Goal: Task Accomplishment & Management: Manage account settings

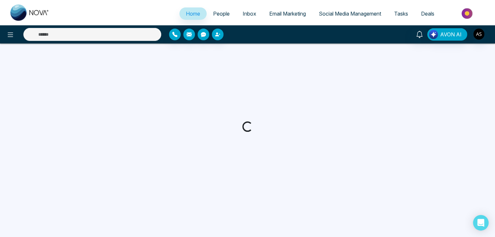
select select "*"
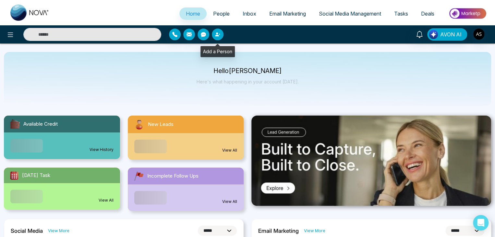
click at [219, 35] on icon "button" at bounding box center [217, 34] width 5 height 5
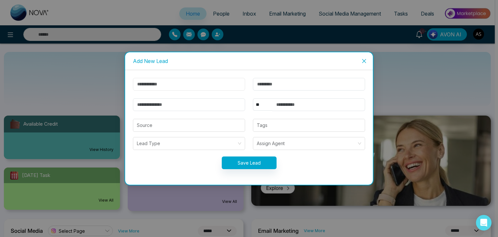
click at [215, 85] on input "text" at bounding box center [189, 84] width 112 height 13
type input "****"
click at [260, 82] on input "text" at bounding box center [309, 84] width 112 height 13
type input "*"
click at [213, 109] on input "email" at bounding box center [189, 104] width 112 height 13
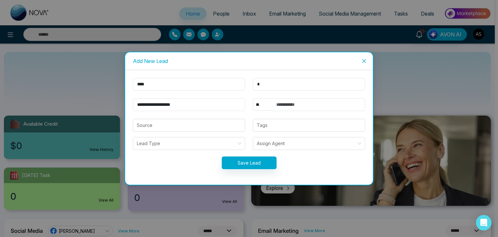
type input "**********"
click at [294, 110] on input "text" at bounding box center [318, 104] width 93 height 13
type input "**********"
click at [258, 160] on button "Save Lead" at bounding box center [249, 162] width 55 height 13
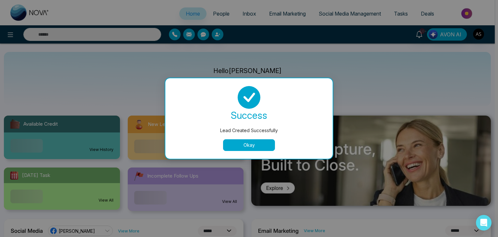
click at [261, 145] on button "Okay" at bounding box center [249, 145] width 52 height 12
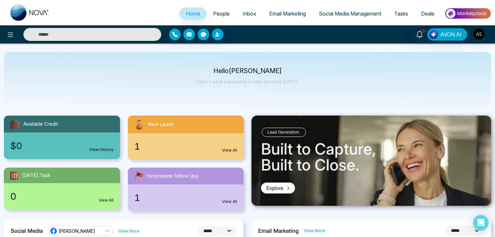
click at [261, 145] on img at bounding box center [371, 160] width 240 height 90
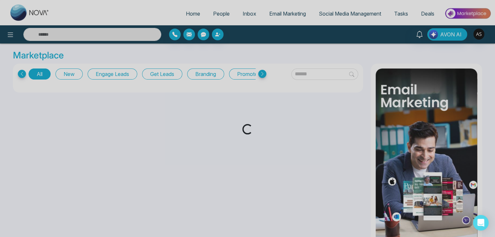
click at [221, 15] on div "Loading..." at bounding box center [247, 118] width 495 height 237
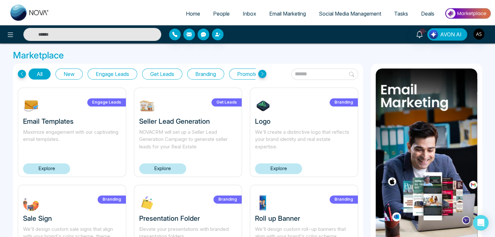
click at [221, 15] on span "People" at bounding box center [221, 13] width 17 height 6
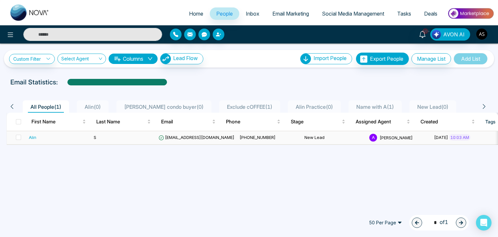
click at [191, 134] on td "alinshah40@gmail.com" at bounding box center [196, 137] width 81 height 13
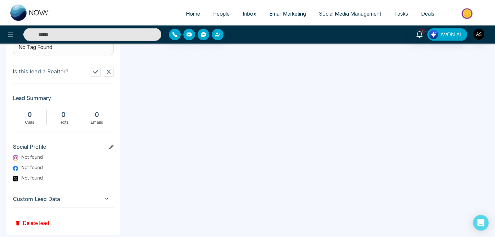
scroll to position [305, 0]
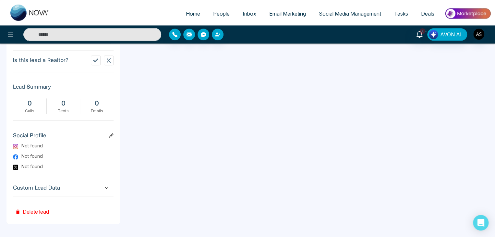
click at [62, 192] on div "Custom Lead Data" at bounding box center [63, 187] width 101 height 17
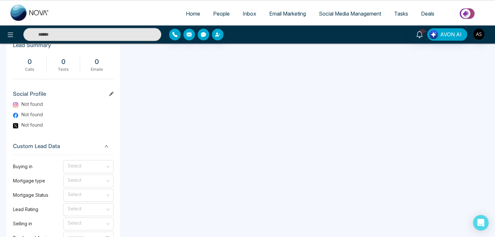
scroll to position [316, 0]
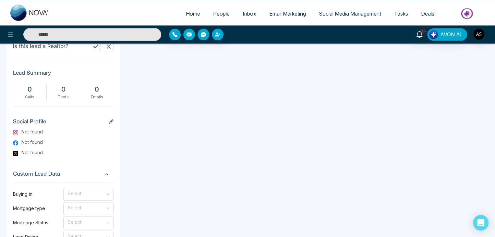
click at [65, 178] on span "Custom Lead Data" at bounding box center [63, 173] width 101 height 9
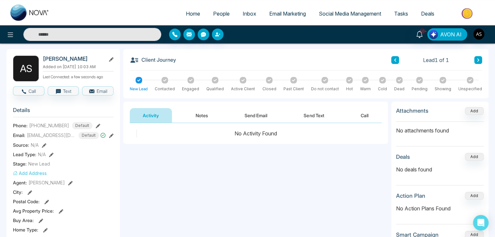
scroll to position [0, 0]
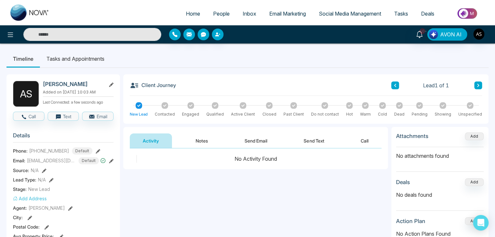
click at [80, 57] on li "Tasks and Appointments" at bounding box center [75, 59] width 71 height 18
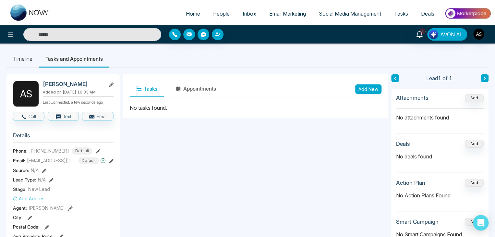
click at [27, 55] on li "Timeline" at bounding box center [22, 59] width 32 height 18
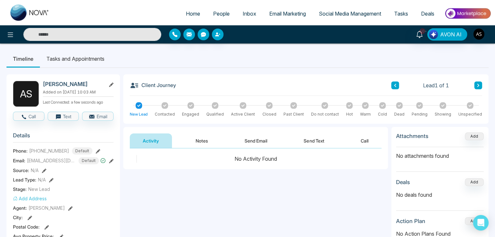
click at [188, 137] on button "Notes" at bounding box center [202, 140] width 38 height 15
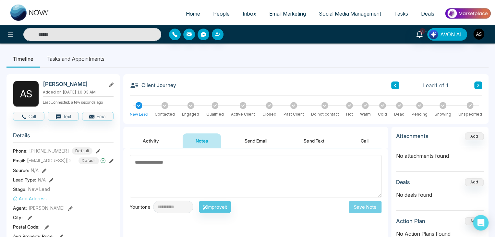
click at [247, 166] on textarea at bounding box center [256, 176] width 252 height 42
click at [254, 141] on button "Send Email" at bounding box center [256, 140] width 49 height 15
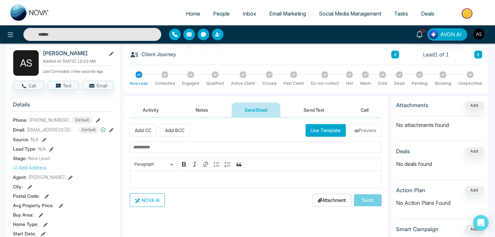
scroll to position [31, 0]
click at [304, 112] on button "Send Text" at bounding box center [314, 109] width 46 height 15
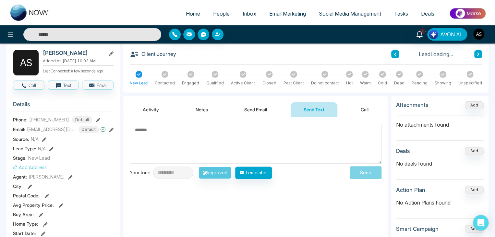
click at [356, 104] on button "Call" at bounding box center [365, 109] width 34 height 15
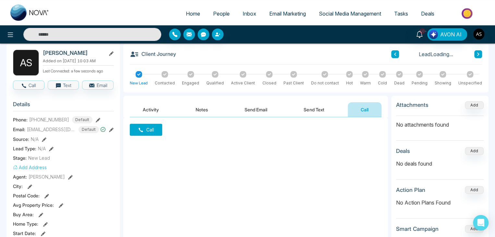
click at [165, 107] on button "Activity" at bounding box center [151, 109] width 42 height 15
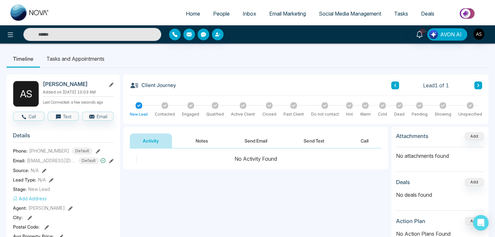
click at [243, 13] on span "Inbox" at bounding box center [250, 13] width 14 height 6
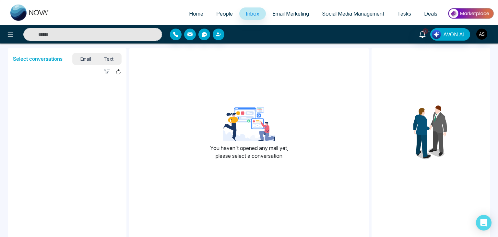
click at [278, 13] on span "Email Marketing" at bounding box center [290, 13] width 37 height 6
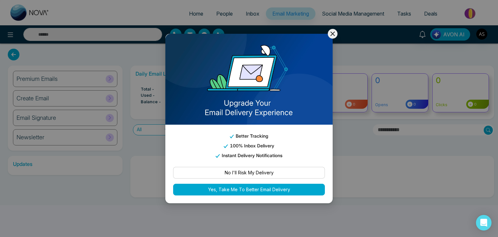
click at [336, 31] on icon at bounding box center [333, 34] width 8 height 8
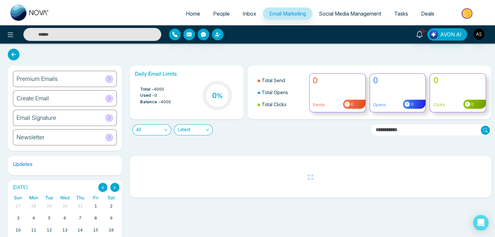
click at [332, 19] on link "Social Media Management" at bounding box center [349, 13] width 75 height 12
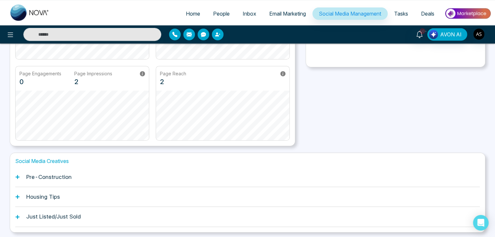
scroll to position [140, 0]
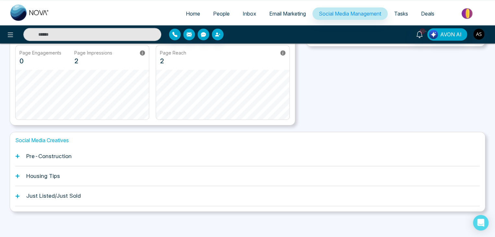
click at [400, 11] on span "Tasks" at bounding box center [401, 13] width 14 height 6
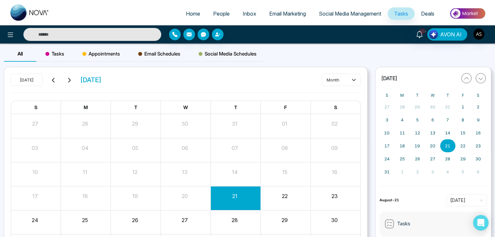
click at [62, 55] on span "Tasks" at bounding box center [54, 54] width 19 height 8
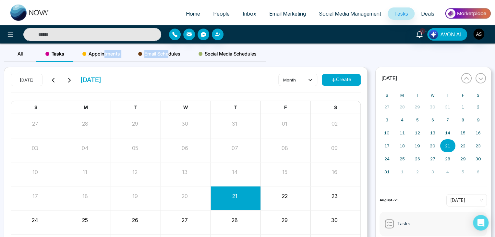
drag, startPoint x: 103, startPoint y: 55, endPoint x: 177, endPoint y: 60, distance: 73.8
click at [177, 60] on div "All Tasks Appointments Email Schedules Social Media Schedules" at bounding box center [135, 54] width 262 height 16
click at [177, 60] on div "Email Schedules" at bounding box center [159, 54] width 60 height 16
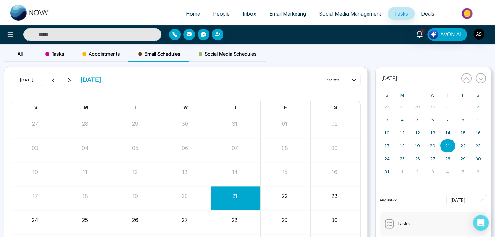
click at [237, 54] on span "Social Media Schedules" at bounding box center [227, 54] width 58 height 8
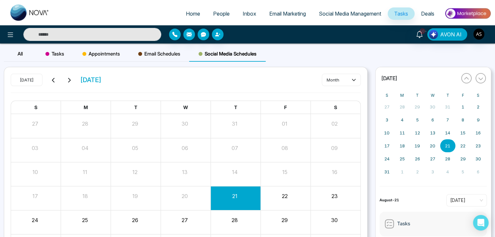
click at [427, 15] on span "Deals" at bounding box center [427, 13] width 13 height 6
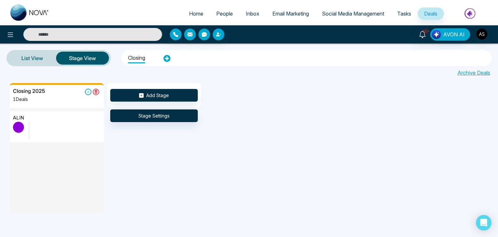
click at [331, 129] on div "Closing 2025 1 Deals ALIN Add Stage Stage Settings" at bounding box center [259, 148] width 498 height 130
click at [469, 14] on img at bounding box center [470, 13] width 47 height 15
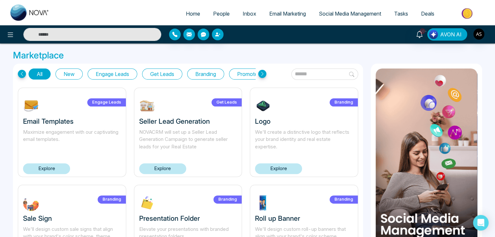
click at [187, 14] on span "Home" at bounding box center [193, 13] width 14 height 6
select select "*"
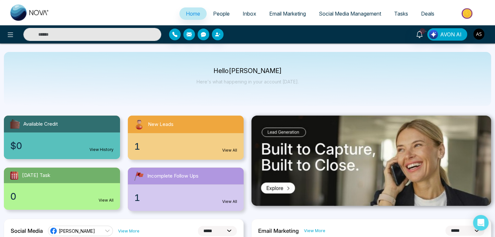
click at [223, 15] on span "People" at bounding box center [221, 13] width 17 height 6
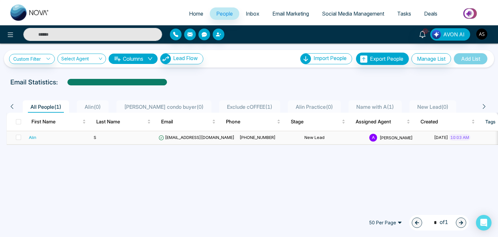
click at [69, 140] on td "Alin" at bounding box center [58, 137] width 65 height 13
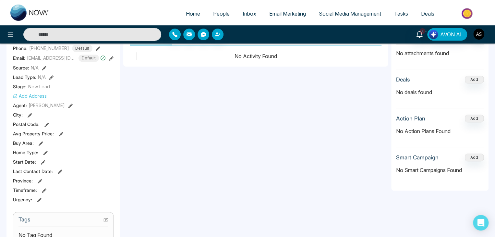
scroll to position [101, 0]
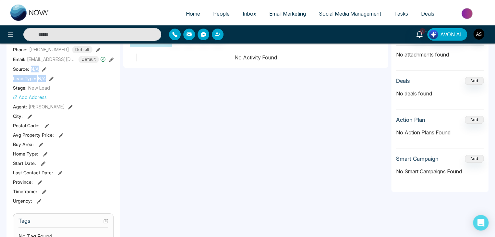
drag, startPoint x: 31, startPoint y: 72, endPoint x: 45, endPoint y: 79, distance: 15.5
click at [45, 79] on section "Details Phone: +14376616013 Default Email: alinshah40@gmail.com Default Source:…" at bounding box center [63, 116] width 101 height 180
click at [45, 79] on span "N/A" at bounding box center [42, 78] width 8 height 7
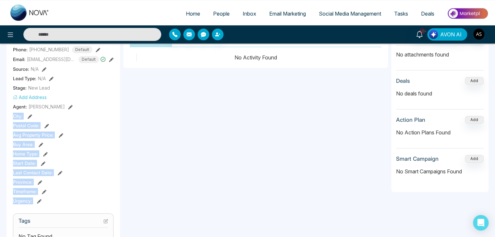
drag, startPoint x: 13, startPoint y: 117, endPoint x: 67, endPoint y: 205, distance: 104.0
click at [67, 205] on div "A S Alin S Added on August 21 2025 | 10:03 AM Last Connected: a few seconds ago…" at bounding box center [63, 198] width 114 height 451
click at [67, 204] on div "Urgency :" at bounding box center [63, 200] width 101 height 7
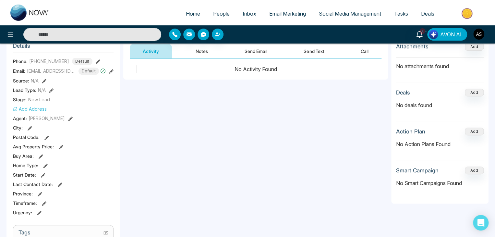
scroll to position [89, 0]
drag, startPoint x: 13, startPoint y: 84, endPoint x: 46, endPoint y: 95, distance: 35.0
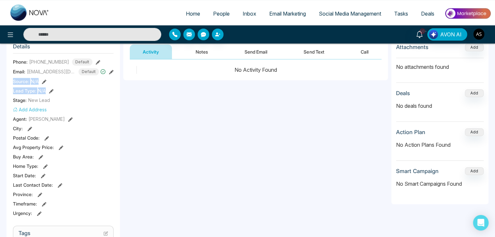
click at [46, 95] on section "Details Phone: +14376616013 Default Email: alinshah40@gmail.com Default Source:…" at bounding box center [63, 128] width 101 height 180
click at [46, 94] on div "Lead Type: N/A" at bounding box center [63, 90] width 101 height 7
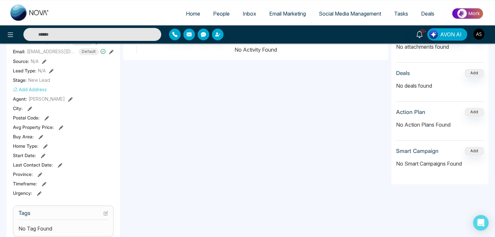
scroll to position [110, 0]
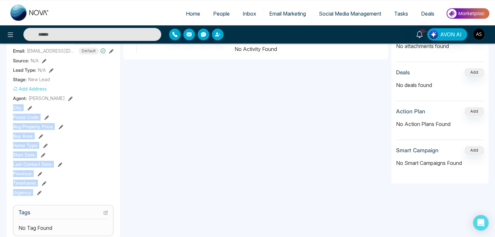
drag, startPoint x: 13, startPoint y: 111, endPoint x: 60, endPoint y: 195, distance: 96.6
click at [60, 195] on div "A S Alin S Added on August 21 2025 | 10:03 AM Last Connected: a few seconds ago…" at bounding box center [63, 190] width 114 height 451
click at [60, 195] on div "Urgency :" at bounding box center [63, 192] width 101 height 7
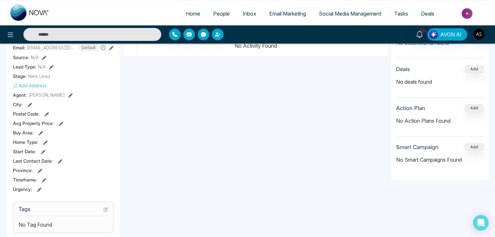
scroll to position [113, 0]
click at [43, 59] on icon at bounding box center [44, 57] width 5 height 5
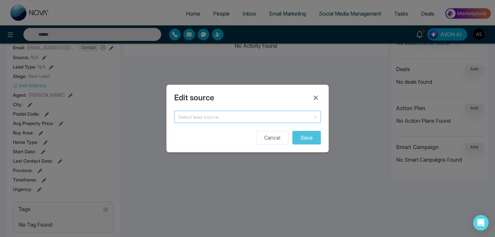
click at [232, 116] on input "search" at bounding box center [245, 116] width 134 height 10
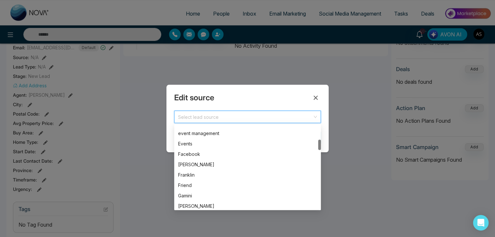
scroll to position [110, 0]
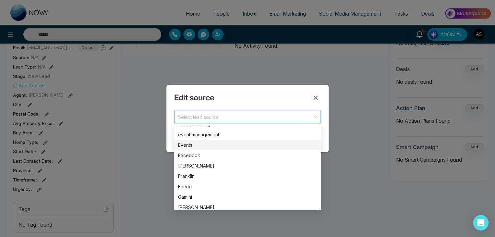
click at [227, 142] on div "Events" at bounding box center [247, 144] width 139 height 7
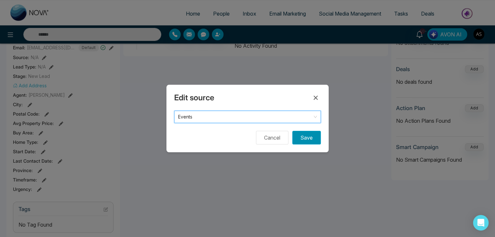
click at [308, 136] on button "Save" at bounding box center [306, 138] width 29 height 14
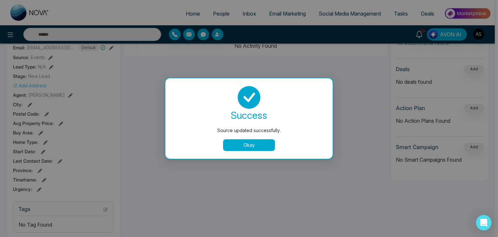
click at [263, 142] on button "Okay" at bounding box center [249, 145] width 52 height 12
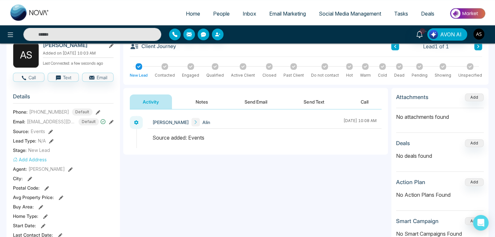
scroll to position [40, 0]
click at [51, 132] on icon at bounding box center [50, 131] width 5 height 5
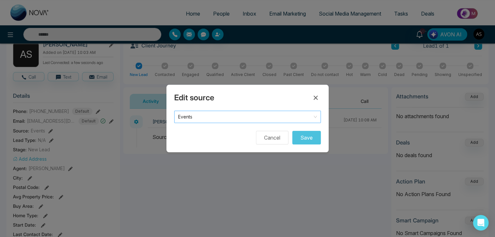
click at [270, 118] on span "Events" at bounding box center [247, 116] width 139 height 9
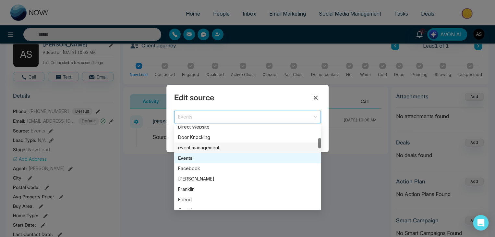
scroll to position [97, 0]
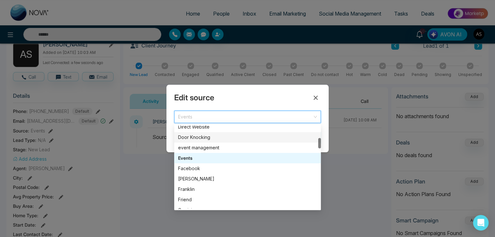
click at [248, 140] on div "Door Knocking" at bounding box center [247, 137] width 147 height 10
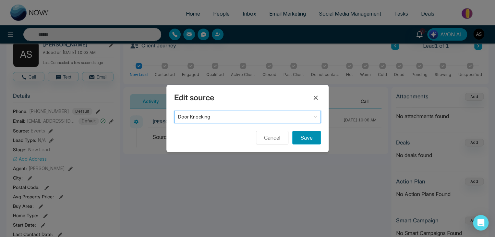
click at [313, 134] on button "Save" at bounding box center [306, 138] width 29 height 14
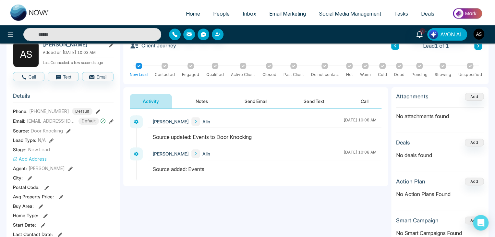
click at [67, 133] on icon at bounding box center [68, 131] width 5 height 5
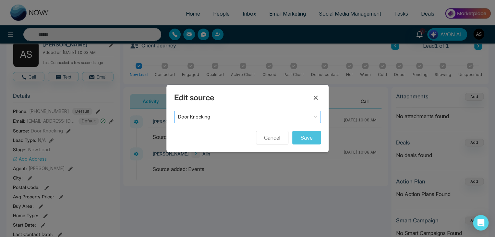
click at [259, 120] on span "Door Knocking" at bounding box center [247, 116] width 139 height 9
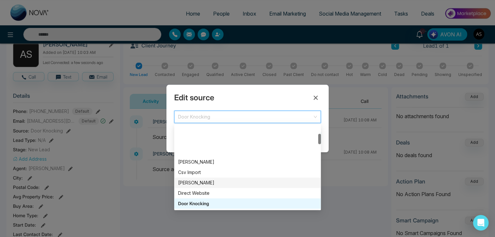
scroll to position [66, 0]
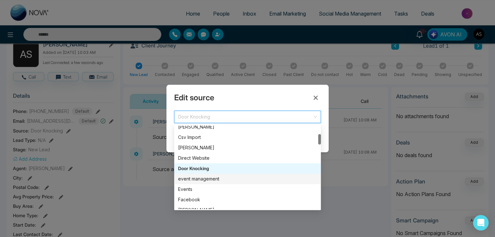
click at [253, 175] on div "event management" at bounding box center [247, 178] width 139 height 7
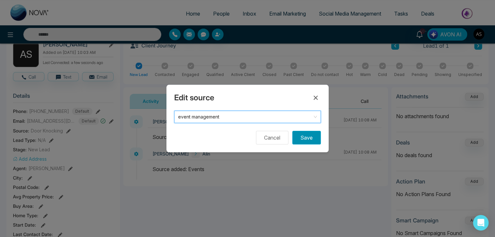
click at [306, 139] on button "Save" at bounding box center [306, 138] width 29 height 14
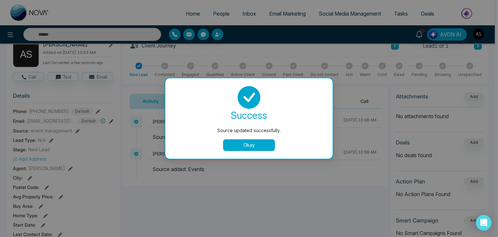
click at [242, 145] on button "Okay" at bounding box center [249, 145] width 52 height 12
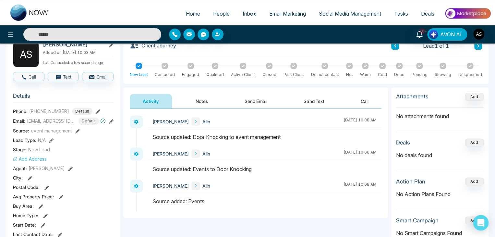
click at [75, 133] on icon at bounding box center [77, 131] width 5 height 5
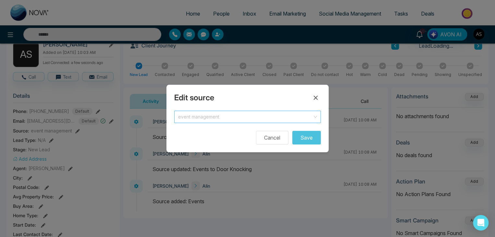
click at [232, 122] on span at bounding box center [245, 117] width 134 height 12
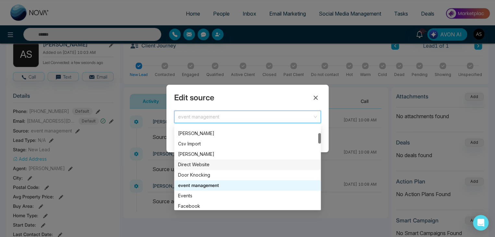
scroll to position [60, 0]
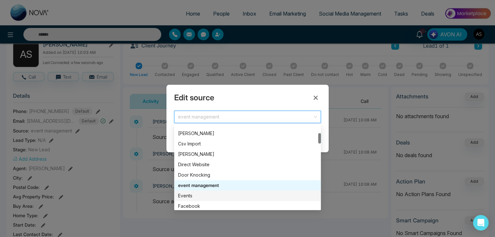
click at [232, 192] on div "Events" at bounding box center [247, 195] width 139 height 7
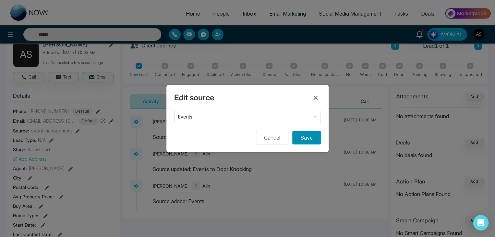
click at [310, 132] on button "Save" at bounding box center [306, 138] width 29 height 14
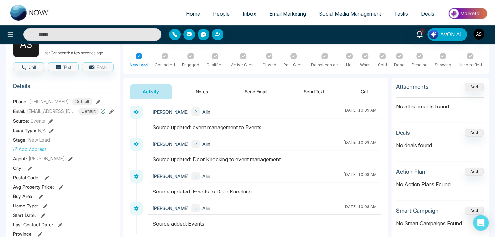
scroll to position [50, 0]
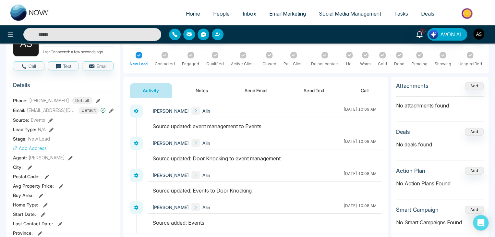
click at [51, 122] on icon at bounding box center [50, 120] width 5 height 5
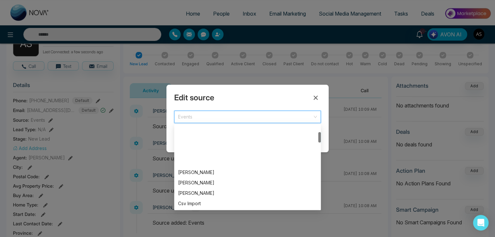
click at [245, 112] on input "search" at bounding box center [245, 116] width 134 height 10
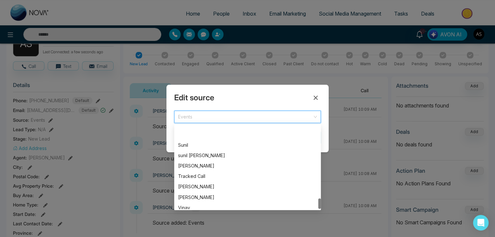
scroll to position [571, 0]
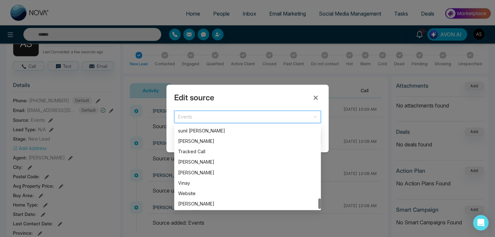
click at [242, 111] on input "search" at bounding box center [245, 116] width 134 height 10
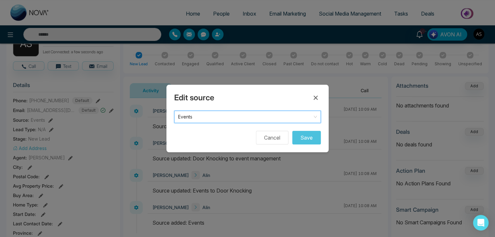
click at [242, 111] on input "search" at bounding box center [245, 116] width 134 height 10
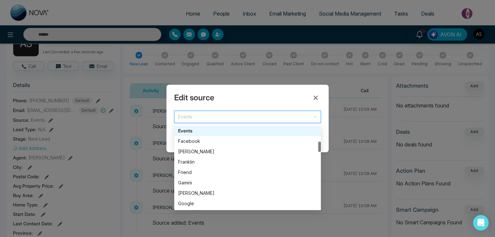
click at [242, 111] on input "search" at bounding box center [245, 116] width 134 height 10
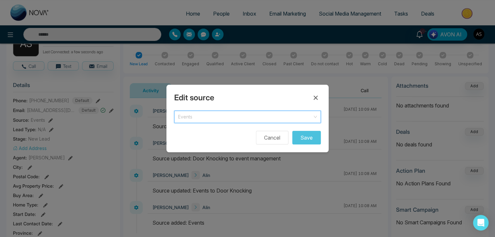
click at [240, 116] on span "Events" at bounding box center [247, 116] width 139 height 9
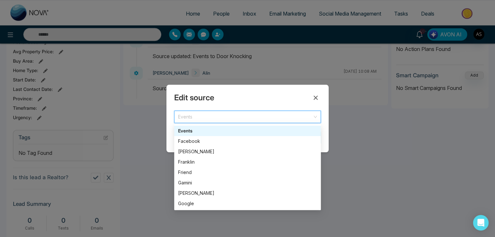
scroll to position [207, 0]
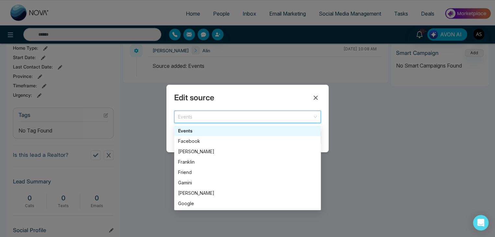
click at [314, 116] on span "Events" at bounding box center [247, 116] width 139 height 9
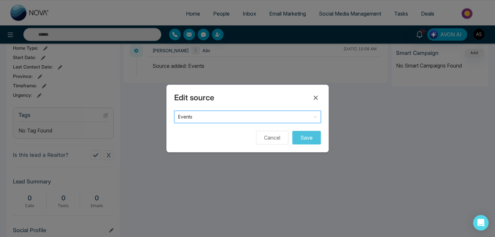
scroll to position [0, 0]
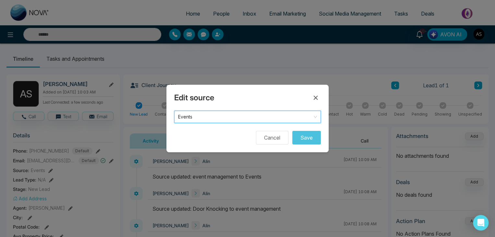
click at [232, 121] on span "Events" at bounding box center [247, 116] width 139 height 9
click at [316, 99] on icon at bounding box center [316, 98] width 8 height 8
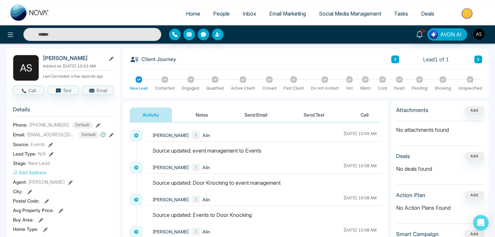
scroll to position [27, 0]
click at [51, 146] on icon at bounding box center [50, 144] width 5 height 5
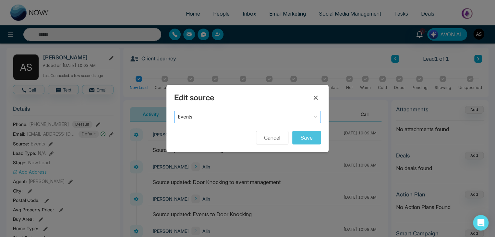
click at [196, 116] on span "Events" at bounding box center [247, 116] width 139 height 9
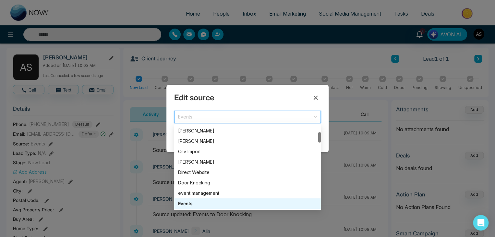
click at [196, 116] on span "Events" at bounding box center [247, 116] width 139 height 9
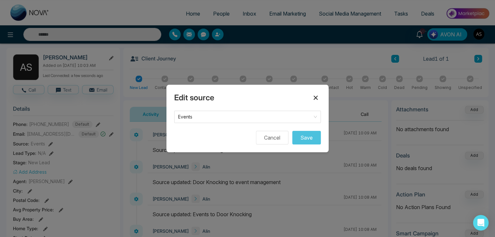
click at [314, 95] on icon at bounding box center [316, 98] width 8 height 8
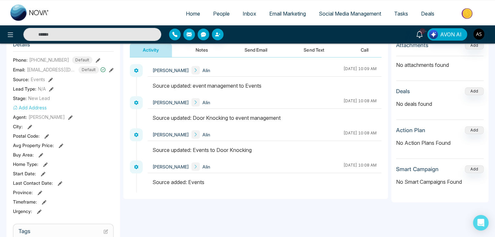
scroll to position [90, 0]
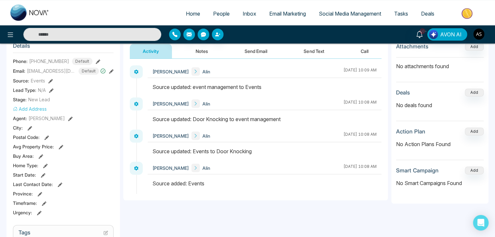
click at [34, 110] on button "Add Address" at bounding box center [30, 108] width 34 height 7
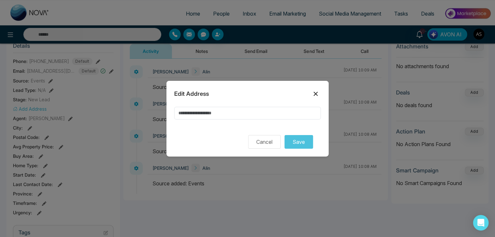
click at [314, 92] on icon at bounding box center [316, 93] width 4 height 4
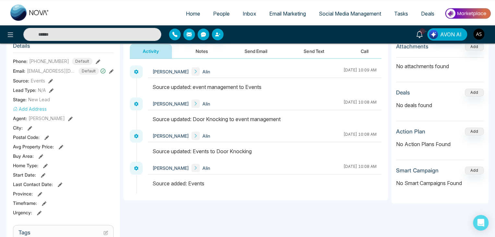
click at [47, 112] on div "Add Address" at bounding box center [63, 108] width 101 height 7
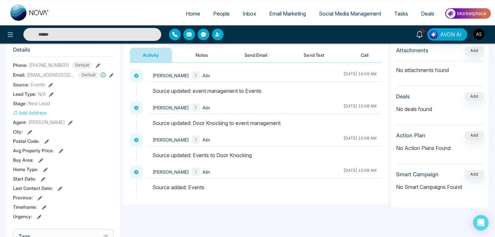
scroll to position [85, 0]
drag, startPoint x: 49, startPoint y: 116, endPoint x: 57, endPoint y: 116, distance: 8.8
click at [57, 116] on div "Add Address" at bounding box center [63, 113] width 101 height 7
click at [40, 116] on button "Add Address" at bounding box center [30, 113] width 34 height 7
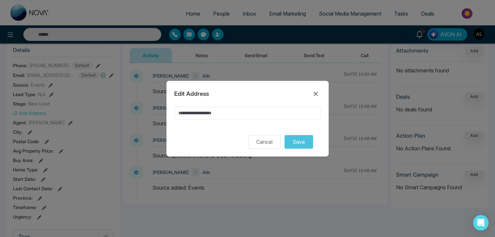
click at [200, 113] on input at bounding box center [247, 113] width 147 height 13
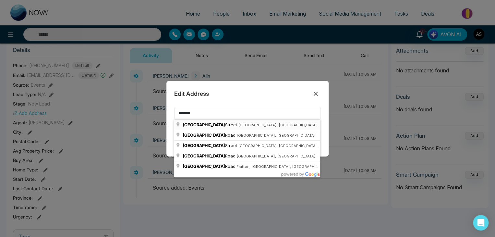
type input "**********"
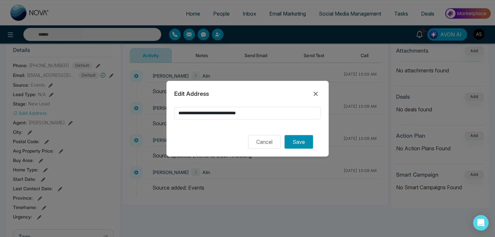
click at [296, 139] on button "Save" at bounding box center [298, 142] width 29 height 14
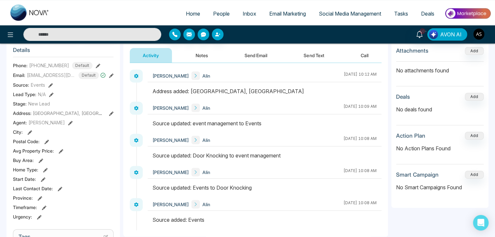
click at [110, 115] on icon at bounding box center [111, 113] width 5 height 5
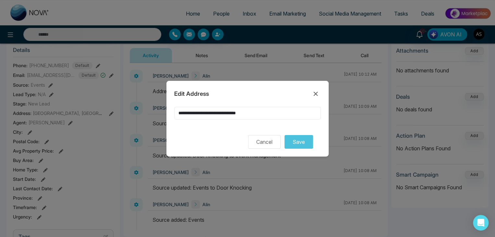
click at [273, 116] on input "**********" at bounding box center [247, 113] width 147 height 13
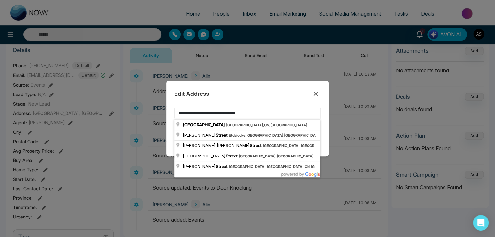
click at [273, 116] on input "**********" at bounding box center [247, 113] width 147 height 13
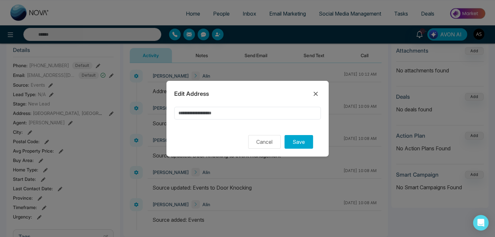
click at [221, 130] on form "Cancel Save" at bounding box center [247, 128] width 147 height 42
click at [303, 139] on button "Save" at bounding box center [298, 142] width 29 height 14
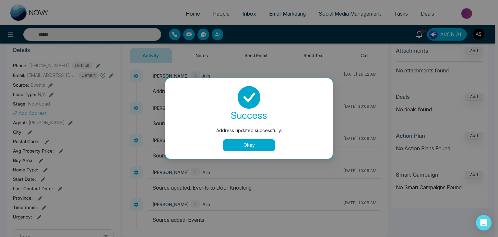
click at [246, 146] on button "Okay" at bounding box center [249, 145] width 52 height 12
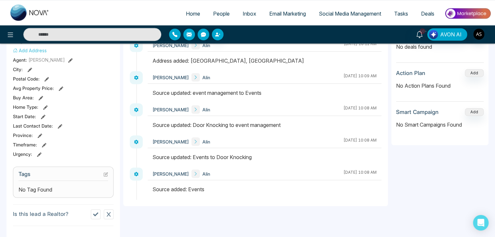
scroll to position [149, 0]
click at [31, 70] on icon at bounding box center [30, 69] width 5 height 5
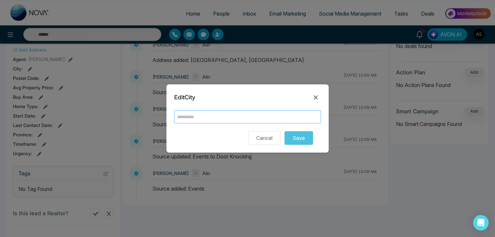
click at [219, 115] on input "text" at bounding box center [247, 116] width 147 height 13
type input "*"
type input "*******"
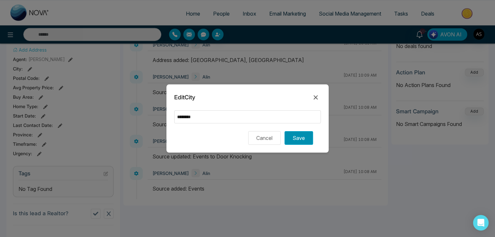
click at [307, 135] on button "Save" at bounding box center [298, 138] width 29 height 14
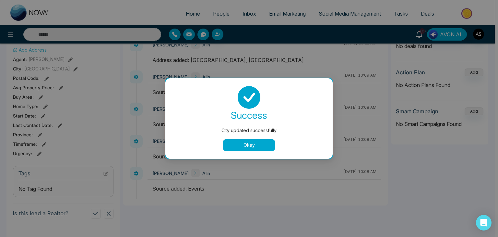
click at [257, 142] on button "Okay" at bounding box center [249, 145] width 52 height 12
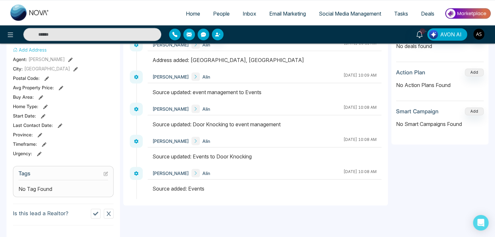
click at [73, 71] on icon at bounding box center [75, 69] width 5 height 5
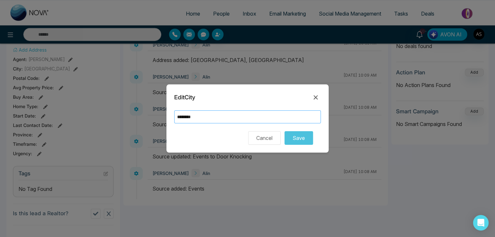
click at [228, 119] on input "*******" at bounding box center [247, 116] width 147 height 13
click at [318, 95] on icon at bounding box center [316, 97] width 8 height 8
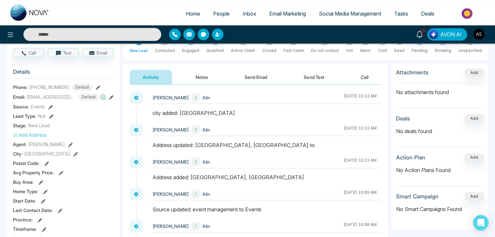
scroll to position [61, 0]
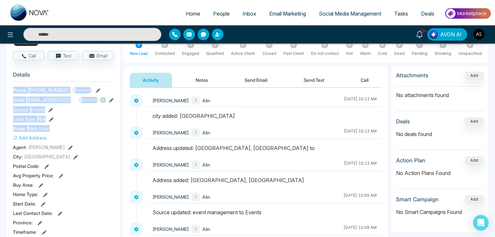
drag, startPoint x: 54, startPoint y: 132, endPoint x: 10, endPoint y: 92, distance: 58.5
click at [10, 92] on div "A S Alin S Added on August 21 2025 | 10:03 AM Last Connected: a few seconds ago…" at bounding box center [63, 239] width 114 height 451
click at [68, 122] on div "Lead Type: N/A" at bounding box center [63, 118] width 101 height 7
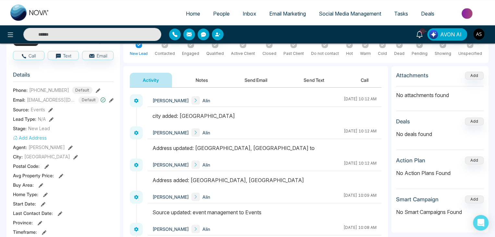
click at [112, 102] on icon at bounding box center [111, 100] width 5 height 5
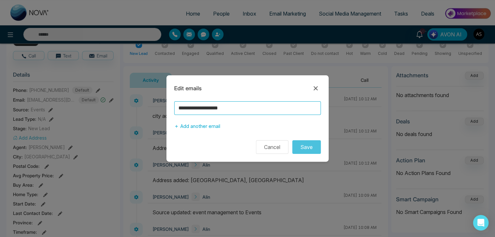
click at [247, 107] on input "**********" at bounding box center [247, 108] width 147 height 14
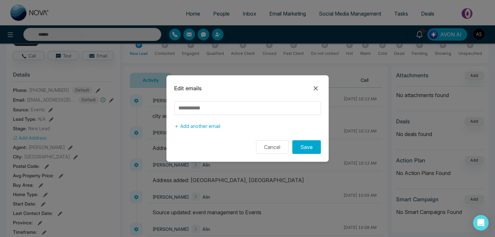
click at [250, 127] on div "Add another email" at bounding box center [247, 116] width 162 height 31
click at [299, 146] on button "Save" at bounding box center [306, 147] width 29 height 14
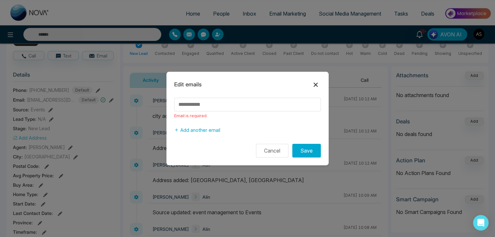
click at [318, 82] on icon at bounding box center [316, 85] width 8 height 8
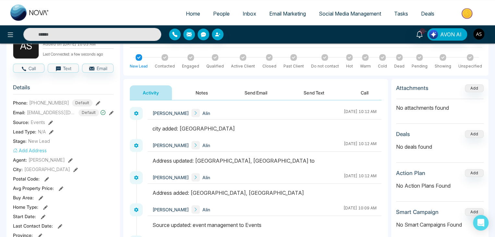
scroll to position [49, 0]
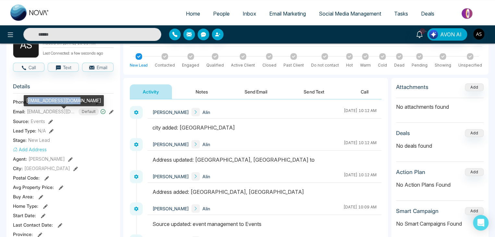
drag, startPoint x: 75, startPoint y: 101, endPoint x: 25, endPoint y: 98, distance: 50.4
click at [25, 98] on div "[EMAIL_ADDRESS][DOMAIN_NAME]" at bounding box center [64, 100] width 80 height 11
click at [27, 100] on div "[EMAIL_ADDRESS][DOMAIN_NAME]" at bounding box center [64, 100] width 80 height 11
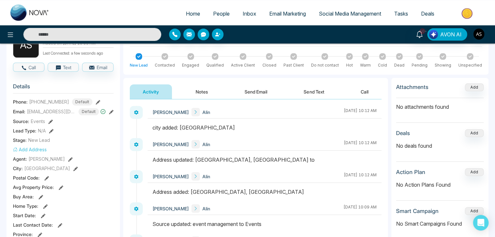
scroll to position [57, 0]
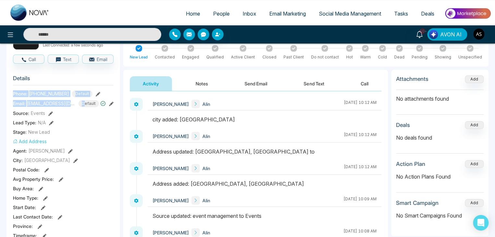
drag, startPoint x: 12, startPoint y: 97, endPoint x: 86, endPoint y: 109, distance: 74.3
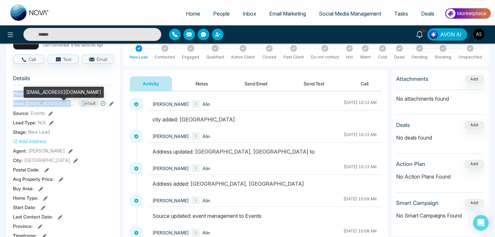
click at [72, 107] on span "[EMAIL_ADDRESS][DOMAIN_NAME]" at bounding box center [51, 103] width 49 height 7
drag, startPoint x: 27, startPoint y: 107, endPoint x: 68, endPoint y: 108, distance: 40.9
click at [68, 107] on span "[EMAIL_ADDRESS][DOMAIN_NAME]" at bounding box center [51, 103] width 49 height 7
click at [71, 107] on span "[EMAIL_ADDRESS][DOMAIN_NAME]" at bounding box center [51, 103] width 49 height 7
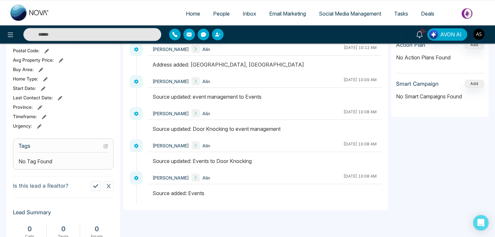
scroll to position [176, 0]
click at [104, 148] on icon at bounding box center [106, 146] width 4 height 4
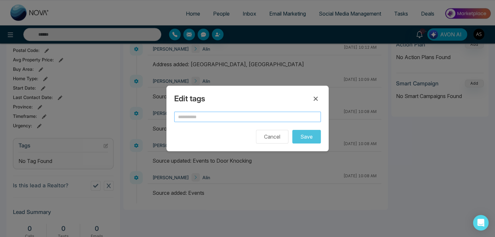
click at [222, 116] on input "text" at bounding box center [247, 117] width 147 height 10
type input "****"
click at [292, 130] on button "Save" at bounding box center [306, 137] width 29 height 14
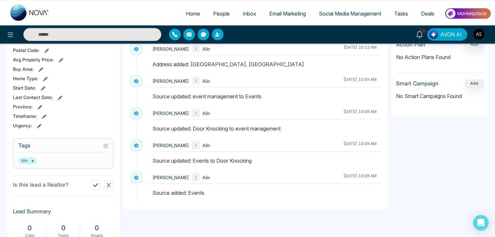
click at [104, 148] on icon at bounding box center [106, 146] width 4 height 4
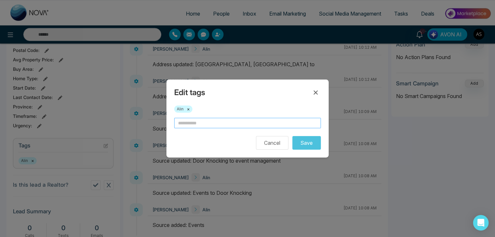
click at [201, 125] on input "text" at bounding box center [247, 123] width 147 height 10
type input "*****"
click at [292, 136] on button "Save" at bounding box center [306, 143] width 29 height 14
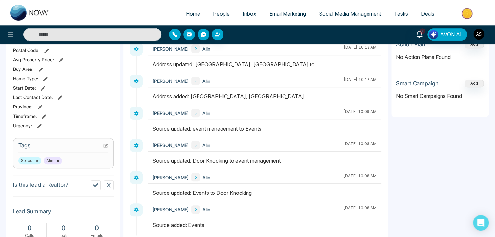
click at [242, 144] on div "Alin Shah Alin August 21 2025 | 10:08 AM" at bounding box center [265, 145] width 234 height 13
click at [105, 148] on icon at bounding box center [105, 145] width 5 height 5
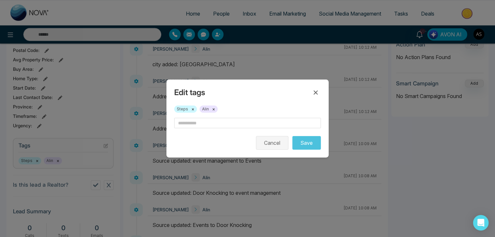
click at [265, 143] on button "Cancel" at bounding box center [272, 143] width 32 height 14
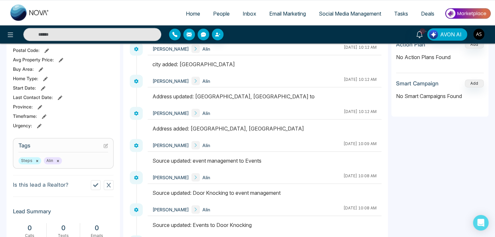
click at [106, 148] on icon at bounding box center [105, 145] width 5 height 5
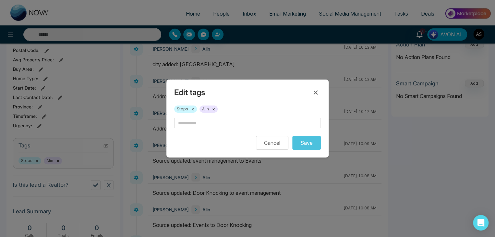
click at [212, 108] on button "×" at bounding box center [213, 109] width 3 height 6
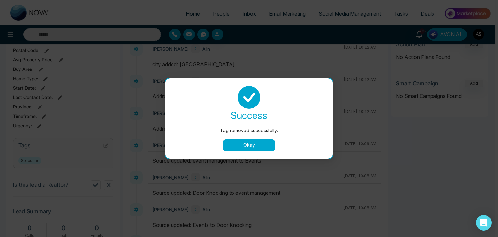
click at [238, 144] on button "Okay" at bounding box center [249, 145] width 52 height 12
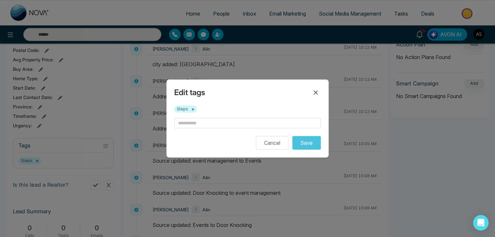
click at [191, 109] on button "×" at bounding box center [192, 109] width 3 height 6
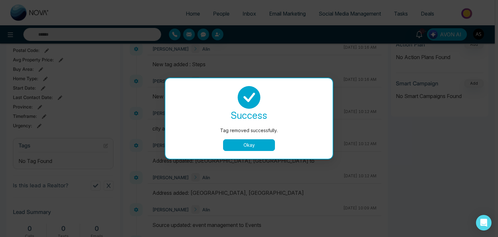
click at [258, 147] on button "Okay" at bounding box center [249, 145] width 52 height 12
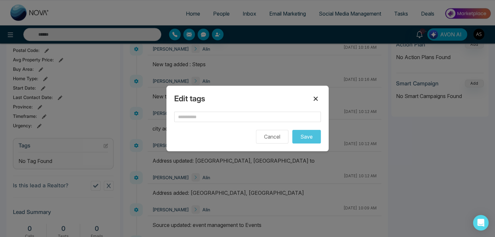
click at [315, 97] on icon at bounding box center [316, 99] width 8 height 8
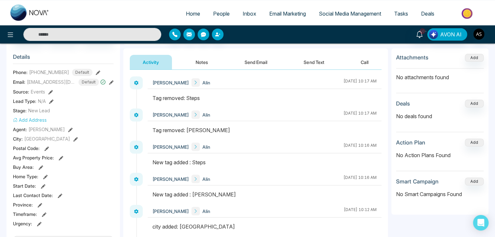
scroll to position [80, 0]
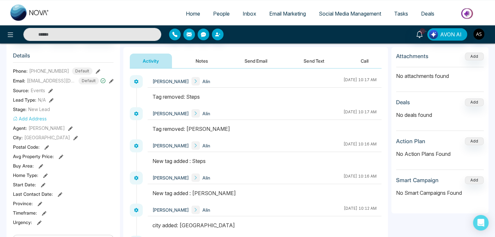
click at [51, 102] on icon at bounding box center [51, 100] width 5 height 5
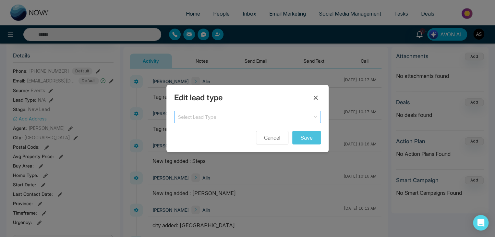
click at [222, 116] on input "search" at bounding box center [245, 116] width 134 height 10
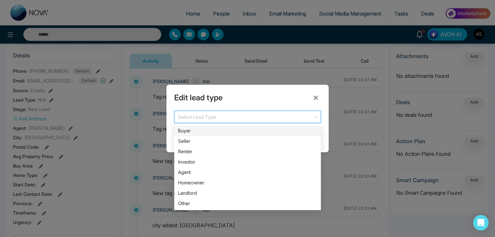
click at [226, 132] on div "Buyer" at bounding box center [247, 130] width 139 height 7
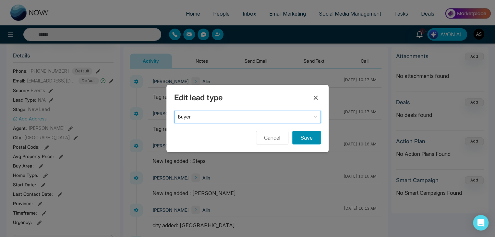
click at [302, 136] on button "Save" at bounding box center [306, 138] width 29 height 14
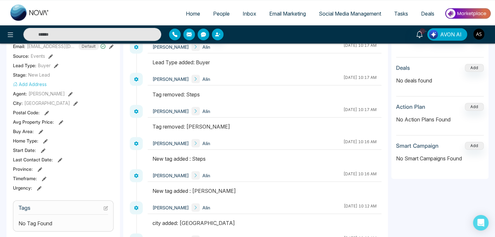
scroll to position [100, 0]
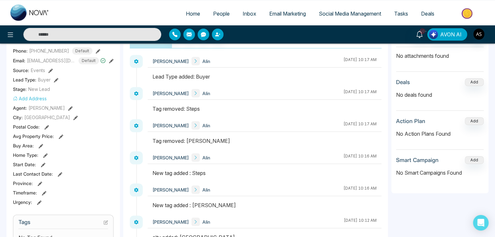
drag, startPoint x: 51, startPoint y: 99, endPoint x: 63, endPoint y: 99, distance: 12.3
click at [63, 99] on div "Add Address" at bounding box center [63, 98] width 101 height 7
click at [38, 102] on button "Add Address" at bounding box center [30, 98] width 34 height 7
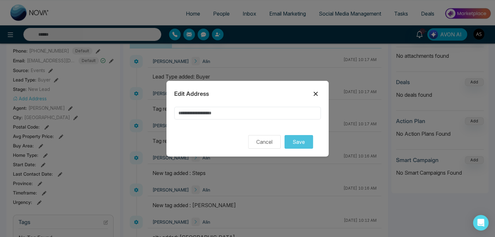
click at [318, 93] on icon at bounding box center [316, 94] width 8 height 8
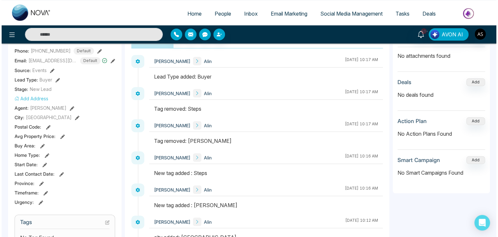
scroll to position [0, 0]
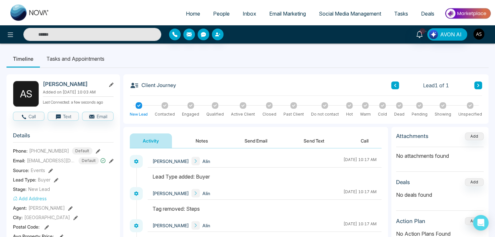
click at [477, 36] on img "button" at bounding box center [478, 34] width 11 height 11
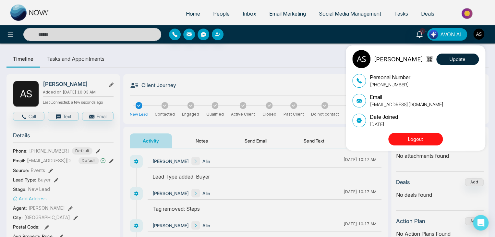
click at [422, 141] on button "Logout" at bounding box center [415, 139] width 54 height 13
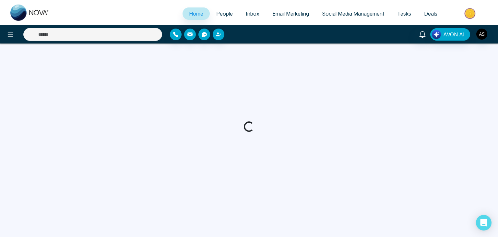
select select "*"
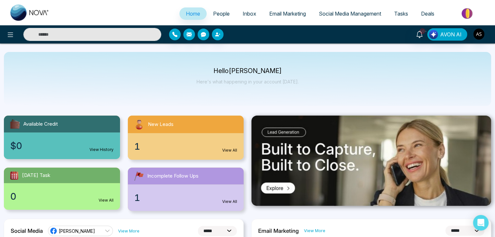
click at [221, 10] on link "People" at bounding box center [222, 13] width 30 height 12
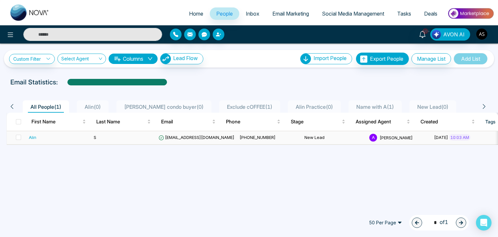
click at [134, 141] on td "S" at bounding box center [123, 137] width 65 height 13
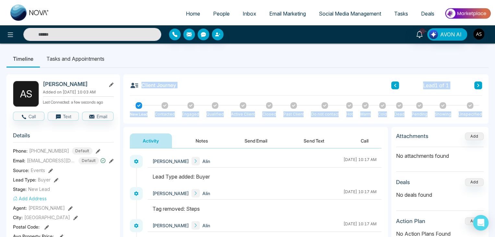
drag, startPoint x: 123, startPoint y: 83, endPoint x: 489, endPoint y: 123, distance: 368.1
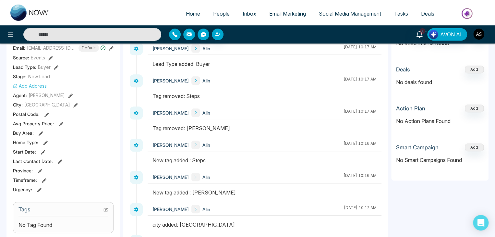
scroll to position [112, 0]
drag, startPoint x: 48, startPoint y: 90, endPoint x: 8, endPoint y: 94, distance: 40.2
click at [8, 94] on div "A S Alin S Added on August 21 2025 | 10:03 AM Last Connected: a few seconds ago…" at bounding box center [63, 187] width 114 height 451
click at [94, 104] on section "Details Phone: +14376616013 Default Email: alinshah40@gmail.com Default Source:…" at bounding box center [63, 105] width 101 height 180
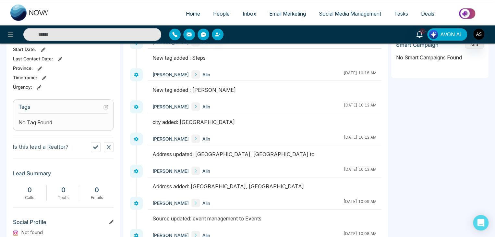
scroll to position [215, 0]
click at [105, 108] on icon at bounding box center [105, 106] width 5 height 5
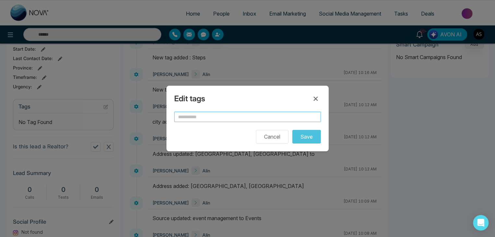
click at [182, 115] on input "text" at bounding box center [247, 117] width 147 height 10
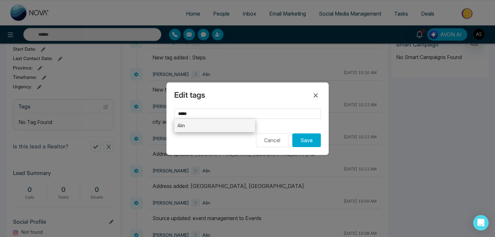
click at [191, 124] on li "Alin" at bounding box center [214, 125] width 81 height 13
type input "****"
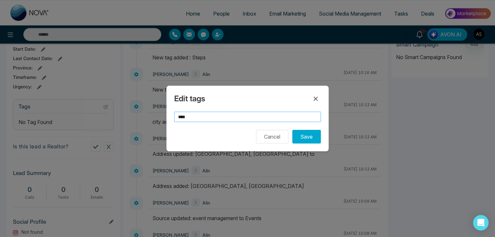
click at [195, 114] on input "****" at bounding box center [247, 117] width 147 height 10
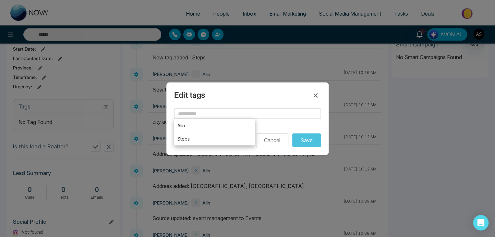
click at [233, 104] on div "Edit tags Alin Steps sa Cancel Save" at bounding box center [247, 118] width 162 height 72
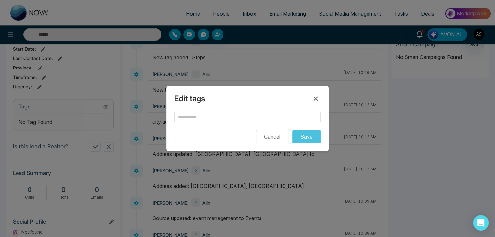
click at [235, 95] on div "Edit tags" at bounding box center [247, 98] width 147 height 10
click at [315, 100] on icon at bounding box center [316, 99] width 4 height 4
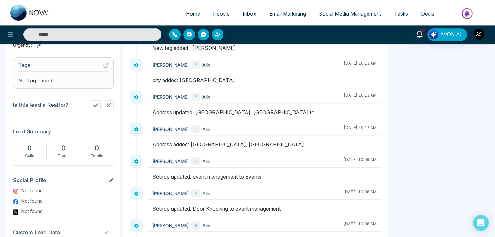
scroll to position [305, 0]
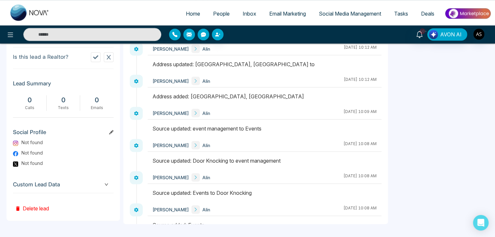
click at [75, 187] on span "Custom Lead Data" at bounding box center [63, 184] width 101 height 9
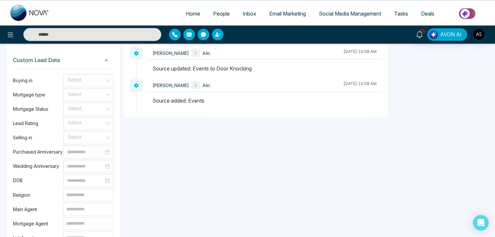
scroll to position [441, 0]
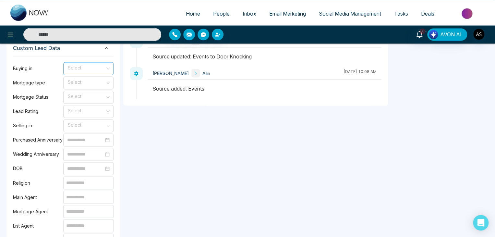
click at [101, 72] on input "search" at bounding box center [86, 67] width 38 height 10
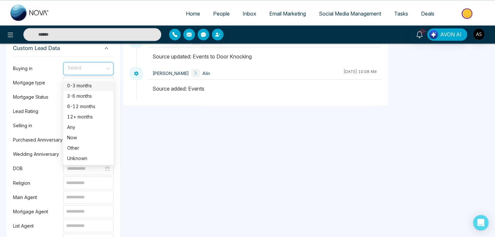
click at [101, 72] on input "search" at bounding box center [86, 67] width 38 height 10
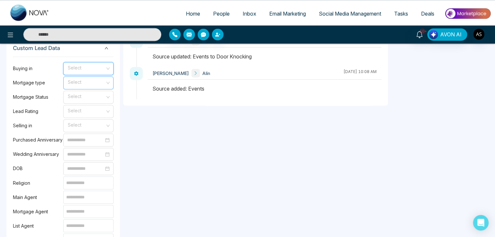
click at [99, 86] on input "search" at bounding box center [86, 82] width 38 height 10
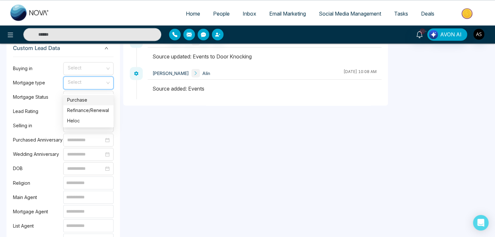
click at [99, 86] on input "search" at bounding box center [86, 82] width 38 height 10
click at [97, 75] on span at bounding box center [86, 68] width 38 height 12
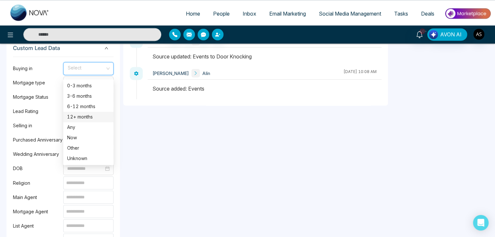
click at [98, 112] on div "12+ months" at bounding box center [88, 117] width 50 height 10
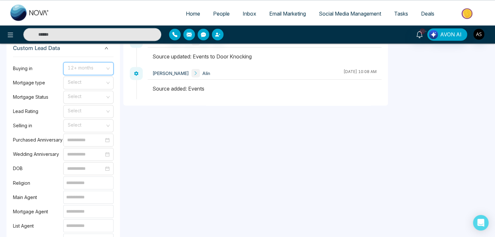
click at [101, 67] on span "12+ months" at bounding box center [88, 68] width 41 height 11
click at [55, 72] on label "Buying in" at bounding box center [38, 68] width 50 height 7
click at [85, 70] on span "12+ months" at bounding box center [88, 68] width 41 height 11
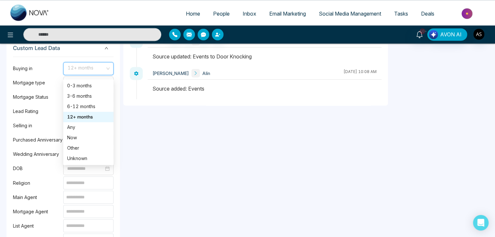
click at [85, 70] on span "12+ months" at bounding box center [88, 68] width 41 height 11
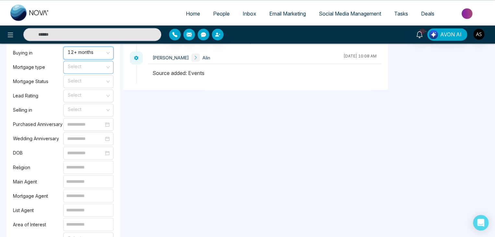
scroll to position [437, 0]
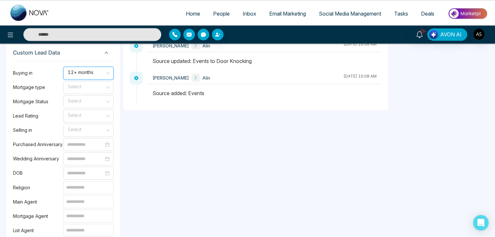
click at [102, 75] on span "12+ months" at bounding box center [88, 72] width 41 height 11
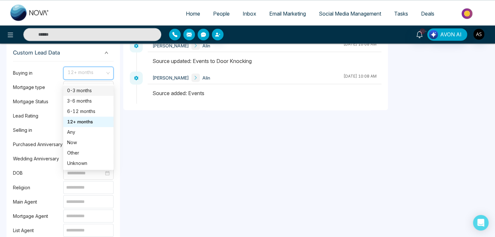
click at [97, 71] on span "12+ months" at bounding box center [88, 72] width 41 height 11
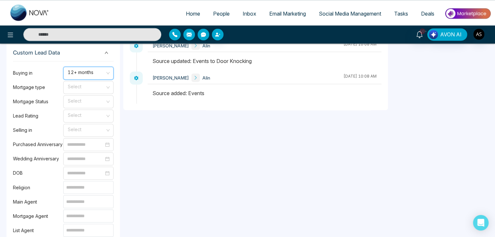
click at [97, 71] on span "12+ months" at bounding box center [88, 72] width 41 height 11
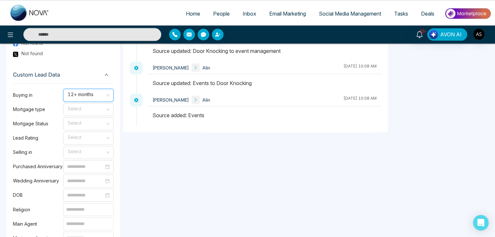
scroll to position [413, 0]
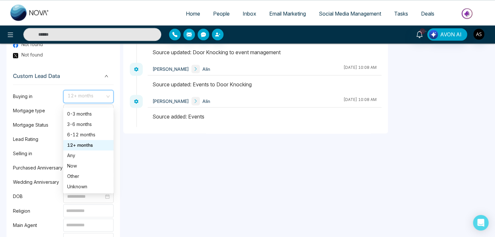
click at [101, 97] on span "12+ months" at bounding box center [88, 96] width 41 height 11
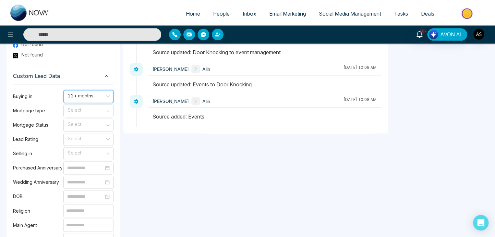
click at [101, 97] on span "12+ months" at bounding box center [88, 96] width 41 height 11
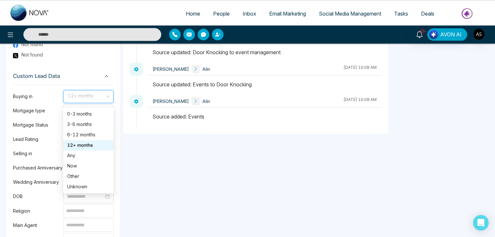
click at [101, 97] on span "12+ months" at bounding box center [88, 96] width 41 height 11
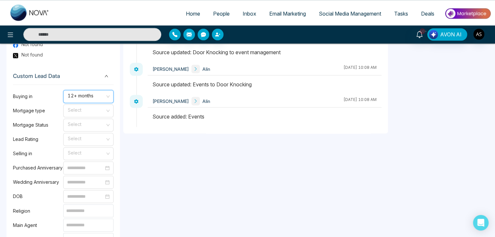
click at [101, 97] on span "12+ months" at bounding box center [88, 96] width 41 height 11
click at [99, 111] on input "search" at bounding box center [86, 109] width 38 height 10
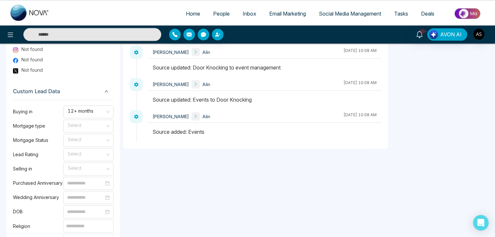
click at [154, 198] on div "**********" at bounding box center [255, 112] width 265 height 766
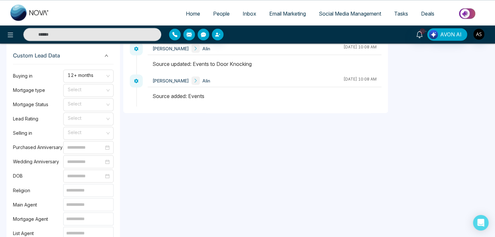
scroll to position [431, 0]
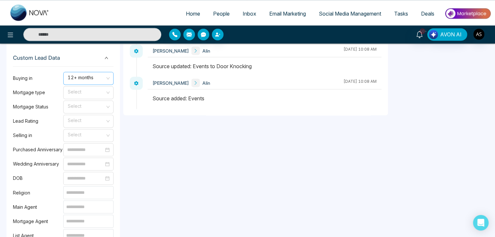
click at [98, 75] on input "search" at bounding box center [86, 77] width 38 height 10
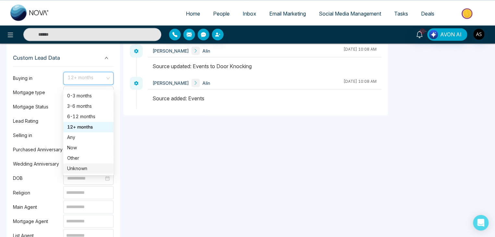
click at [144, 165] on div "**********" at bounding box center [255, 78] width 265 height 766
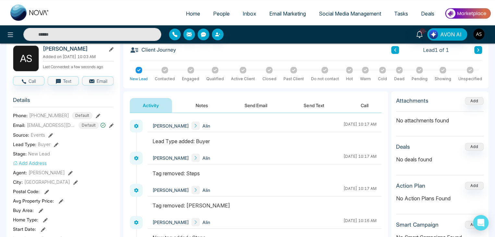
scroll to position [0, 0]
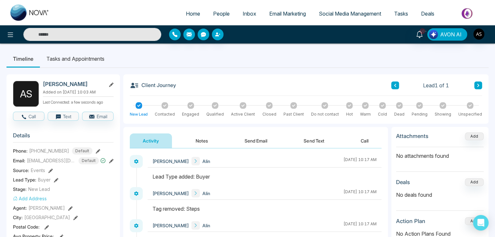
click at [97, 61] on li "Tasks and Appointments" at bounding box center [75, 59] width 71 height 18
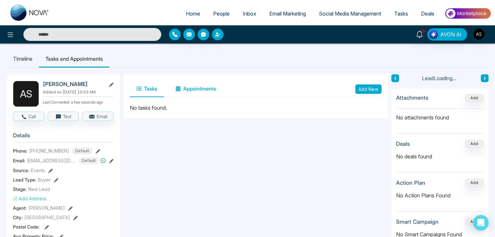
click at [199, 94] on button "Appointments" at bounding box center [196, 89] width 54 height 16
click at [159, 90] on button "Tasks" at bounding box center [147, 89] width 34 height 16
click at [247, 13] on span "Inbox" at bounding box center [250, 13] width 14 height 6
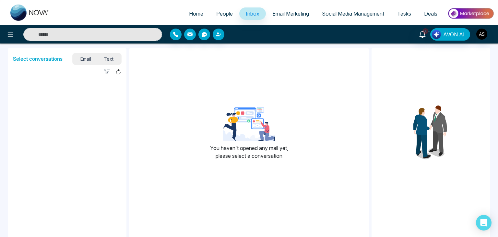
click at [115, 59] on span "Text" at bounding box center [109, 58] width 23 height 9
click at [90, 61] on span "Email" at bounding box center [86, 58] width 24 height 9
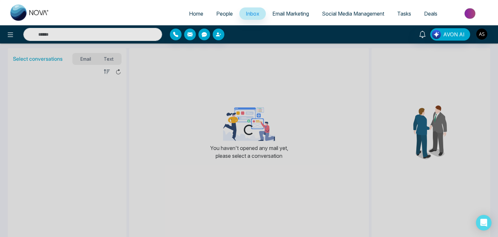
click at [293, 16] on span "Email Marketing" at bounding box center [290, 13] width 37 height 6
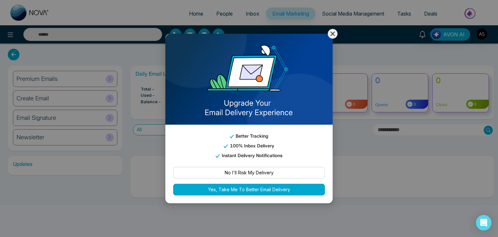
click at [337, 30] on div "Better Tracking 100% Inbox Delivery Instant Delivery Notifications No I'll Risk…" at bounding box center [249, 118] width 498 height 237
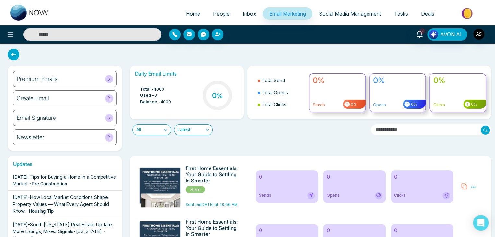
click at [342, 19] on link "Social Media Management" at bounding box center [349, 13] width 75 height 12
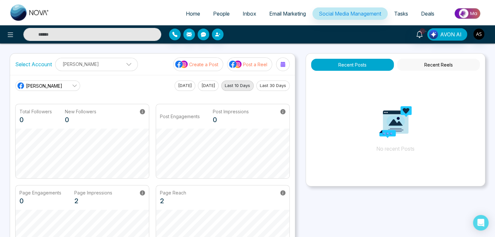
click at [399, 15] on span "Tasks" at bounding box center [401, 13] width 14 height 6
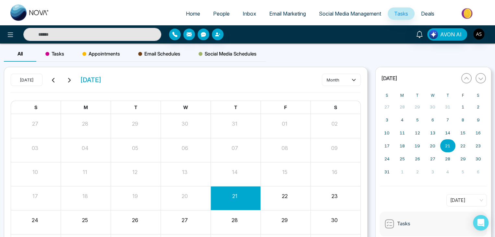
click at [423, 14] on span "Deals" at bounding box center [427, 13] width 13 height 6
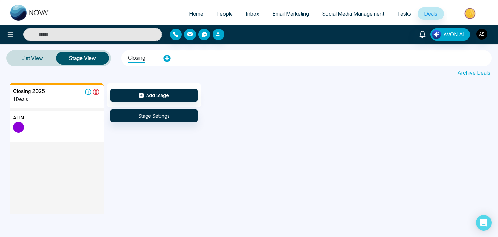
click at [461, 13] on img at bounding box center [470, 13] width 47 height 15
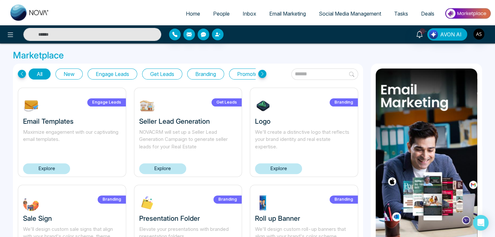
click at [192, 14] on span "Home" at bounding box center [193, 13] width 14 height 6
select select "*"
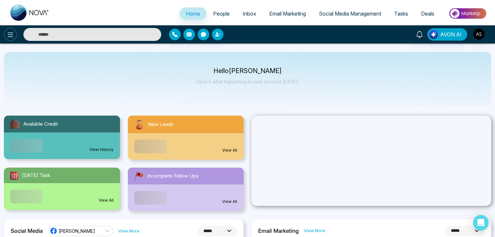
click at [12, 35] on icon at bounding box center [10, 35] width 8 height 8
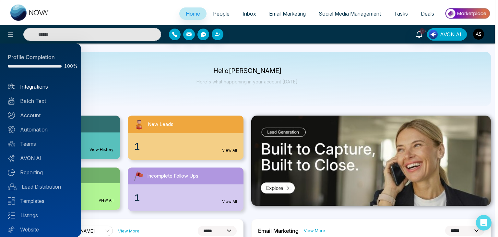
click at [30, 86] on link "Integrations" at bounding box center [41, 87] width 66 height 8
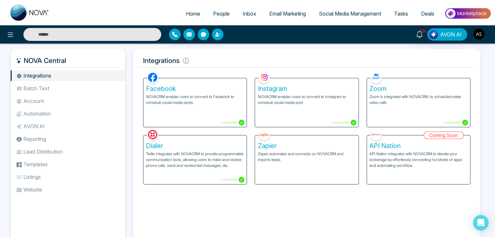
click at [41, 89] on li "Batch Text" at bounding box center [68, 88] width 114 height 11
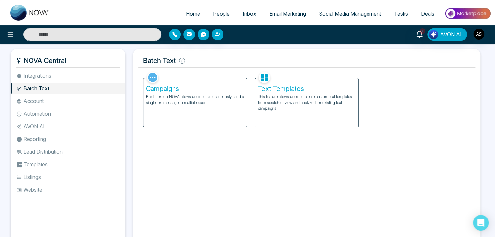
click at [43, 103] on li "Account" at bounding box center [68, 100] width 114 height 11
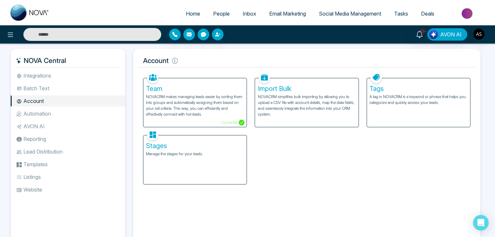
click at [48, 114] on li "Automation" at bounding box center [68, 113] width 114 height 11
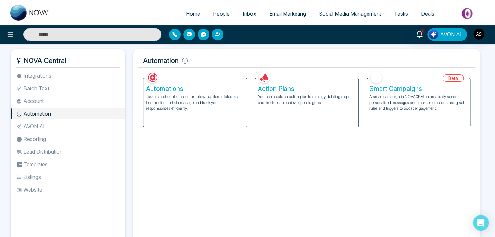
click at [54, 133] on ul "Integrations Batch Text Account Automation AVON AI Reporting Lead Distribution …" at bounding box center [68, 153] width 114 height 166
click at [54, 129] on li "AVON AI" at bounding box center [68, 126] width 114 height 11
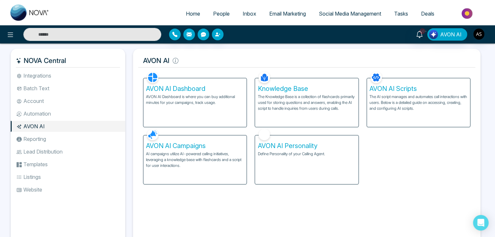
click at [54, 129] on li "AVON AI" at bounding box center [68, 126] width 114 height 11
click at [56, 138] on li "Reporting" at bounding box center [68, 138] width 114 height 11
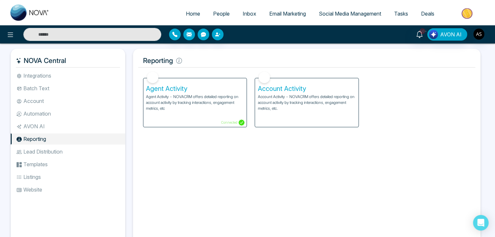
click at [58, 152] on li "Lead Distribution" at bounding box center [68, 151] width 114 height 11
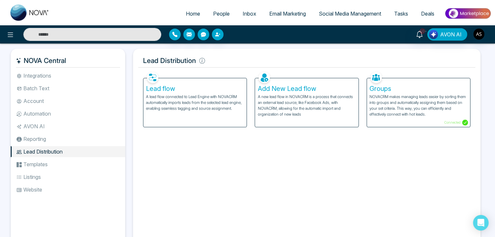
click at [61, 166] on li "Templates" at bounding box center [68, 164] width 114 height 11
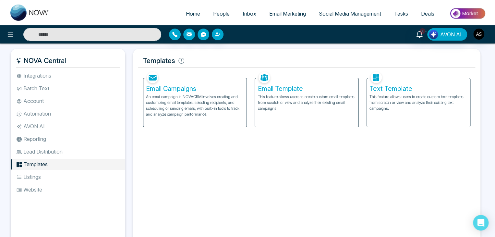
click at [63, 176] on li "Listings" at bounding box center [68, 176] width 114 height 11
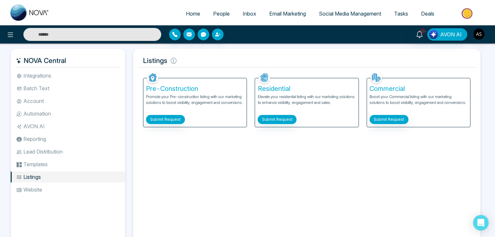
click at [65, 194] on li "Website" at bounding box center [68, 189] width 114 height 11
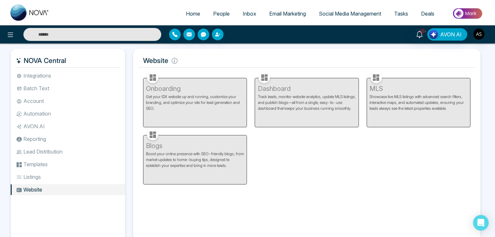
click at [193, 12] on span "Home" at bounding box center [193, 13] width 14 height 6
select select "*"
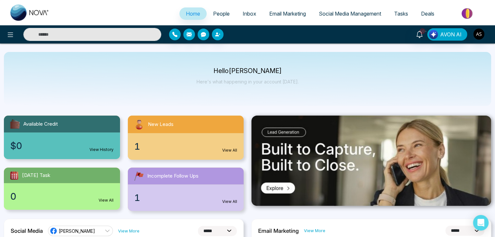
click at [222, 10] on span "People" at bounding box center [221, 13] width 17 height 6
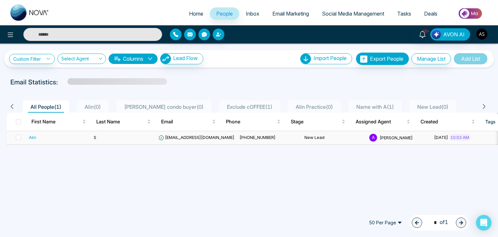
click at [130, 139] on td "S" at bounding box center [123, 137] width 65 height 13
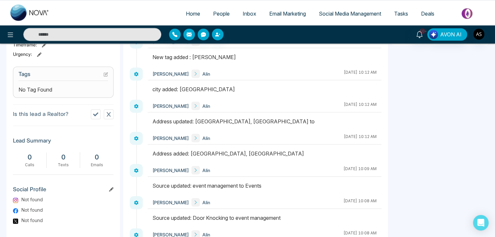
scroll to position [247, 0]
click at [93, 117] on icon at bounding box center [95, 114] width 5 height 5
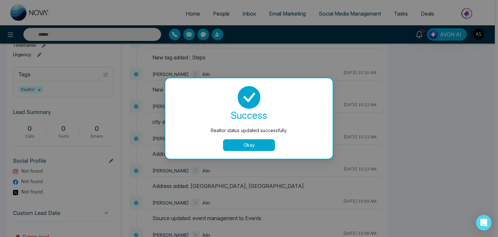
click at [244, 148] on button "Okay" at bounding box center [249, 145] width 52 height 12
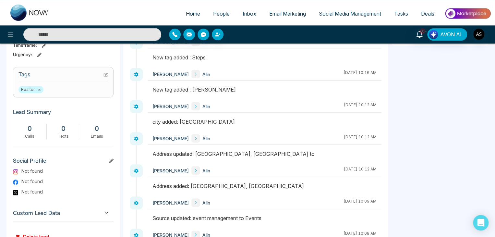
click at [39, 92] on button "×" at bounding box center [39, 90] width 3 height 6
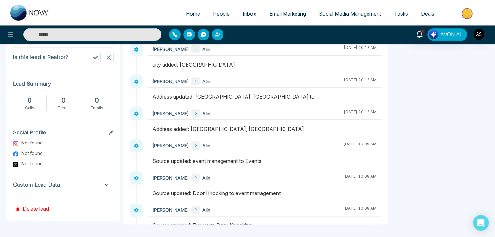
scroll to position [305, 0]
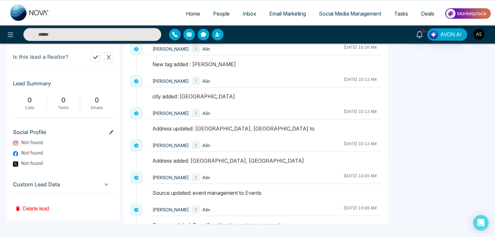
click at [112, 133] on icon at bounding box center [111, 132] width 5 height 5
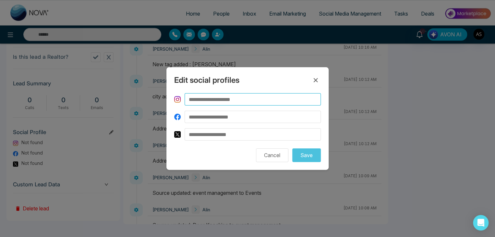
click at [225, 102] on input at bounding box center [253, 99] width 136 height 12
paste input "**********"
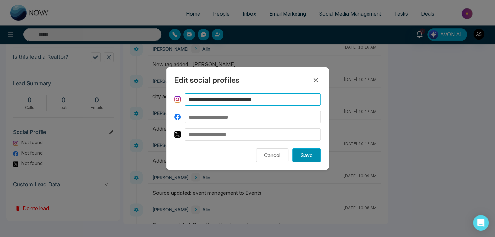
type input "**********"
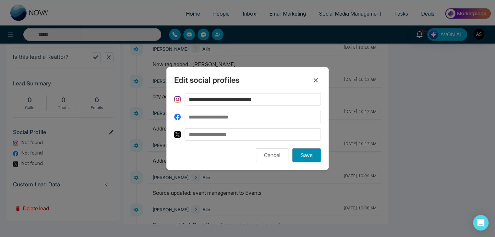
click at [306, 154] on button "Save" at bounding box center [306, 155] width 29 height 14
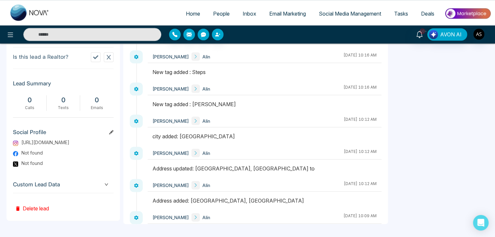
click at [112, 134] on icon at bounding box center [111, 132] width 5 height 5
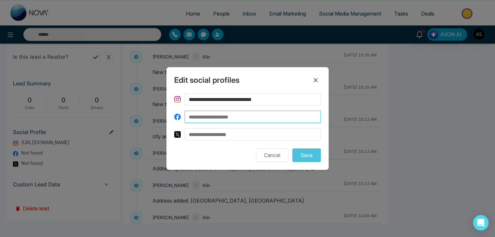
click at [225, 116] on input at bounding box center [253, 117] width 136 height 12
paste input "**********"
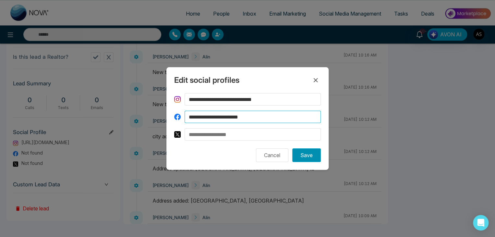
type input "**********"
click at [311, 157] on button "Save" at bounding box center [306, 155] width 29 height 14
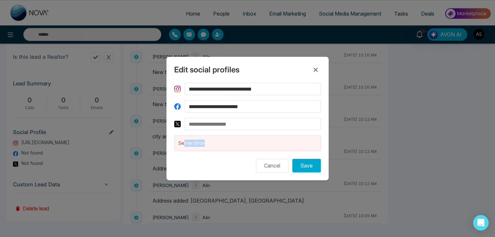
drag, startPoint x: 208, startPoint y: 143, endPoint x: 183, endPoint y: 146, distance: 25.5
click at [183, 146] on div "Server Error" at bounding box center [247, 143] width 147 height 16
click at [220, 153] on form "**********" at bounding box center [247, 128] width 147 height 90
drag, startPoint x: 210, startPoint y: 145, endPoint x: 179, endPoint y: 146, distance: 30.8
click at [179, 146] on div "Server Error" at bounding box center [247, 143] width 147 height 16
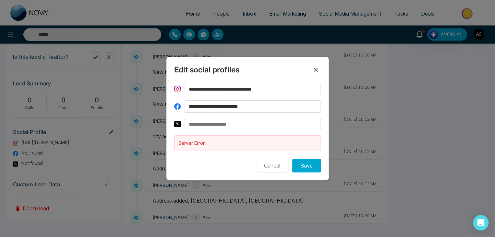
click at [203, 158] on form "**********" at bounding box center [247, 128] width 147 height 90
click at [263, 110] on input "**********" at bounding box center [253, 106] width 136 height 12
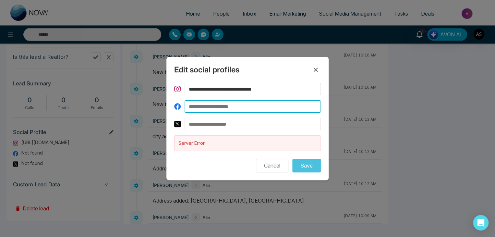
paste input "**********"
type input "**********"
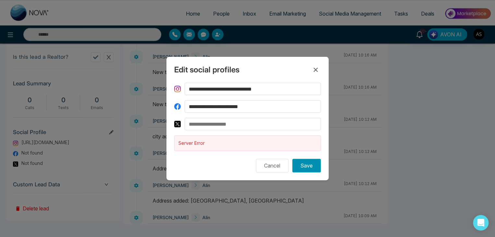
click at [306, 164] on button "Save" at bounding box center [306, 166] width 29 height 14
drag, startPoint x: 209, startPoint y: 145, endPoint x: 178, endPoint y: 147, distance: 31.2
click at [178, 147] on div "Server Error" at bounding box center [247, 143] width 147 height 16
click at [218, 151] on form "**********" at bounding box center [247, 128] width 147 height 90
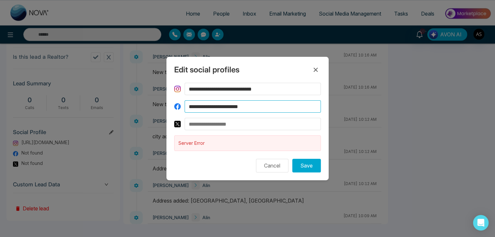
click at [277, 106] on input "**********" at bounding box center [253, 106] width 136 height 12
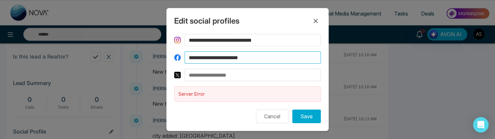
click at [280, 62] on input "**********" at bounding box center [253, 58] width 136 height 12
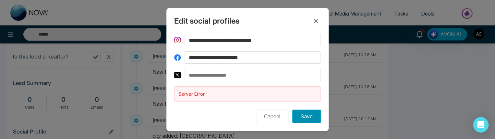
click at [306, 114] on button "Save" at bounding box center [306, 117] width 29 height 14
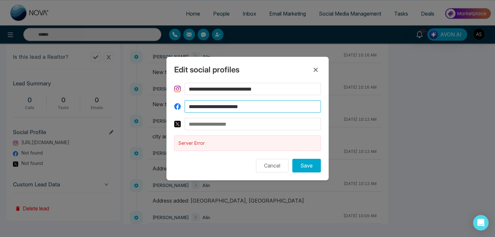
click at [259, 105] on input "**********" at bounding box center [253, 106] width 136 height 12
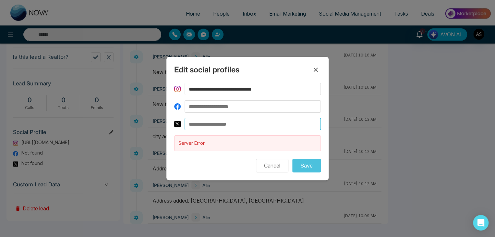
click at [265, 122] on input at bounding box center [253, 124] width 136 height 12
paste input "**********"
type input "**********"
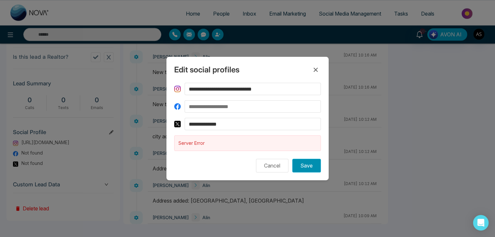
click at [311, 168] on button "Save" at bounding box center [306, 166] width 29 height 14
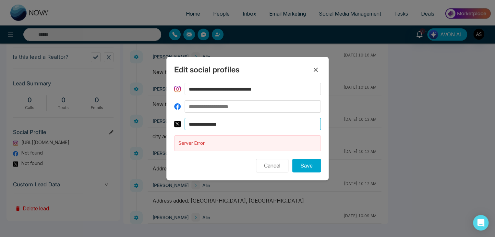
click at [231, 126] on input "**********" at bounding box center [253, 124] width 136 height 12
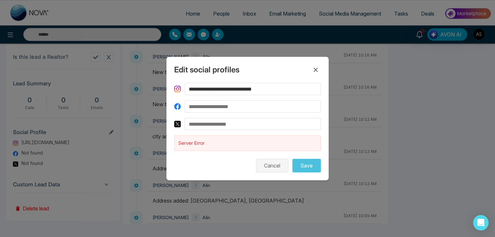
click at [268, 165] on button "Cancel" at bounding box center [272, 166] width 32 height 14
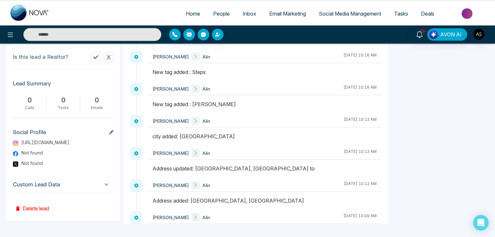
scroll to position [305, 0]
click at [76, 189] on span "Custom Lead Data" at bounding box center [63, 184] width 101 height 9
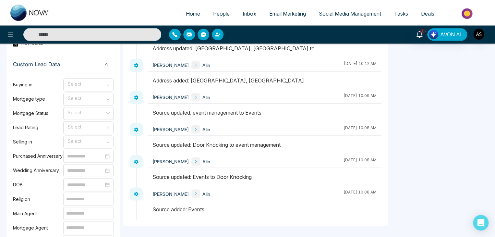
scroll to position [424, 0]
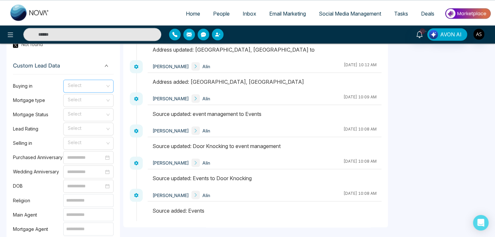
click at [106, 89] on div "Select" at bounding box center [88, 85] width 50 height 13
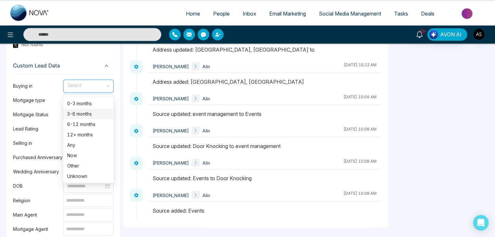
click at [93, 117] on div "3-6 months" at bounding box center [88, 113] width 42 height 7
click at [93, 89] on span "3-6 months" at bounding box center [88, 85] width 41 height 11
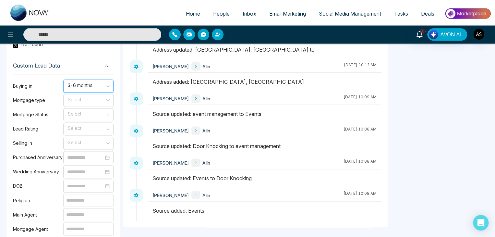
click at [93, 89] on span "3-6 months" at bounding box center [88, 85] width 41 height 11
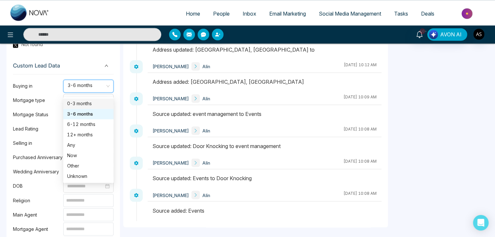
click at [97, 89] on span "3-6 months" at bounding box center [88, 85] width 41 height 11
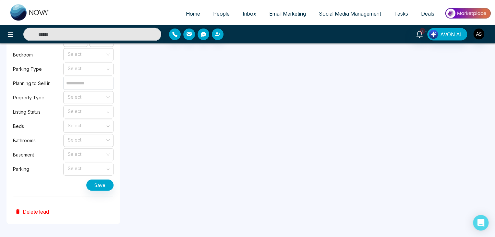
scroll to position [655, 0]
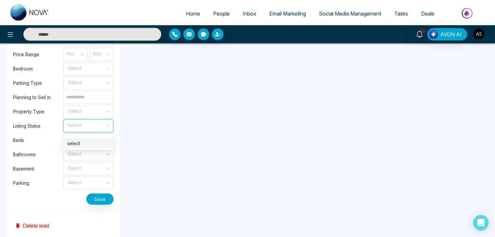
click at [103, 129] on input "search" at bounding box center [86, 125] width 38 height 10
click at [97, 128] on input "search" at bounding box center [86, 125] width 38 height 10
click at [97, 129] on input "search" at bounding box center [86, 125] width 38 height 10
click at [97, 144] on div "select" at bounding box center [88, 143] width 42 height 7
click at [97, 129] on span "select" at bounding box center [88, 125] width 41 height 11
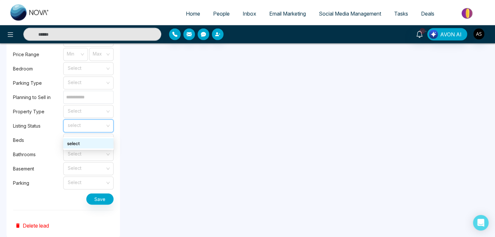
click at [93, 126] on span "select" at bounding box center [88, 125] width 41 height 11
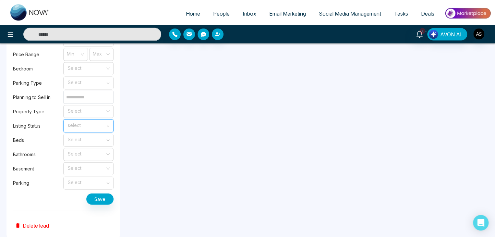
click at [93, 126] on span "select" at bounding box center [88, 125] width 41 height 11
click at [91, 114] on input "search" at bounding box center [86, 110] width 38 height 10
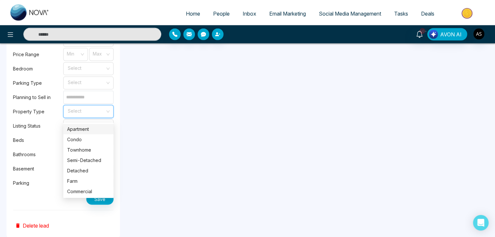
click at [91, 114] on input "search" at bounding box center [86, 110] width 38 height 10
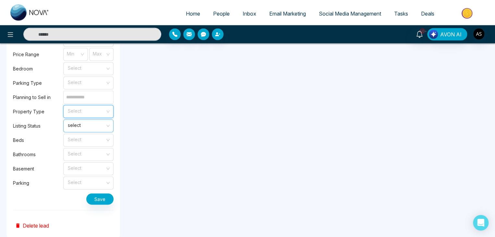
click at [88, 131] on span "select" at bounding box center [88, 125] width 41 height 11
drag, startPoint x: 12, startPoint y: 127, endPoint x: 96, endPoint y: 126, distance: 83.7
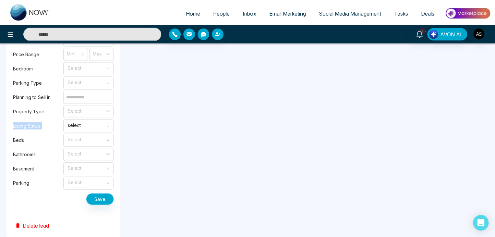
click at [49, 129] on label "Listing Status" at bounding box center [38, 125] width 50 height 7
click at [81, 131] on span "select" at bounding box center [88, 125] width 41 height 11
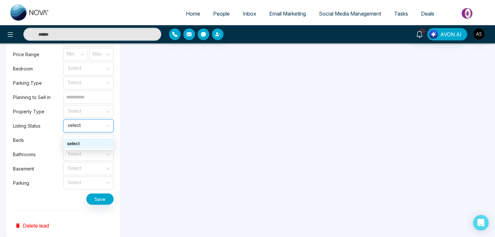
click at [82, 131] on span "select" at bounding box center [88, 125] width 41 height 11
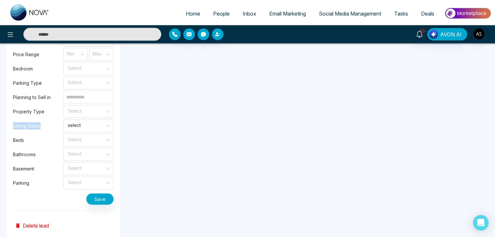
drag, startPoint x: 10, startPoint y: 127, endPoint x: 45, endPoint y: 130, distance: 35.1
click at [45, 129] on label "Listing Status" at bounding box center [38, 125] width 50 height 7
click at [72, 129] on span "select" at bounding box center [88, 125] width 41 height 11
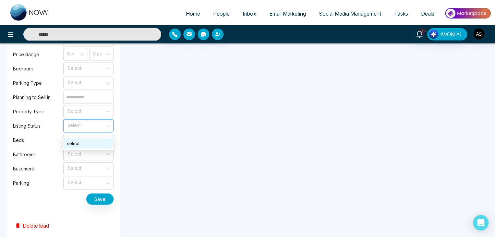
click at [72, 129] on span "select" at bounding box center [88, 125] width 41 height 11
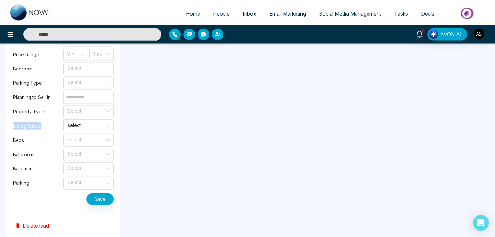
drag, startPoint x: 9, startPoint y: 127, endPoint x: 52, endPoint y: 129, distance: 43.2
click at [52, 129] on label "Listing Status" at bounding box center [38, 125] width 50 height 7
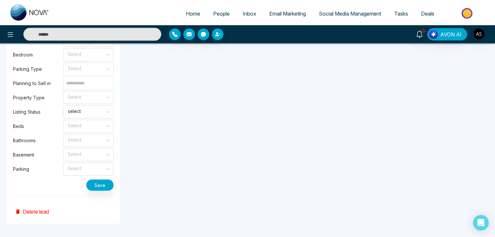
scroll to position [672, 0]
click at [78, 110] on span "select" at bounding box center [88, 111] width 41 height 11
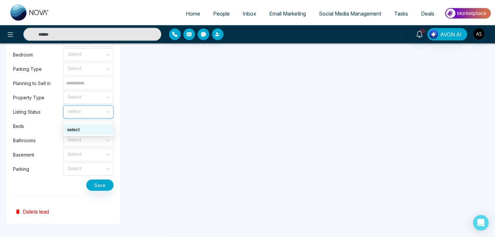
click at [78, 110] on span "select" at bounding box center [88, 111] width 41 height 11
click at [78, 124] on input "search" at bounding box center [86, 125] width 38 height 10
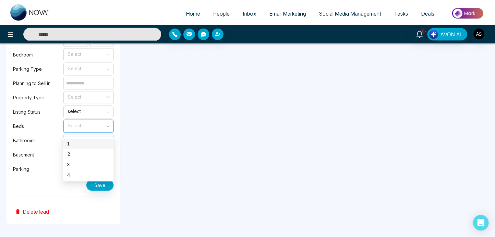
click at [78, 124] on input "search" at bounding box center [86, 125] width 38 height 10
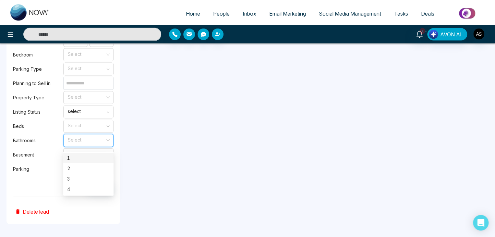
click at [78, 138] on input "search" at bounding box center [86, 139] width 38 height 10
click at [78, 140] on input "search" at bounding box center [86, 139] width 38 height 10
click at [78, 155] on input "search" at bounding box center [86, 154] width 38 height 10
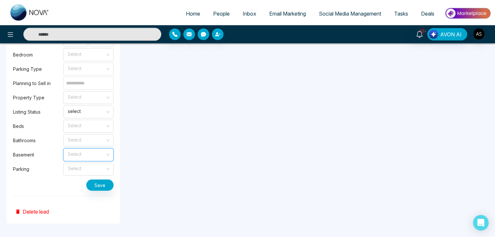
click at [78, 155] on input "search" at bounding box center [86, 154] width 38 height 10
click at [84, 120] on div "Select" at bounding box center [88, 126] width 50 height 13
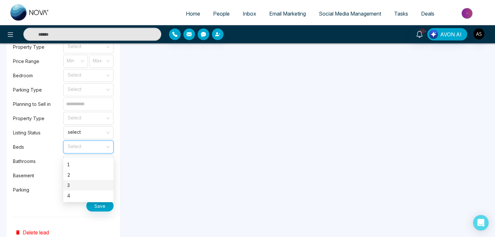
scroll to position [648, 0]
click at [87, 148] on input "search" at bounding box center [86, 146] width 38 height 10
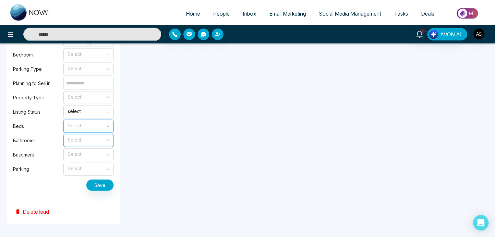
click at [93, 136] on input "search" at bounding box center [86, 139] width 38 height 10
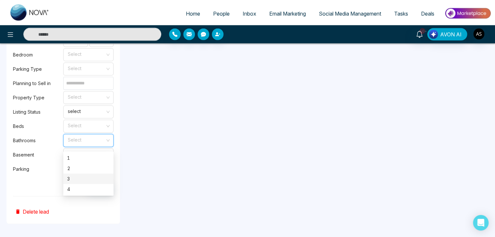
click at [93, 140] on input "search" at bounding box center [86, 139] width 38 height 10
click at [91, 138] on input "search" at bounding box center [86, 139] width 38 height 10
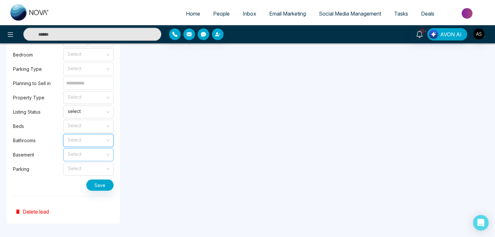
click at [86, 159] on span at bounding box center [86, 155] width 38 height 12
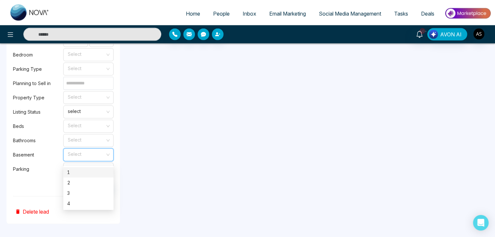
click at [86, 159] on span at bounding box center [86, 155] width 38 height 12
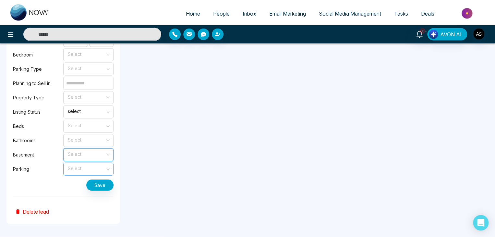
click at [83, 172] on input "search" at bounding box center [86, 168] width 38 height 10
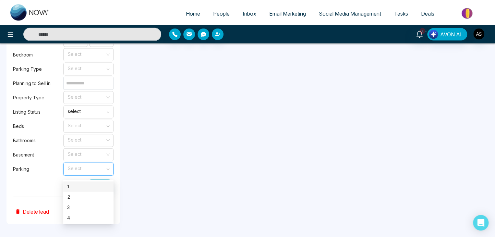
click at [83, 172] on input "search" at bounding box center [86, 168] width 38 height 10
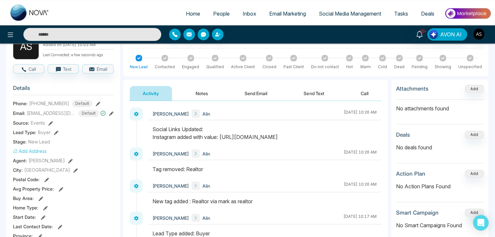
scroll to position [0, 0]
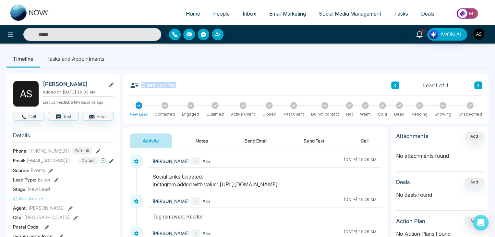
drag, startPoint x: 136, startPoint y: 81, endPoint x: 376, endPoint y: 95, distance: 240.7
click at [376, 95] on div "Client Journey Lead 1 of 1" at bounding box center [306, 88] width 352 height 15
click at [346, 58] on ul "Timeline Tasks and Appointments" at bounding box center [247, 59] width 482 height 18
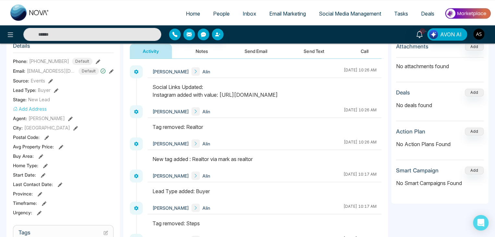
scroll to position [38, 0]
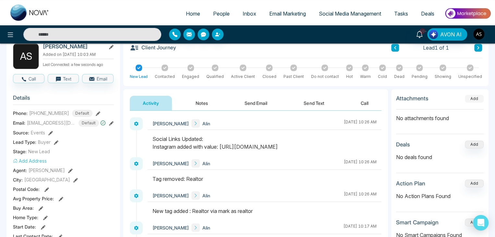
click at [473, 97] on button "Add" at bounding box center [474, 99] width 19 height 8
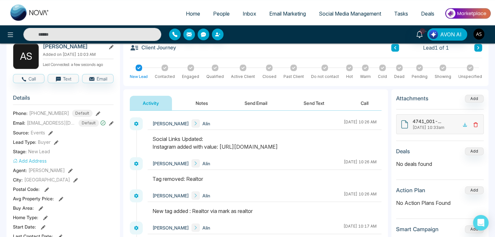
click at [476, 124] on icon at bounding box center [475, 124] width 5 height 5
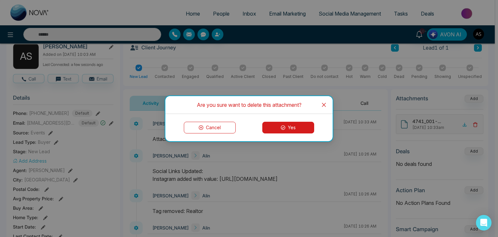
click at [288, 126] on button "Yes" at bounding box center [288, 128] width 52 height 12
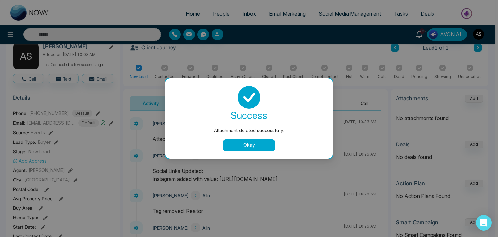
click at [256, 144] on button "Okay" at bounding box center [249, 145] width 52 height 12
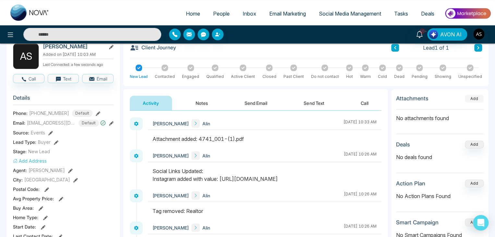
click at [474, 99] on button "Add" at bounding box center [474, 99] width 19 height 8
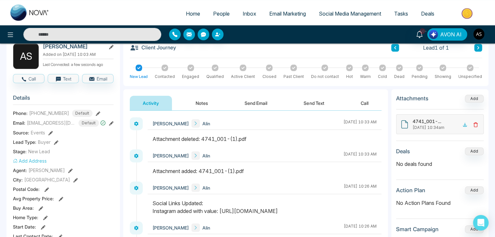
click at [476, 125] on icon at bounding box center [475, 124] width 5 height 5
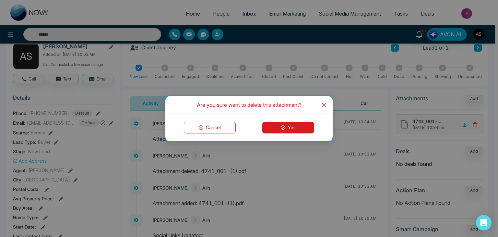
click at [300, 128] on button "Yes" at bounding box center [288, 128] width 52 height 12
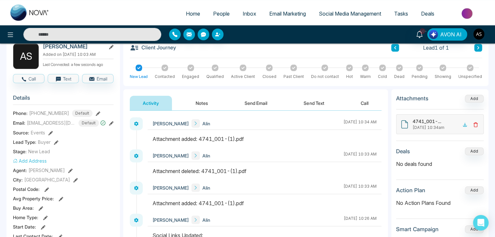
scroll to position [51, 0]
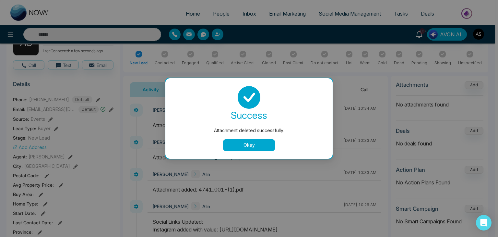
click at [267, 140] on div "Alin Shah Alin August 21 2025 | 10:33 AM" at bounding box center [265, 142] width 234 height 13
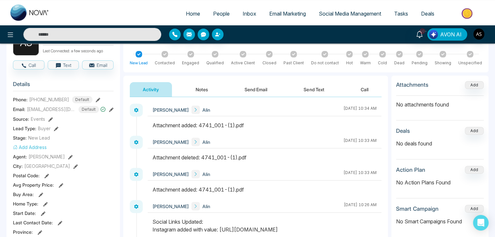
scroll to position [69, 0]
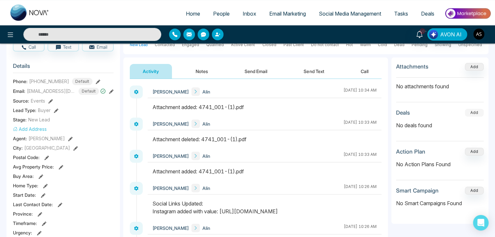
click at [475, 112] on button "Add" at bounding box center [474, 113] width 19 height 8
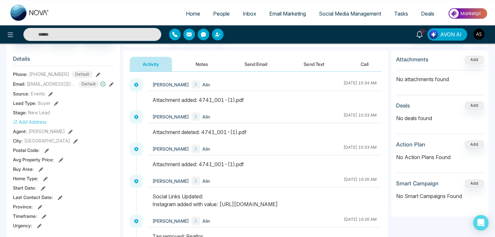
scroll to position [105, 0]
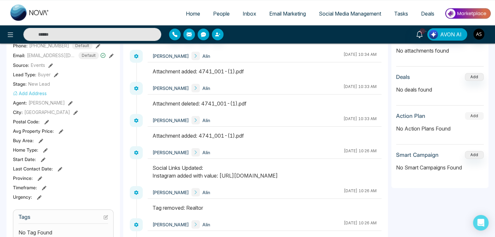
click at [473, 117] on button "Add" at bounding box center [474, 116] width 19 height 8
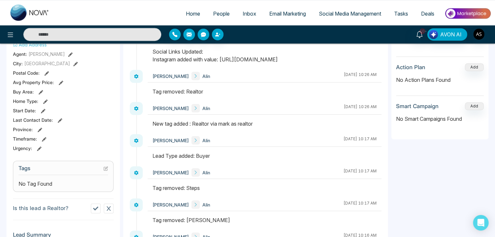
scroll to position [153, 0]
click at [479, 105] on button "Add" at bounding box center [474, 107] width 19 height 8
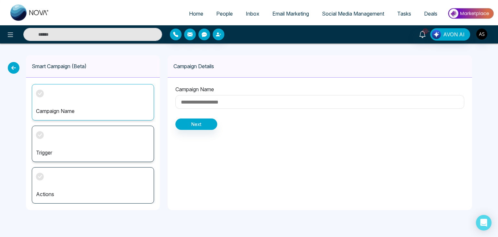
click at [13, 67] on icon at bounding box center [14, 68] width 12 height 12
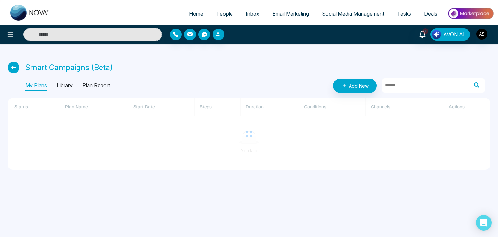
click at [222, 13] on span "People" at bounding box center [224, 13] width 17 height 6
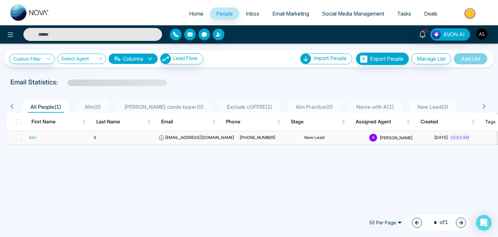
click at [219, 138] on td "alinshah40@gmail.com" at bounding box center [196, 137] width 81 height 13
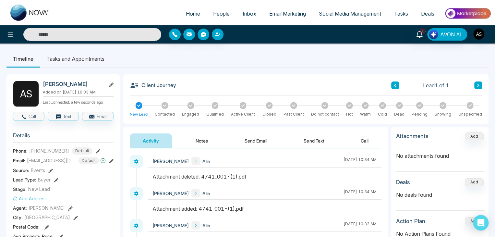
click at [247, 12] on span "Inbox" at bounding box center [250, 13] width 14 height 6
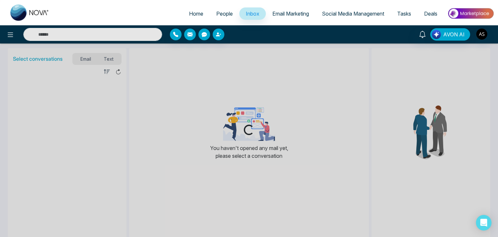
click at [216, 11] on span "People" at bounding box center [224, 13] width 17 height 6
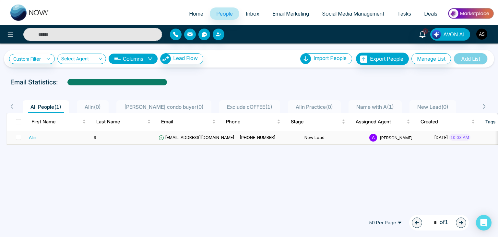
click at [154, 138] on td "S" at bounding box center [123, 137] width 65 height 13
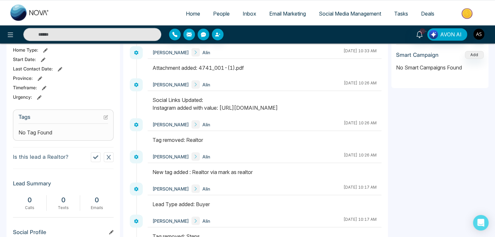
scroll to position [305, 0]
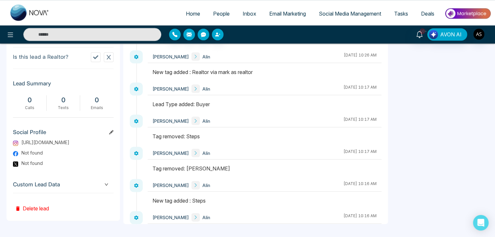
click at [105, 186] on icon "down" at bounding box center [106, 184] width 4 height 4
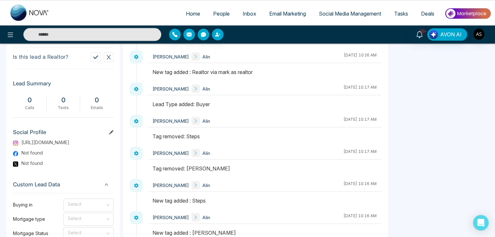
click at [106, 186] on icon "down" at bounding box center [106, 184] width 4 height 4
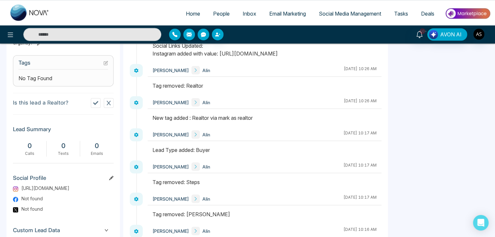
scroll to position [0, 0]
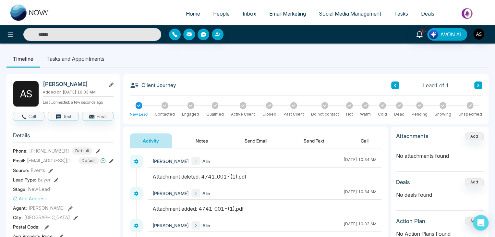
click at [192, 14] on span "Home" at bounding box center [193, 13] width 14 height 6
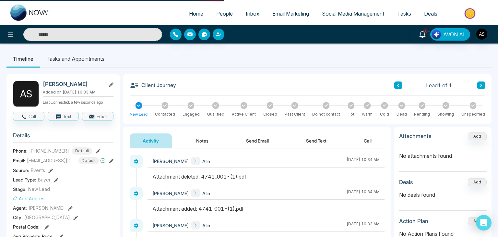
select select "*"
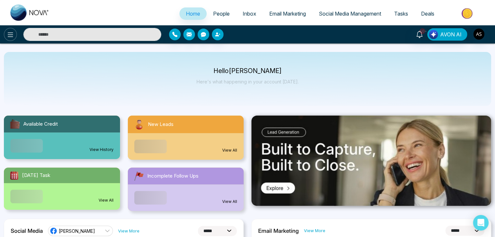
click at [10, 36] on icon at bounding box center [10, 35] width 8 height 8
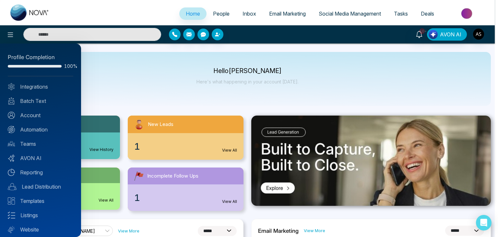
click at [96, 56] on div at bounding box center [249, 118] width 498 height 237
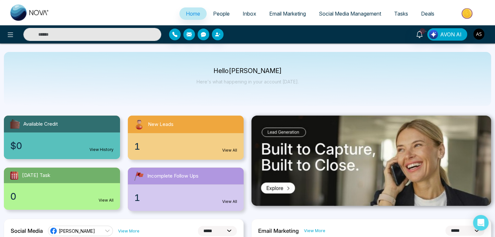
click at [220, 13] on span "People" at bounding box center [221, 13] width 17 height 6
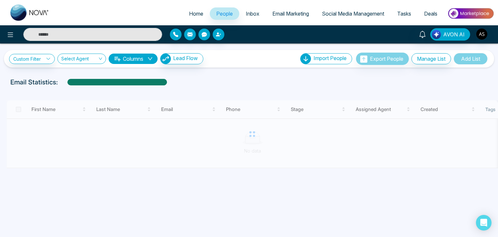
click at [241, 11] on link "Inbox" at bounding box center [252, 13] width 27 height 12
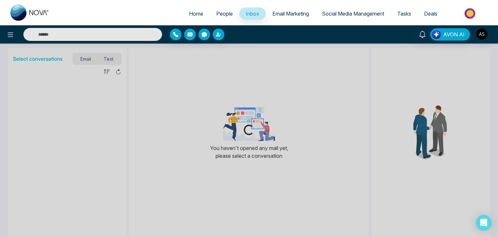
click at [284, 11] on span "Email Marketing" at bounding box center [290, 13] width 37 height 6
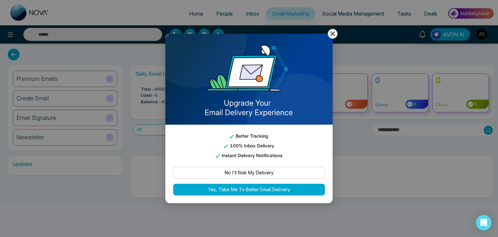
click at [330, 35] on icon at bounding box center [333, 34] width 8 height 8
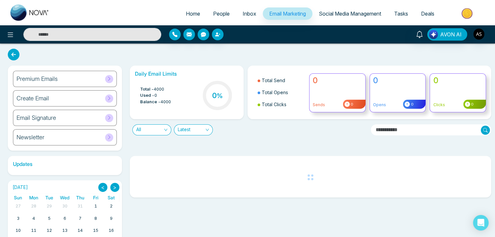
click at [347, 9] on link "Social Media Management" at bounding box center [349, 13] width 75 height 12
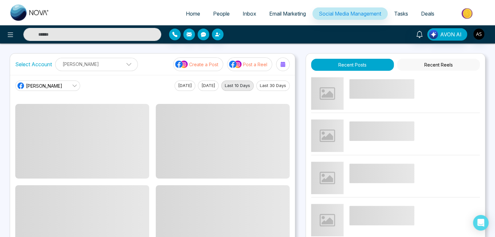
click at [396, 9] on link "Tasks" at bounding box center [401, 13] width 27 height 12
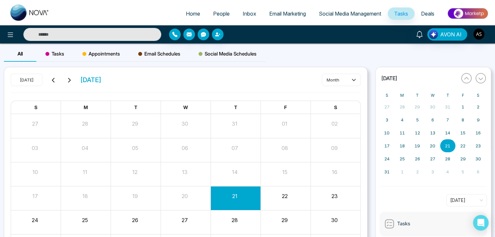
click at [180, 13] on link "Home" at bounding box center [192, 13] width 27 height 12
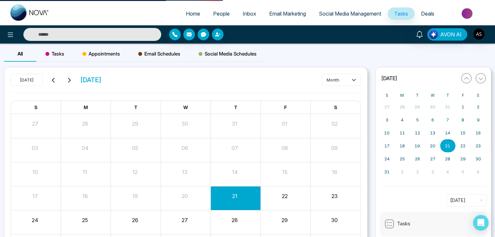
select select "*"
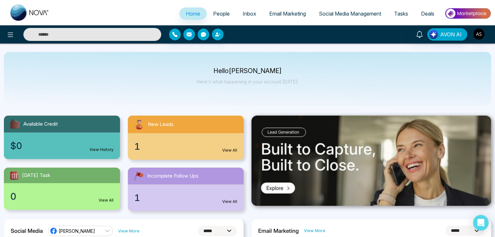
click at [213, 14] on span "People" at bounding box center [221, 13] width 17 height 6
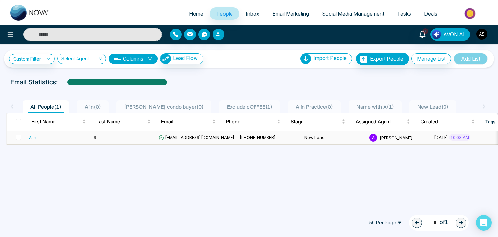
click at [114, 138] on td "S" at bounding box center [123, 137] width 65 height 13
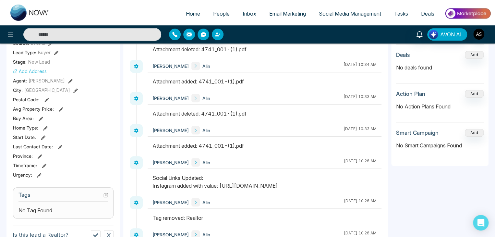
scroll to position [305, 0]
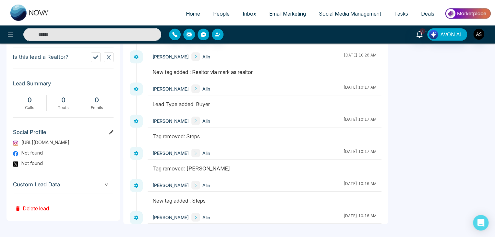
click at [101, 188] on span "Custom Lead Data" at bounding box center [63, 184] width 101 height 9
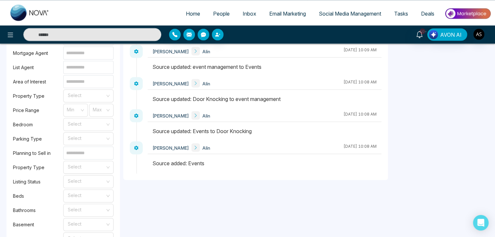
scroll to position [599, 0]
click at [81, 113] on div "Min" at bounding box center [75, 109] width 25 height 13
click at [102, 108] on input "search" at bounding box center [99, 109] width 12 height 10
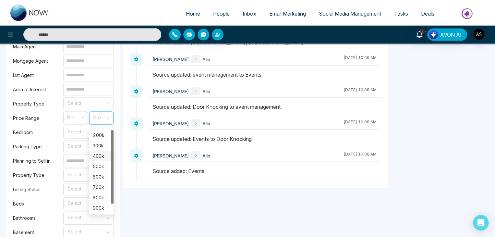
scroll to position [592, 0]
click at [80, 121] on div "Min" at bounding box center [75, 117] width 25 height 13
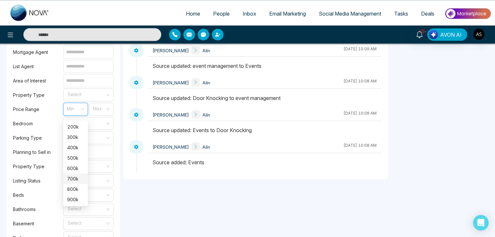
scroll to position [597, 0]
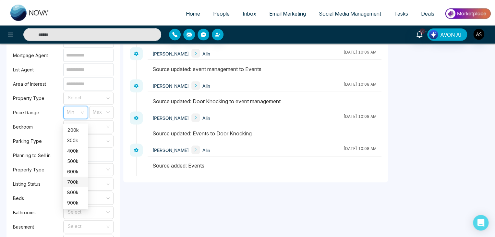
click at [77, 118] on span at bounding box center [73, 112] width 12 height 12
click at [86, 127] on input "search" at bounding box center [86, 125] width 38 height 10
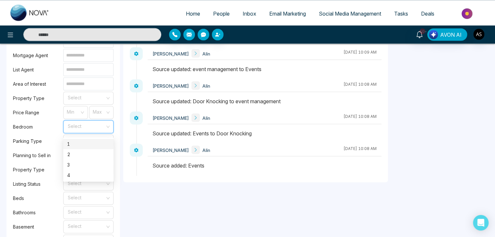
click at [86, 127] on input "search" at bounding box center [86, 125] width 38 height 10
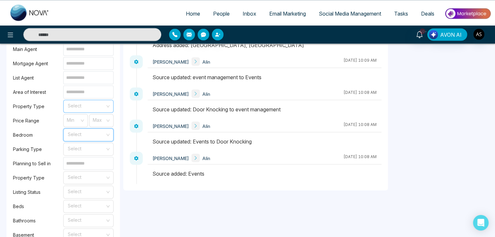
scroll to position [588, 0]
click at [80, 108] on input "search" at bounding box center [86, 106] width 38 height 10
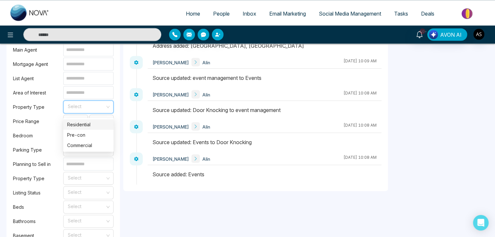
click at [80, 108] on input "search" at bounding box center [86, 106] width 38 height 10
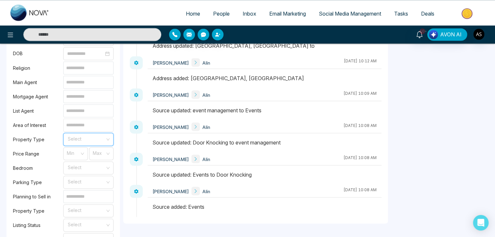
click at [85, 129] on input at bounding box center [88, 124] width 50 height 13
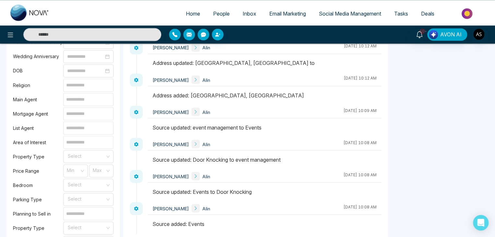
scroll to position [538, 0]
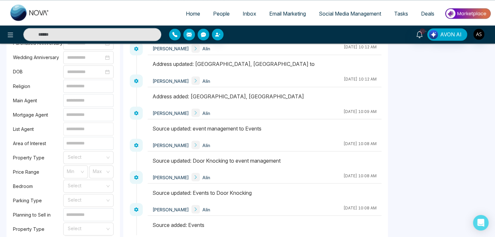
click at [85, 129] on input at bounding box center [88, 128] width 50 height 13
click at [88, 118] on input at bounding box center [88, 114] width 50 height 13
type input "*"
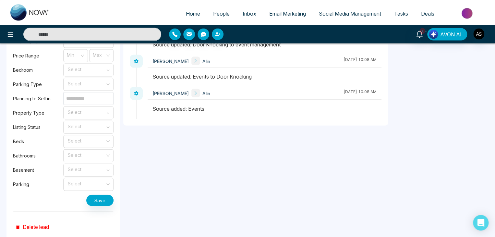
scroll to position [661, 0]
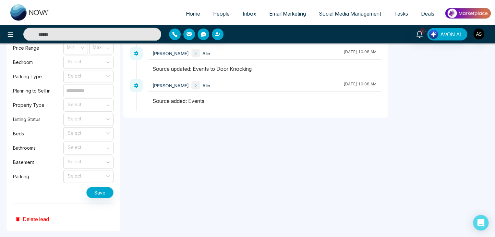
type input "****"
click at [103, 193] on button "Save" at bounding box center [99, 192] width 27 height 11
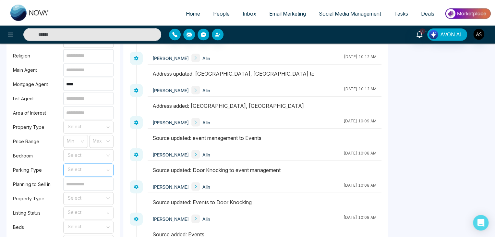
scroll to position [558, 0]
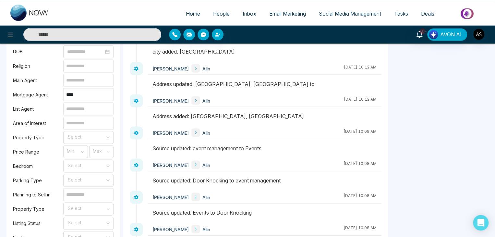
click at [84, 98] on input "****" at bounding box center [88, 94] width 50 height 13
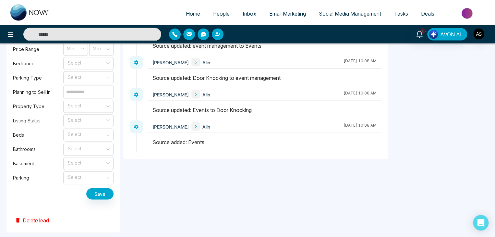
scroll to position [672, 0]
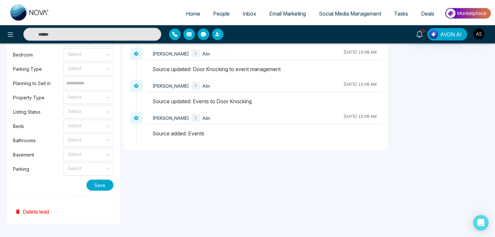
click at [102, 182] on button "Save" at bounding box center [99, 184] width 27 height 11
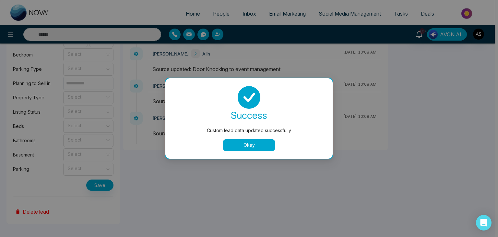
click at [244, 142] on button "Okay" at bounding box center [249, 145] width 52 height 12
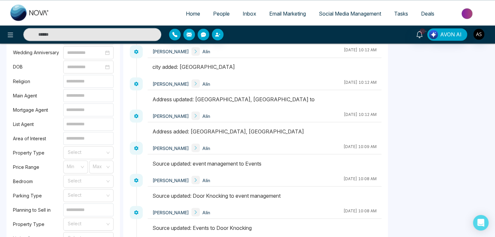
scroll to position [542, 0]
click at [98, 125] on input at bounding box center [88, 124] width 50 height 13
click at [91, 115] on input at bounding box center [88, 109] width 50 height 13
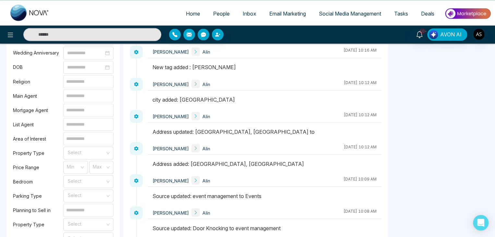
click at [93, 102] on input at bounding box center [88, 95] width 50 height 13
click at [94, 87] on input at bounding box center [88, 81] width 50 height 13
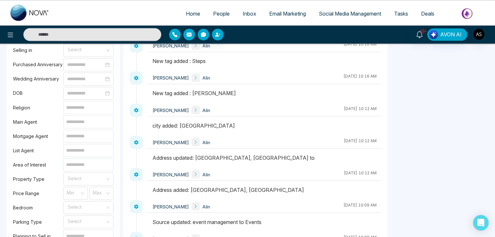
scroll to position [515, 0]
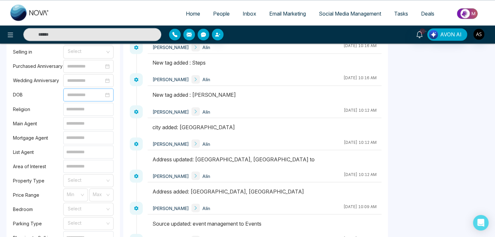
click at [92, 98] on input at bounding box center [85, 94] width 37 height 7
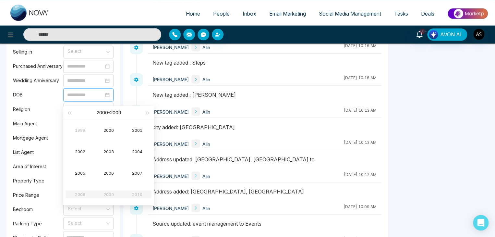
click at [92, 98] on input at bounding box center [85, 94] width 37 height 7
click at [99, 98] on input at bounding box center [85, 94] width 37 height 7
click at [106, 97] on div at bounding box center [88, 94] width 42 height 7
click at [102, 81] on input at bounding box center [85, 80] width 37 height 7
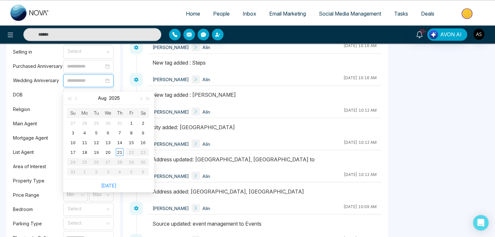
click at [52, 91] on div "DOB" at bounding box center [63, 94] width 101 height 13
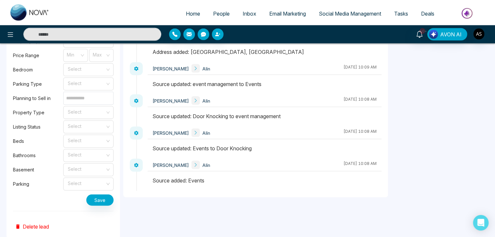
scroll to position [654, 0]
click at [107, 115] on div "Select" at bounding box center [88, 112] width 50 height 13
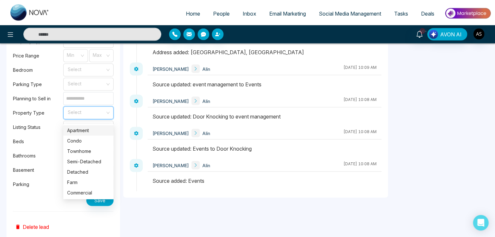
click at [107, 115] on div "Select" at bounding box center [88, 112] width 50 height 13
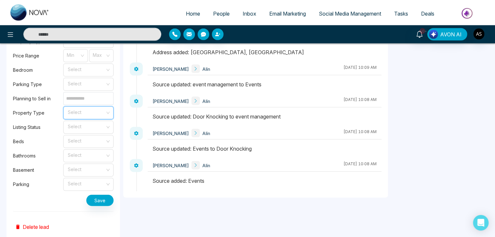
click at [59, 102] on label "Planning to Sell in" at bounding box center [38, 98] width 50 height 7
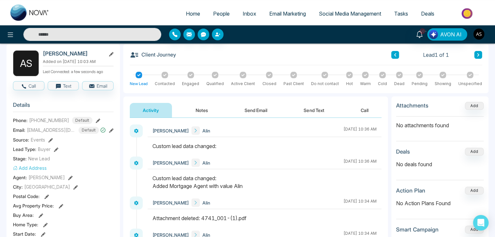
scroll to position [0, 0]
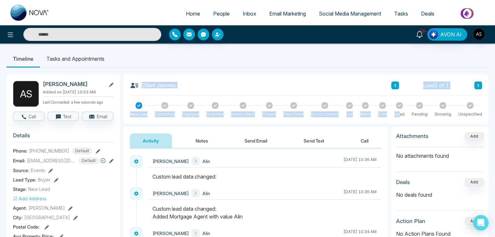
drag, startPoint x: 130, startPoint y: 81, endPoint x: 403, endPoint y: 116, distance: 275.7
click at [403, 116] on div "Client Journey Lead 1 of 1 New Lead Contacted Engaged Qualified Active Client C…" at bounding box center [305, 98] width 365 height 49
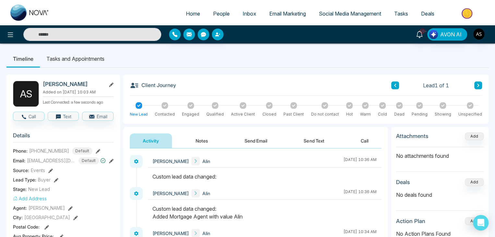
click at [345, 62] on ul "Timeline Tasks and Appointments" at bounding box center [247, 59] width 482 height 18
click at [102, 59] on li "Tasks and Appointments" at bounding box center [75, 59] width 71 height 18
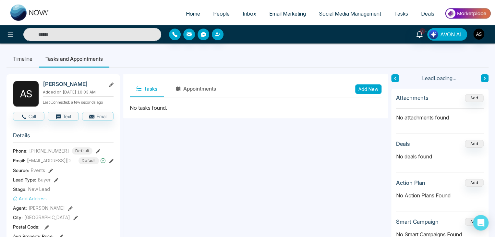
click at [25, 60] on li "Timeline" at bounding box center [22, 59] width 32 height 18
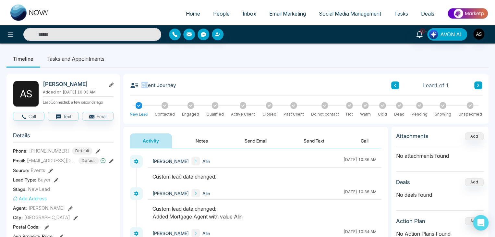
drag, startPoint x: 179, startPoint y: 86, endPoint x: 148, endPoint y: 86, distance: 30.8
click at [148, 86] on div "Client Journey Lead 1 of 1" at bounding box center [306, 88] width 352 height 15
click at [186, 83] on div "Client Journey Lead 1 of 1" at bounding box center [306, 88] width 352 height 15
click at [168, 87] on h3 "Client Journey" at bounding box center [153, 85] width 46 height 9
click at [178, 84] on div "Client Journey Lead 1 of 1" at bounding box center [306, 88] width 352 height 15
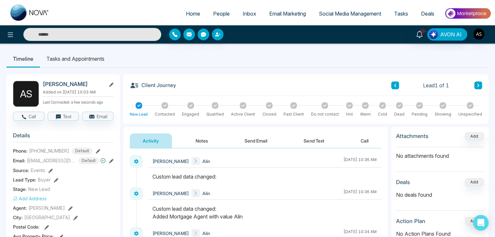
drag, startPoint x: 175, startPoint y: 86, endPoint x: 149, endPoint y: 89, distance: 26.4
click at [149, 89] on div "Client Journey Lead 1 of 1" at bounding box center [306, 88] width 352 height 15
drag, startPoint x: 143, startPoint y: 86, endPoint x: 176, endPoint y: 86, distance: 33.7
click at [176, 86] on div "Client Journey Lead 1 of 1" at bounding box center [306, 88] width 352 height 15
click at [172, 87] on h3 "Client Journey" at bounding box center [153, 85] width 46 height 9
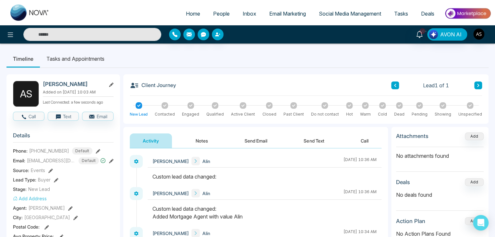
drag, startPoint x: 175, startPoint y: 87, endPoint x: 153, endPoint y: 89, distance: 22.4
click at [153, 89] on div "Client Journey Lead 1 of 1" at bounding box center [306, 88] width 352 height 15
drag, startPoint x: 44, startPoint y: 83, endPoint x: 68, endPoint y: 83, distance: 24.3
click at [68, 83] on h2 "Alin S" at bounding box center [73, 84] width 60 height 6
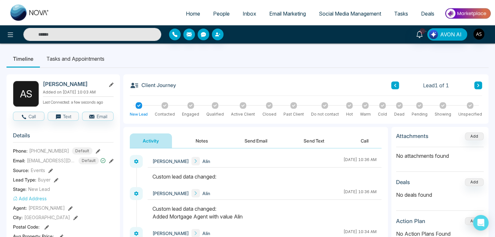
click at [165, 106] on icon at bounding box center [164, 105] width 3 height 3
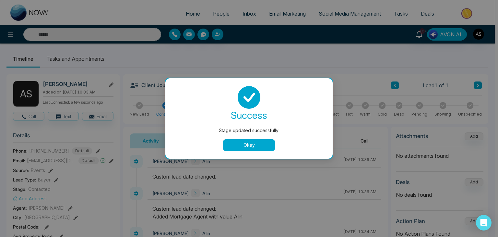
click at [233, 142] on button "Okay" at bounding box center [249, 145] width 52 height 12
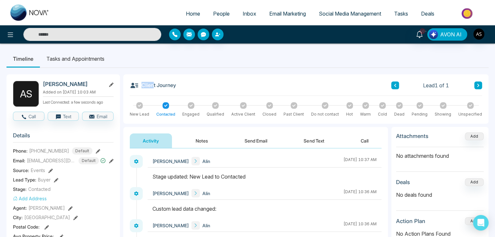
drag, startPoint x: 176, startPoint y: 85, endPoint x: 152, endPoint y: 88, distance: 24.5
click at [152, 88] on div "Client Journey Lead 1 of 1" at bounding box center [306, 88] width 352 height 15
click at [179, 84] on div "Client Journey Lead 1 of 1" at bounding box center [306, 88] width 352 height 15
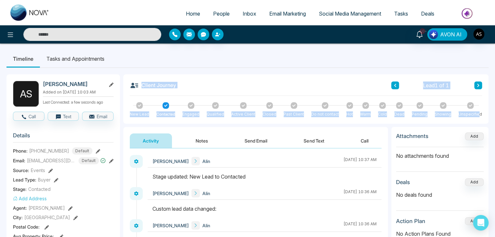
drag, startPoint x: 126, startPoint y: 92, endPoint x: 480, endPoint y: 108, distance: 354.8
click at [480, 108] on div "Client Journey Lead 1 of 1 New Lead Contacted Engaged Qualified Active Client C…" at bounding box center [305, 98] width 365 height 49
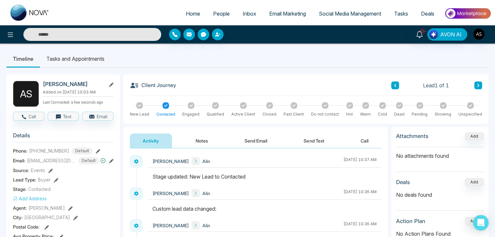
drag, startPoint x: 176, startPoint y: 84, endPoint x: 187, endPoint y: 88, distance: 10.9
click at [187, 88] on div "Client Journey Lead 1 of 1" at bounding box center [306, 88] width 352 height 15
click at [244, 104] on icon at bounding box center [243, 105] width 3 height 2
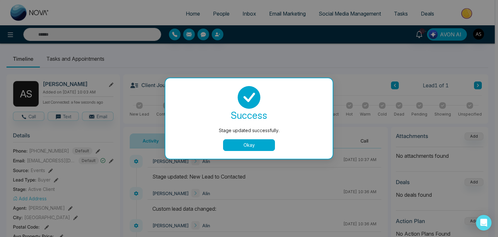
click at [239, 141] on button "Okay" at bounding box center [249, 145] width 52 height 12
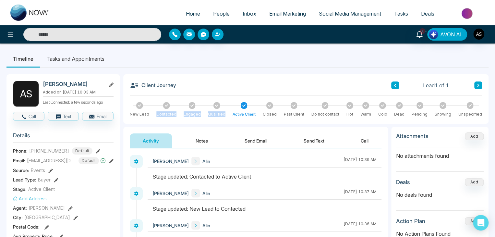
drag, startPoint x: 224, startPoint y: 114, endPoint x: 156, endPoint y: 113, distance: 68.1
click at [156, 113] on div "New Lead Contacted Engaged Qualified Active Client Closed Past Client Do not co…" at bounding box center [306, 109] width 352 height 15
click at [185, 92] on div "Client Journey Lead 1 of 1" at bounding box center [306, 88] width 352 height 15
click at [137, 104] on div at bounding box center [139, 105] width 6 height 6
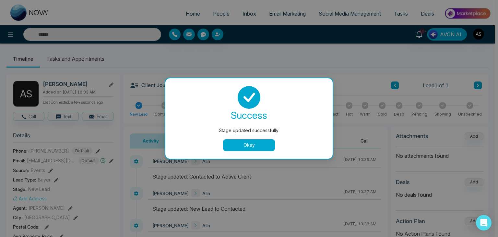
click at [259, 144] on button "Okay" at bounding box center [249, 145] width 52 height 12
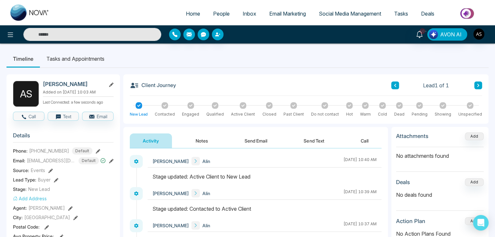
click at [190, 16] on span "Home" at bounding box center [193, 13] width 14 height 6
select select "*"
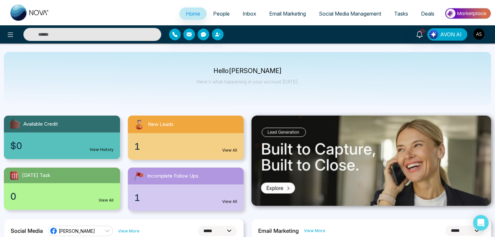
click at [223, 15] on span "People" at bounding box center [221, 13] width 17 height 6
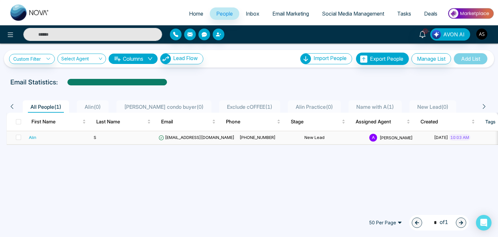
click at [185, 137] on span "alinshah40@gmail.com" at bounding box center [197, 137] width 76 height 5
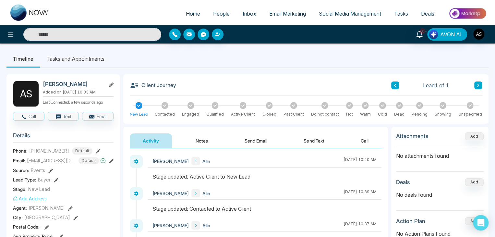
click at [165, 106] on icon at bounding box center [164, 105] width 3 height 3
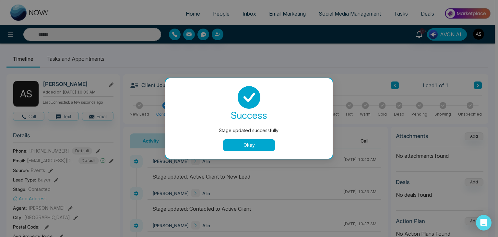
click at [239, 142] on button "Okay" at bounding box center [249, 145] width 52 height 12
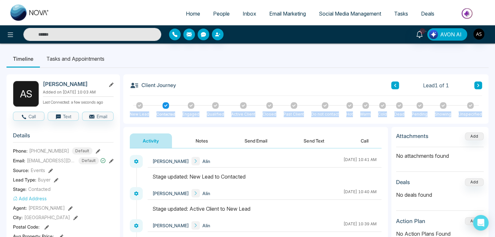
drag, startPoint x: 130, startPoint y: 113, endPoint x: 485, endPoint y: 121, distance: 355.2
click at [485, 121] on div "Client Journey Lead 1 of 1 New Lead Contacted Engaged Qualified Active Client C…" at bounding box center [305, 98] width 365 height 49
click at [485, 116] on div "Client Journey Lead 1 of 1 New Lead Contacted Engaged Qualified Active Client C…" at bounding box center [305, 98] width 365 height 49
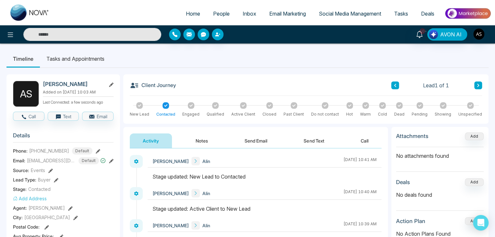
click at [138, 106] on icon at bounding box center [139, 105] width 3 height 3
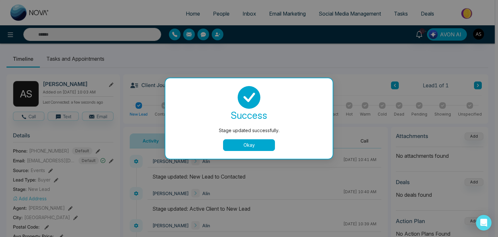
click at [262, 144] on button "Okay" at bounding box center [249, 145] width 52 height 12
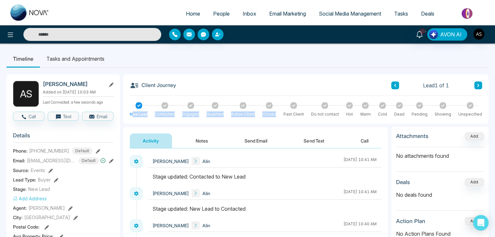
drag, startPoint x: 131, startPoint y: 114, endPoint x: 280, endPoint y: 116, distance: 149.2
click at [280, 116] on div "New Lead Contacted Engaged Qualified Active Client Closed Past Client Do not co…" at bounding box center [306, 109] width 352 height 15
click at [275, 118] on div "Client Journey Lead 1 of 1 New Lead Contacted Engaged Qualified Active Client C…" at bounding box center [305, 98] width 365 height 49
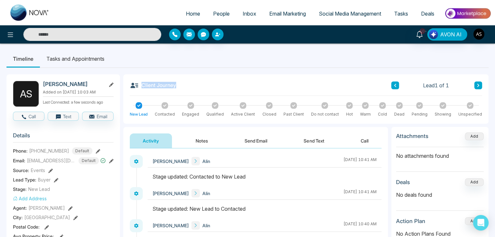
drag, startPoint x: 142, startPoint y: 84, endPoint x: 183, endPoint y: 90, distance: 41.0
click at [183, 90] on div "Client Journey Lead 1 of 1" at bounding box center [306, 88] width 352 height 15
click at [185, 86] on div "Client Journey Lead 1 of 1" at bounding box center [306, 88] width 352 height 15
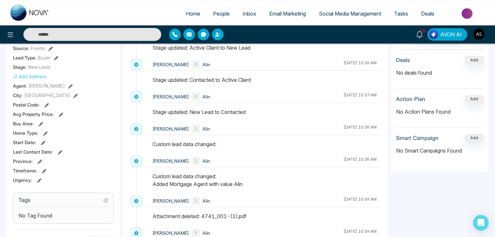
scroll to position [122, 0]
click at [471, 97] on button "Add" at bounding box center [474, 99] width 19 height 8
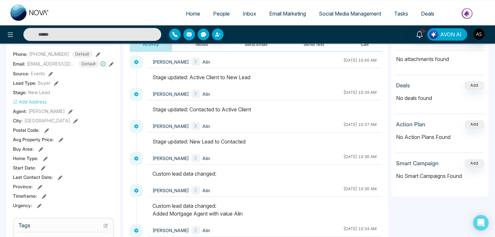
scroll to position [97, 0]
click at [468, 123] on button "Add" at bounding box center [474, 124] width 19 height 8
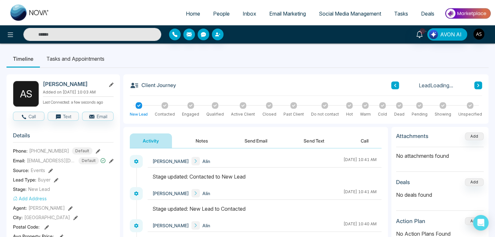
scroll to position [96, 0]
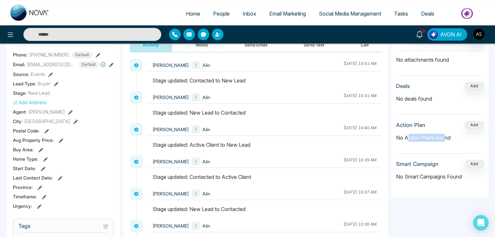
drag, startPoint x: 445, startPoint y: 138, endPoint x: 409, endPoint y: 144, distance: 36.8
click at [409, 144] on div "No Action Plans Found" at bounding box center [440, 138] width 88 height 18
click at [423, 144] on div "No Action Plans Found" at bounding box center [440, 138] width 88 height 18
click at [477, 121] on button "Add" at bounding box center [474, 125] width 19 height 8
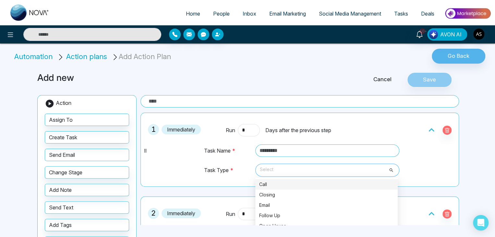
click at [343, 165] on span "Select" at bounding box center [327, 169] width 135 height 11
click at [339, 181] on div "Call" at bounding box center [326, 184] width 135 height 7
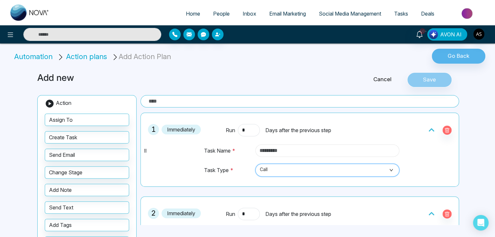
click at [331, 147] on input "text" at bounding box center [327, 150] width 144 height 12
click at [254, 157] on td at bounding box center [326, 153] width 147 height 19
click at [241, 103] on input "text" at bounding box center [299, 101] width 318 height 12
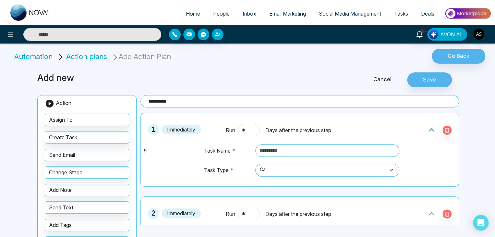
type input "*********"
click at [430, 87] on div "Add new Cancel Save Action Assign To Create Task Send Email Change Stage Add No…" at bounding box center [247, 166] width 428 height 202
click at [434, 86] on button "Save" at bounding box center [429, 79] width 45 height 15
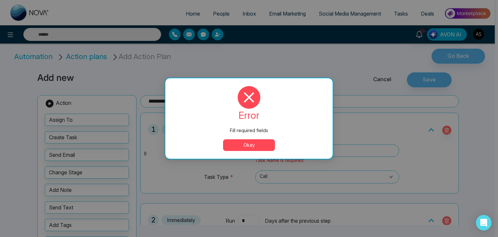
click at [259, 142] on button "Okay" at bounding box center [249, 145] width 52 height 12
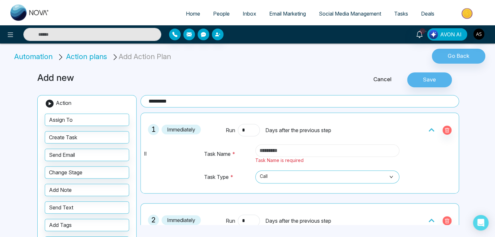
click at [302, 149] on input "text" at bounding box center [327, 150] width 144 height 12
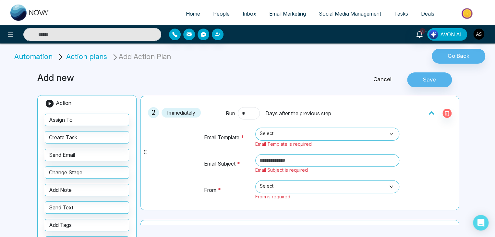
scroll to position [106, 0]
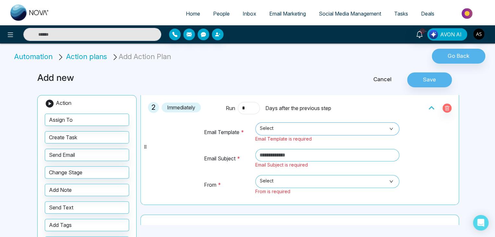
click at [338, 129] on span "Select" at bounding box center [327, 128] width 135 height 11
type input "****"
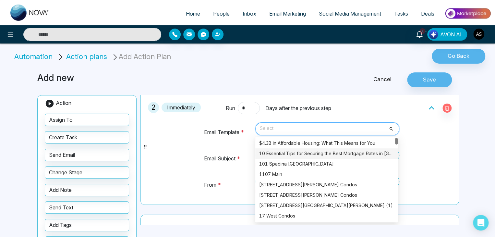
click at [325, 152] on div "10 Essential Tips for Securing the Best Mortgage Rates in Canada" at bounding box center [326, 153] width 135 height 7
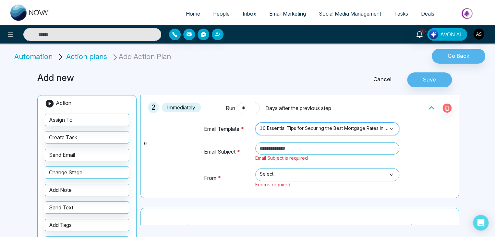
scroll to position [103, 0]
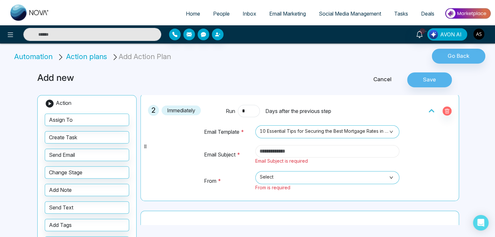
click at [313, 153] on input "text" at bounding box center [327, 151] width 144 height 12
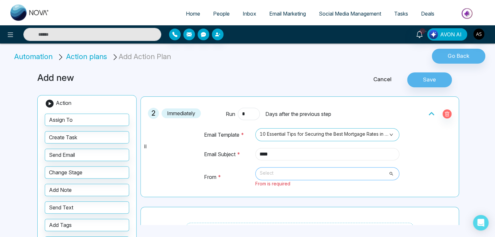
click at [322, 170] on span "Select" at bounding box center [327, 173] width 135 height 11
type input "****"
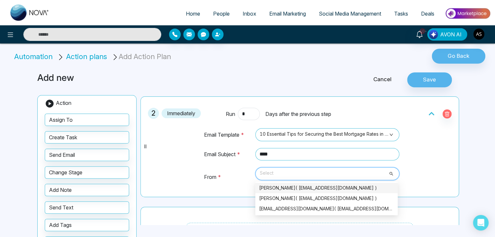
click at [322, 186] on div "Alin Shah( alin@mmnovatech.com )" at bounding box center [326, 187] width 135 height 7
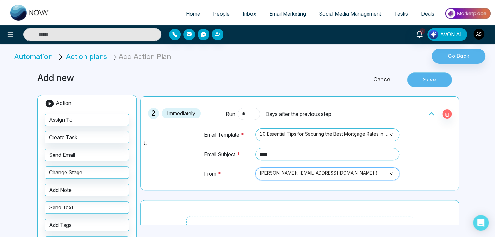
click at [431, 78] on button "Save" at bounding box center [429, 79] width 45 height 15
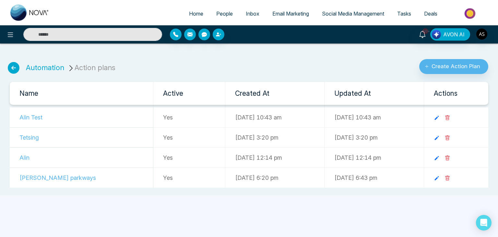
click at [8, 65] on icon at bounding box center [14, 68] width 12 height 12
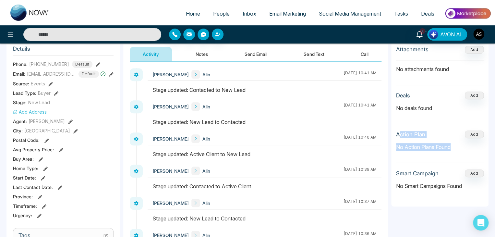
drag, startPoint x: 398, startPoint y: 135, endPoint x: 452, endPoint y: 150, distance: 55.4
click at [452, 150] on section "Action Plan Add No Action Plans Found" at bounding box center [440, 146] width 88 height 32
click at [452, 150] on p "No Action Plans Found" at bounding box center [440, 147] width 88 height 8
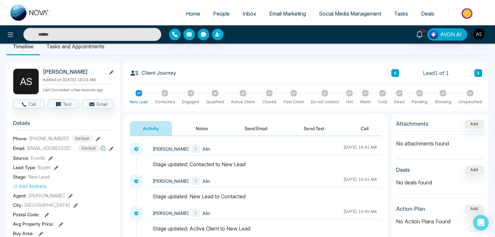
scroll to position [10, 0]
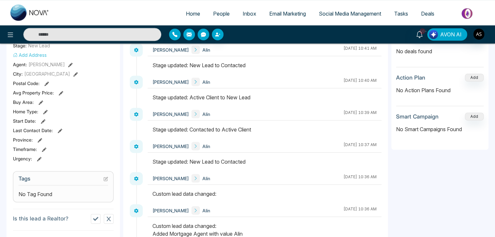
scroll to position [143, 0]
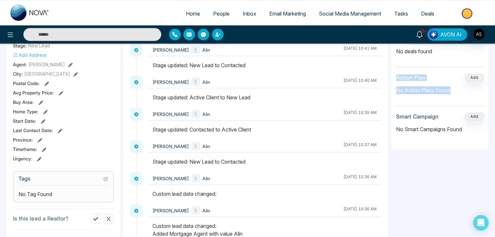
drag, startPoint x: 392, startPoint y: 75, endPoint x: 453, endPoint y: 97, distance: 64.8
click at [453, 97] on div "Attachments Add No attachments found Deals Add No deals found Action Plan Add N…" at bounding box center [439, 66] width 97 height 166
click at [453, 97] on div "No Action Plans Found" at bounding box center [440, 90] width 88 height 18
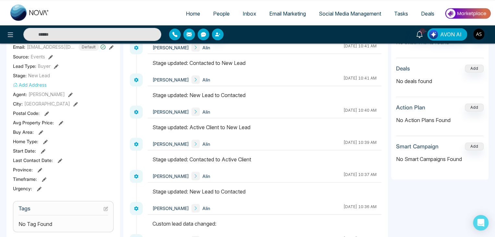
scroll to position [106, 0]
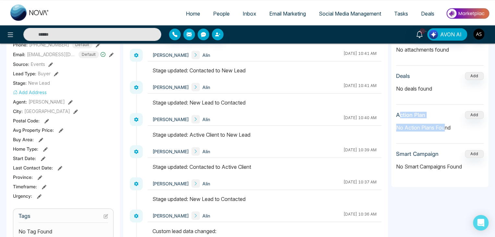
drag, startPoint x: 400, startPoint y: 114, endPoint x: 445, endPoint y: 130, distance: 47.8
click at [445, 130] on section "Action Plan Add No Action Plans Found" at bounding box center [440, 127] width 88 height 32
click at [445, 130] on div "No Action Plans Found" at bounding box center [440, 128] width 88 height 18
drag, startPoint x: 393, startPoint y: 115, endPoint x: 454, endPoint y: 131, distance: 63.1
click at [454, 131] on div "Attachments Add No attachments found Deals Add No deals found Action Plan Add N…" at bounding box center [439, 104] width 97 height 166
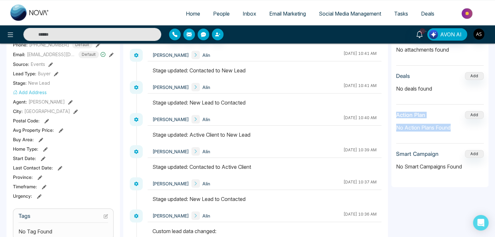
click at [454, 131] on div "No Action Plans Found" at bounding box center [440, 128] width 88 height 18
drag, startPoint x: 454, startPoint y: 130, endPoint x: 396, endPoint y: 131, distance: 58.7
click at [396, 131] on div "No Action Plans Found" at bounding box center [440, 128] width 88 height 18
drag, startPoint x: 396, startPoint y: 131, endPoint x: 408, endPoint y: 127, distance: 12.7
click at [408, 127] on p "No Action Plans Found" at bounding box center [440, 128] width 88 height 8
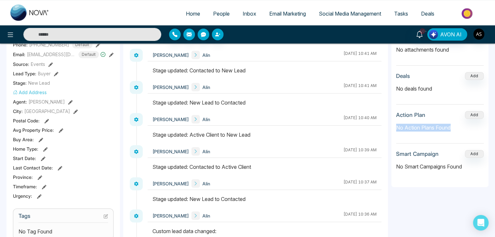
click at [408, 127] on p "No Action Plans Found" at bounding box center [440, 128] width 88 height 8
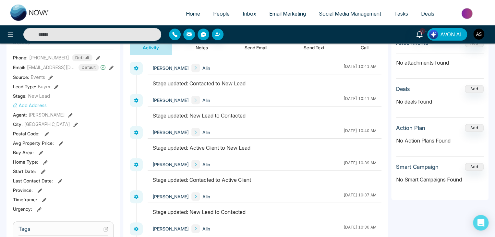
scroll to position [98, 0]
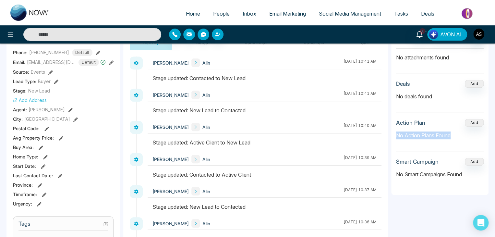
drag, startPoint x: 461, startPoint y: 119, endPoint x: 498, endPoint y: 126, distance: 37.7
click at [495, 126] on html "Home People Inbox Email Marketing Social Media Management Tasks Deals 10+ AVON …" at bounding box center [247, 20] width 495 height 237
click at [460, 126] on div "No Action Plans Found" at bounding box center [440, 135] width 88 height 18
drag, startPoint x: 453, startPoint y: 134, endPoint x: 400, endPoint y: 121, distance: 54.4
click at [400, 121] on section "Action Plan Add No Action Plans Found" at bounding box center [440, 135] width 88 height 32
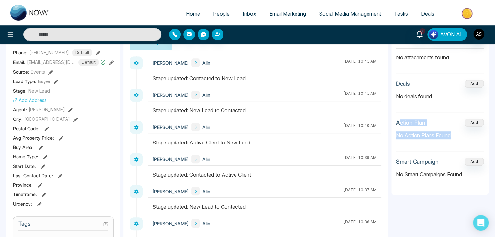
click at [400, 121] on h3 "Action Plan" at bounding box center [410, 122] width 29 height 6
drag, startPoint x: 397, startPoint y: 121, endPoint x: 455, endPoint y: 142, distance: 62.3
click at [455, 142] on section "Action Plan Add No Action Plans Found" at bounding box center [440, 135] width 88 height 32
click at [453, 138] on p "No Action Plans Found" at bounding box center [440, 135] width 88 height 8
drag, startPoint x: 398, startPoint y: 121, endPoint x: 462, endPoint y: 133, distance: 64.8
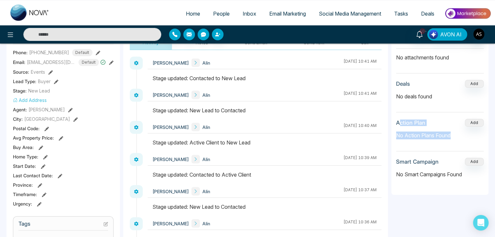
click at [462, 133] on section "Action Plan Add No Action Plans Found" at bounding box center [440, 135] width 88 height 32
click at [462, 133] on p "No Action Plans Found" at bounding box center [440, 135] width 88 height 8
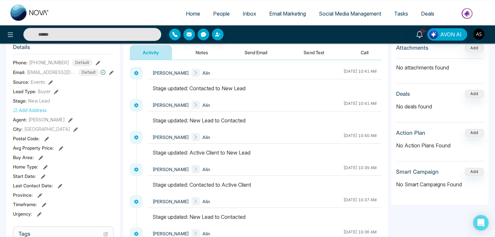
scroll to position [121, 0]
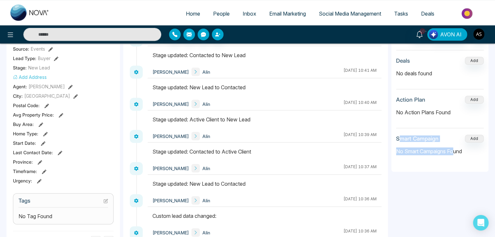
drag, startPoint x: 398, startPoint y: 138, endPoint x: 456, endPoint y: 150, distance: 59.4
click at [456, 150] on section "Smart Campaign Add No Smart Campaigns Found" at bounding box center [440, 148] width 88 height 26
click at [464, 153] on p "No Smart Campaigns Found" at bounding box center [440, 151] width 88 height 8
drag, startPoint x: 464, startPoint y: 153, endPoint x: 395, endPoint y: 137, distance: 71.7
click at [395, 137] on div "Attachments Add No attachments found Deals Add No deals found Action Plan Add N…" at bounding box center [439, 89] width 97 height 166
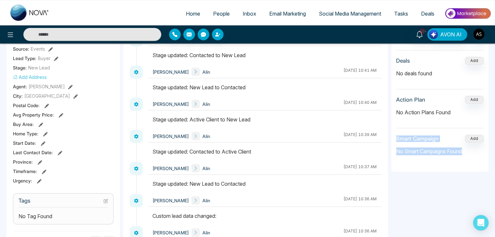
drag, startPoint x: 395, startPoint y: 137, endPoint x: 402, endPoint y: 138, distance: 6.9
click at [402, 138] on h3 "Smart Campaign" at bounding box center [417, 138] width 42 height 6
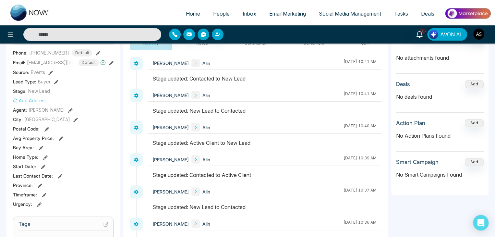
scroll to position [0, 0]
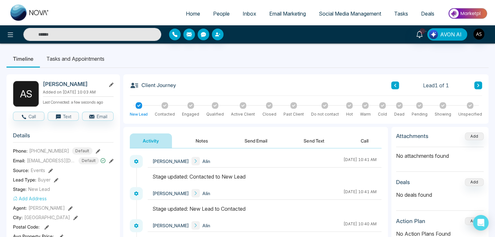
click at [186, 13] on span "Home" at bounding box center [193, 13] width 14 height 6
select select "*"
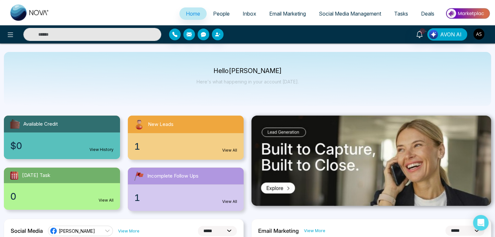
click at [243, 15] on span "Inbox" at bounding box center [250, 13] width 14 height 6
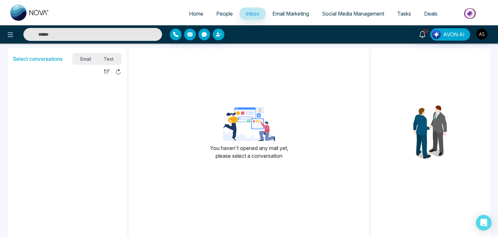
click at [189, 13] on span "Home" at bounding box center [196, 13] width 14 height 6
select select "*"
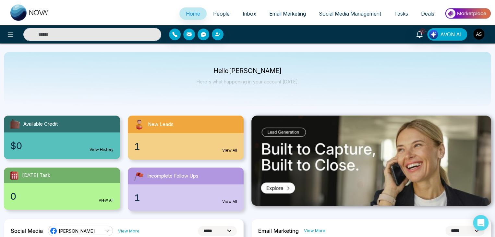
click at [358, 12] on span "Social Media Management" at bounding box center [350, 13] width 62 height 6
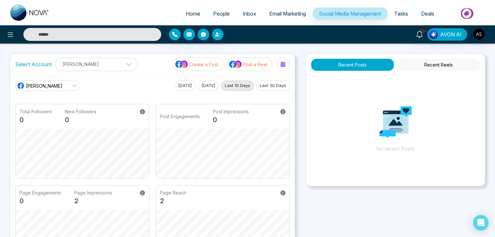
click at [210, 62] on p "Create a Post" at bounding box center [203, 64] width 29 height 7
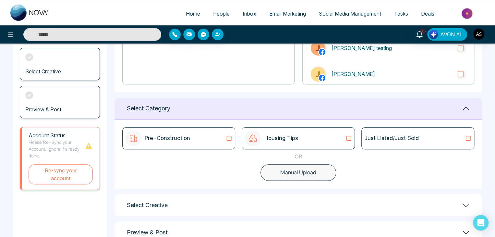
scroll to position [134, 0]
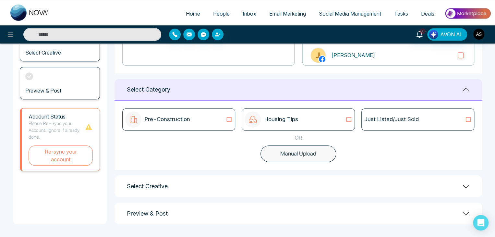
click at [223, 122] on div "Pre-Construction" at bounding box center [178, 119] width 107 height 16
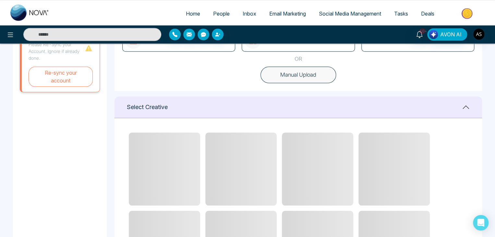
scroll to position [213, 0]
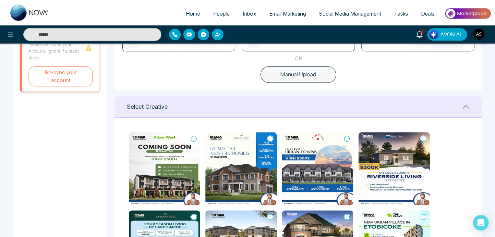
click at [194, 137] on icon at bounding box center [194, 138] width 6 height 6
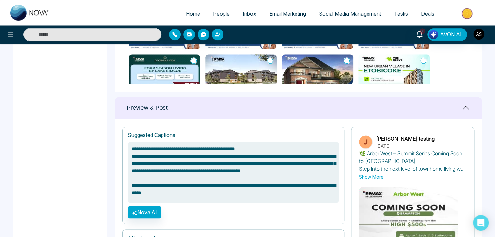
scroll to position [461, 0]
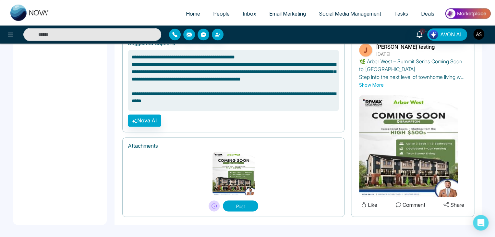
click at [247, 205] on button "Post" at bounding box center [240, 205] width 35 height 11
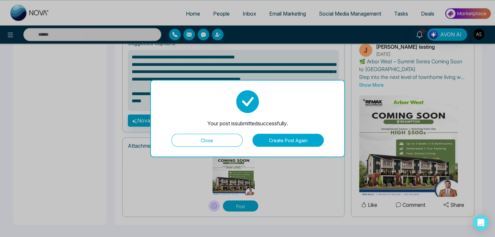
type textarea "**********"
click at [197, 140] on button "Close" at bounding box center [206, 140] width 71 height 13
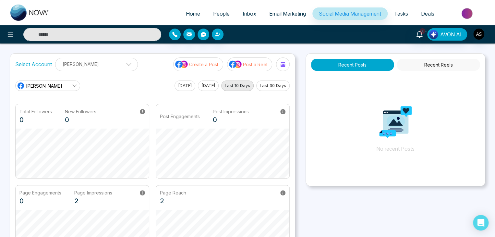
click at [255, 66] on p "Post a Reel" at bounding box center [255, 64] width 24 height 7
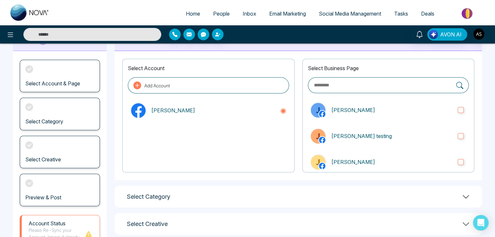
scroll to position [35, 0]
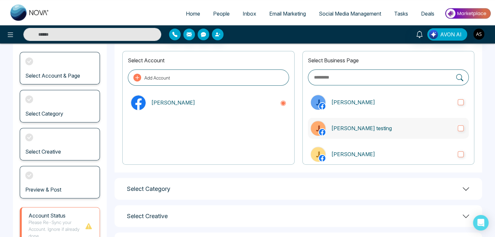
click at [374, 132] on label "[PERSON_NAME] testing" at bounding box center [388, 128] width 161 height 21
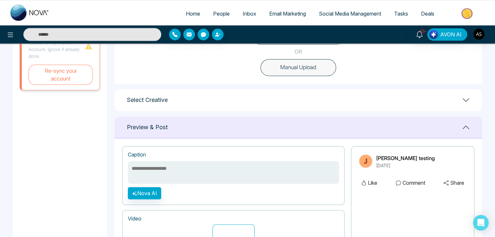
scroll to position [206, 0]
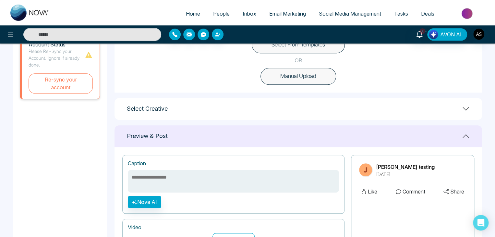
click at [306, 105] on div "Select Creative" at bounding box center [297, 109] width 367 height 22
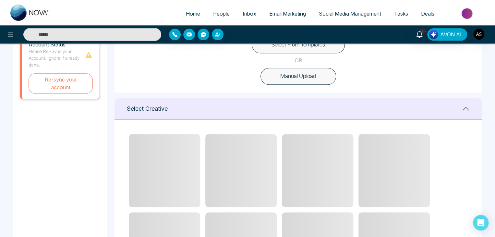
click at [306, 105] on div "Select Creative" at bounding box center [297, 109] width 367 height 22
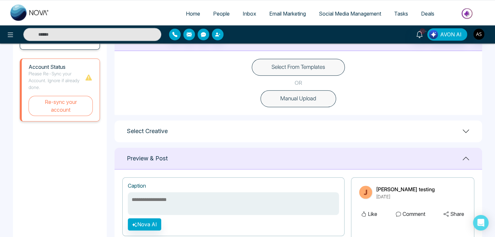
scroll to position [183, 0]
click at [479, 32] on img "button" at bounding box center [478, 34] width 11 height 11
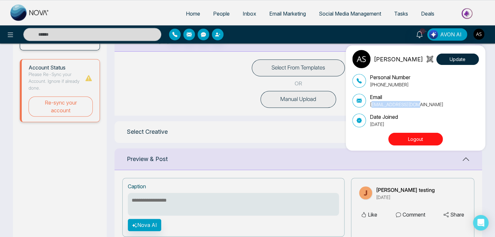
drag, startPoint x: 416, startPoint y: 106, endPoint x: 367, endPoint y: 109, distance: 48.7
click at [367, 109] on div "Personal Number +14376616013 Email alin@mmnovatech.com Date Joined June 24, 2024" at bounding box center [415, 100] width 126 height 54
copy p "alin@mmnovatech.com"
click at [381, 31] on div "Alin Shah Update Personal Number +14376616013 Email alin@mmnovatech.com Date Jo…" at bounding box center [247, 118] width 495 height 237
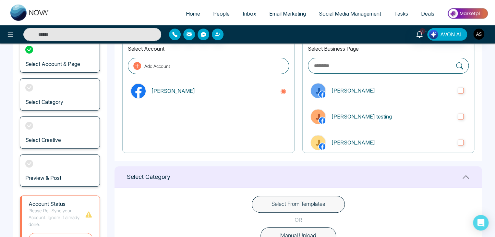
scroll to position [0, 0]
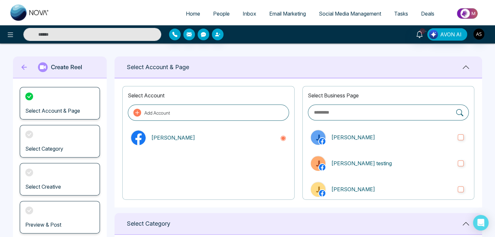
click at [22, 65] on icon at bounding box center [24, 67] width 10 height 13
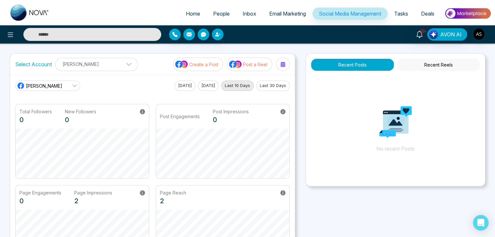
click at [415, 64] on button "Recent Reels" at bounding box center [438, 65] width 83 height 12
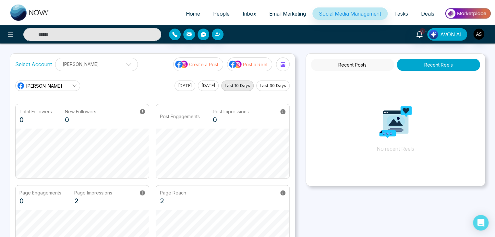
click at [376, 64] on button "Recent Posts" at bounding box center [352, 65] width 83 height 12
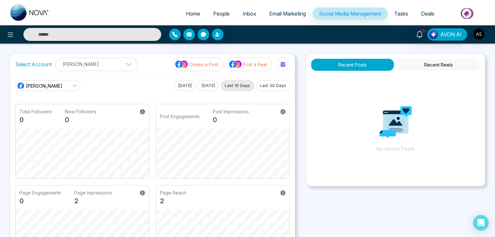
click at [196, 65] on p "Create a Post" at bounding box center [203, 64] width 29 height 7
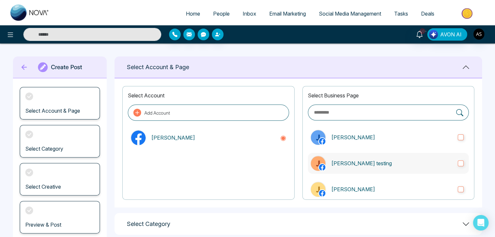
click at [386, 158] on label "[PERSON_NAME] testing" at bounding box center [388, 163] width 161 height 21
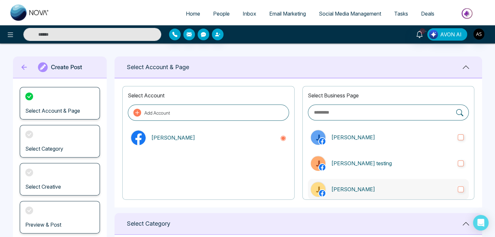
click at [417, 191] on p "[PERSON_NAME]" at bounding box center [391, 189] width 121 height 8
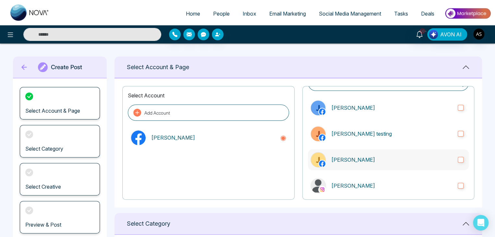
scroll to position [36, 0]
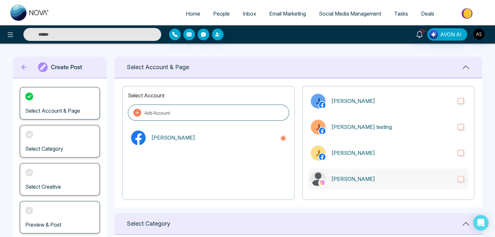
click at [431, 174] on label "[PERSON_NAME]" at bounding box center [388, 178] width 161 height 21
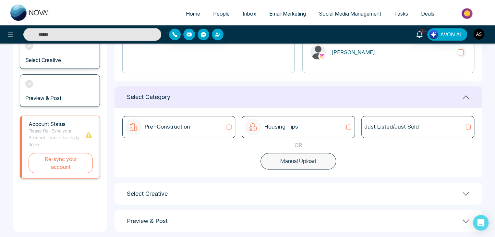
scroll to position [126, 0]
click at [210, 123] on div "Pre-Construction" at bounding box center [178, 127] width 107 height 16
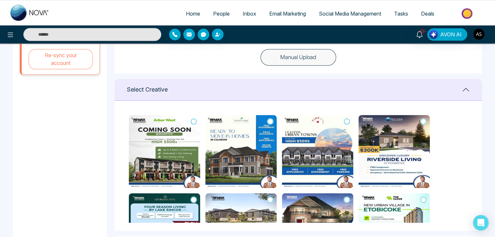
scroll to position [232, 0]
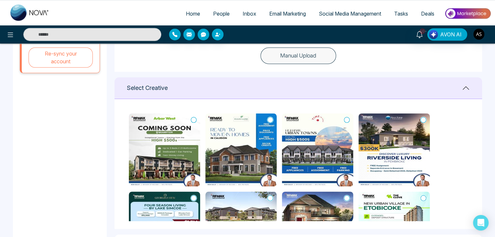
click at [271, 119] on icon at bounding box center [270, 119] width 6 height 6
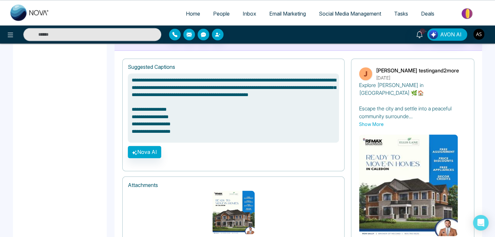
scroll to position [469, 0]
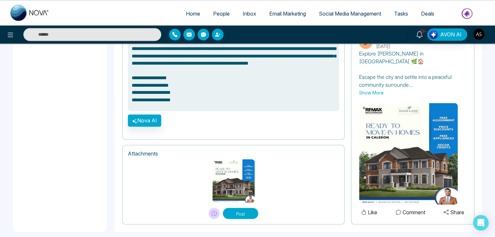
click at [243, 208] on button "Post" at bounding box center [240, 213] width 35 height 11
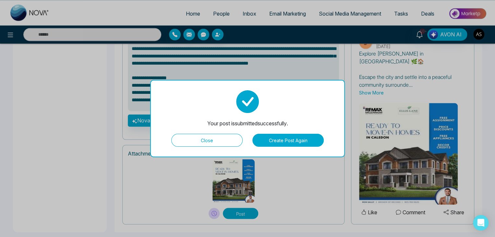
type textarea "**********"
click at [221, 137] on button "Close" at bounding box center [206, 140] width 71 height 13
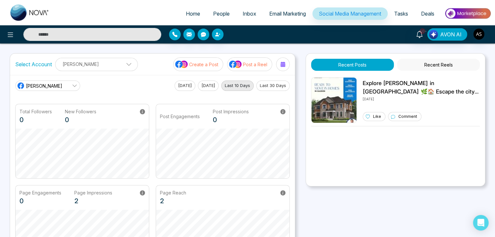
click at [191, 64] on p "Create a Post" at bounding box center [203, 64] width 29 height 7
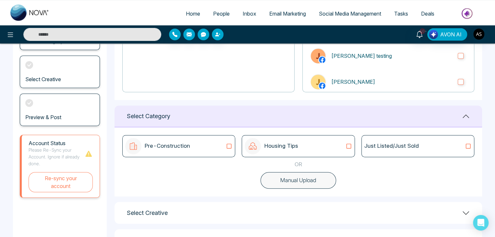
scroll to position [134, 0]
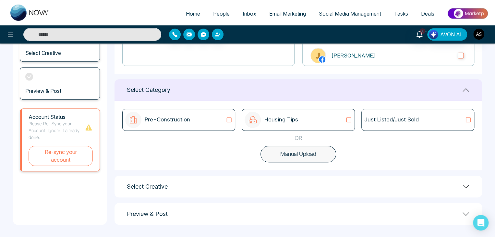
click at [305, 158] on button "Manual Upload" at bounding box center [298, 154] width 76 height 17
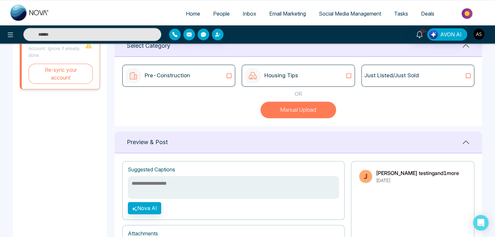
scroll to position [266, 0]
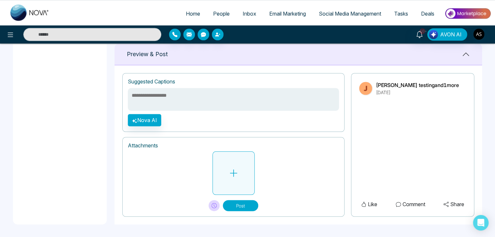
click at [240, 166] on button at bounding box center [233, 172] width 42 height 43
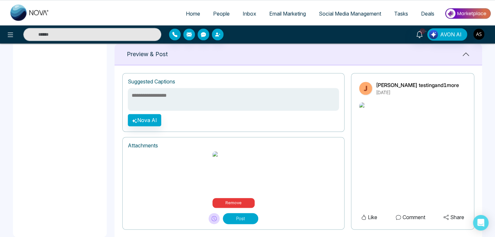
scroll to position [310, 0]
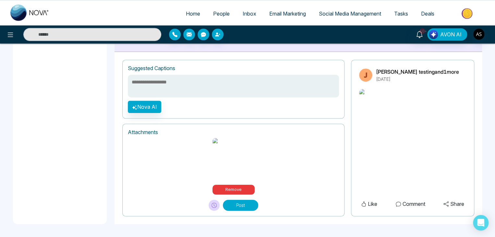
click at [245, 201] on button "Post" at bounding box center [240, 204] width 35 height 11
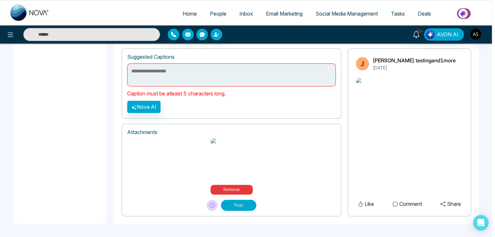
scroll to position [302, 0]
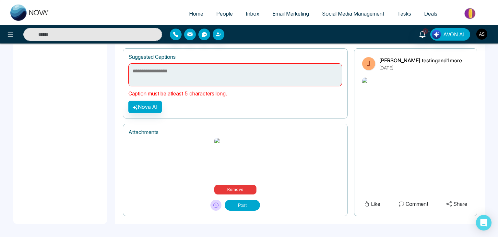
click at [265, 144] on div "Remove" at bounding box center [235, 166] width 214 height 56
click at [206, 49] on div "**********" at bounding box center [233, 83] width 222 height 70
click at [208, 63] on textarea at bounding box center [233, 74] width 211 height 23
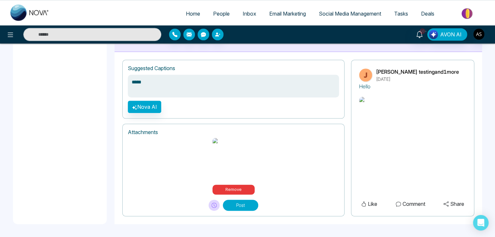
scroll to position [310, 0]
type textarea "*****"
click at [242, 206] on button "Post" at bounding box center [240, 204] width 35 height 11
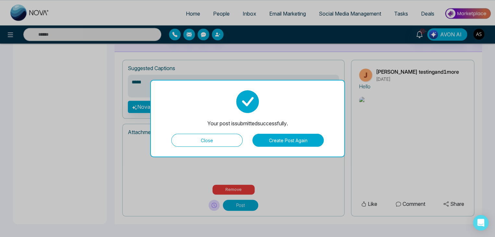
click at [221, 143] on button "Close" at bounding box center [206, 140] width 71 height 13
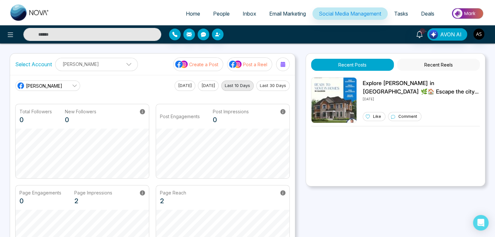
click at [254, 69] on button "Post a Reel" at bounding box center [249, 64] width 45 height 14
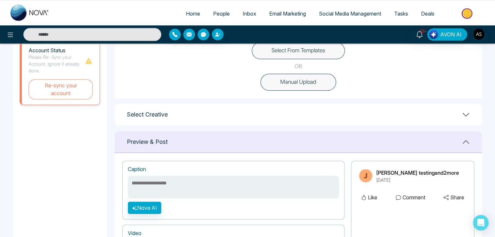
click at [326, 82] on button "Manual Upload" at bounding box center [298, 82] width 76 height 17
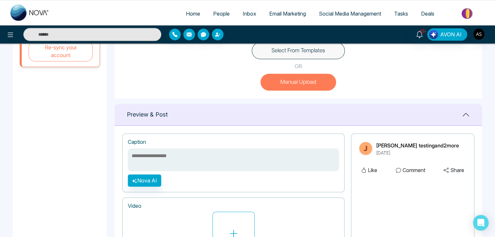
scroll to position [162, 0]
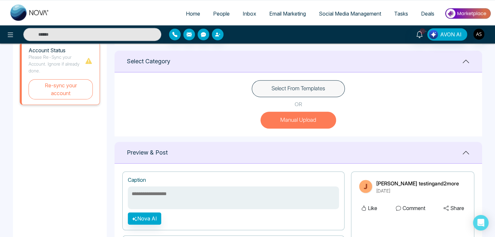
click at [311, 116] on button "Manual Upload" at bounding box center [298, 120] width 76 height 17
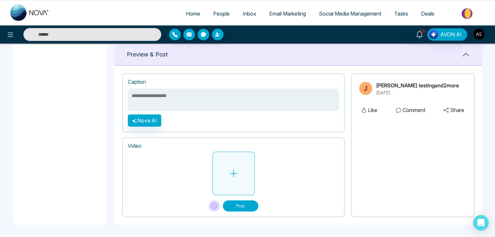
click at [231, 168] on icon at bounding box center [234, 173] width 10 height 10
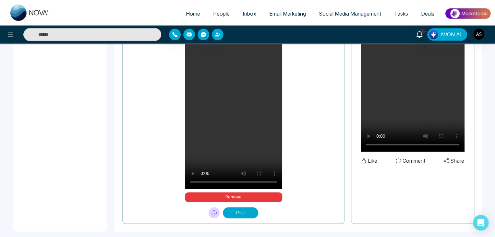
scroll to position [402, 0]
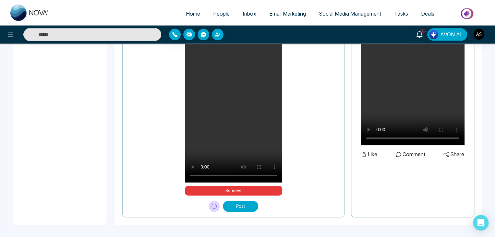
click at [244, 206] on button "Post" at bounding box center [240, 205] width 35 height 11
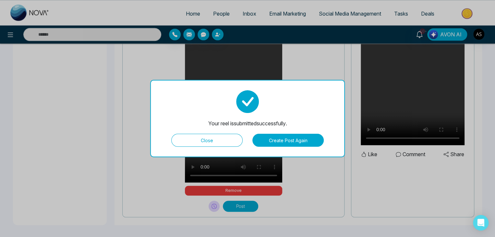
click at [229, 140] on button "Close" at bounding box center [206, 140] width 71 height 13
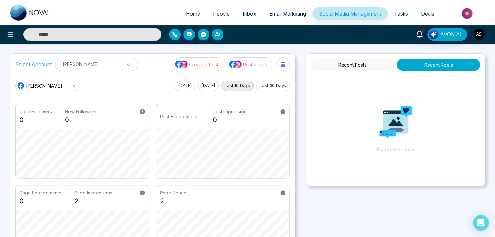
click at [360, 64] on button "Recent Posts" at bounding box center [352, 65] width 83 height 12
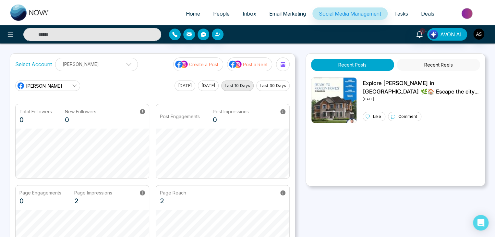
click at [447, 64] on button "Recent Reels" at bounding box center [438, 65] width 83 height 12
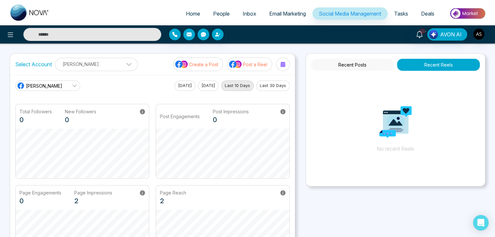
click at [372, 66] on button "Recent Posts" at bounding box center [352, 65] width 83 height 12
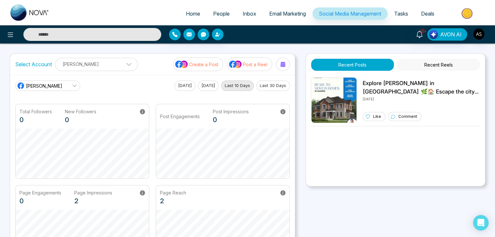
click at [214, 60] on button "Create a Post" at bounding box center [198, 64] width 50 height 14
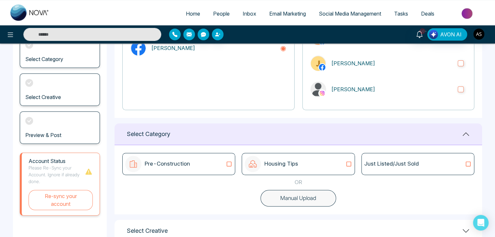
scroll to position [93, 0]
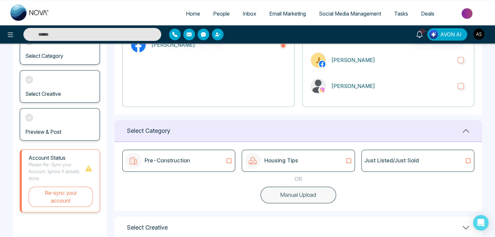
click at [231, 159] on icon at bounding box center [229, 160] width 5 height 5
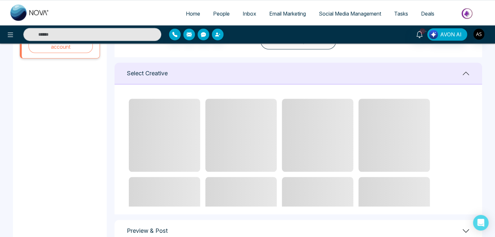
scroll to position [244, 0]
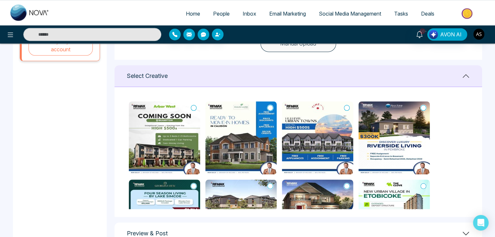
click at [344, 108] on icon at bounding box center [347, 107] width 6 height 6
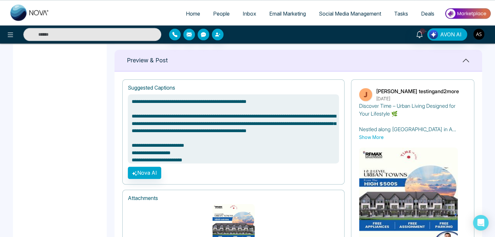
scroll to position [469, 0]
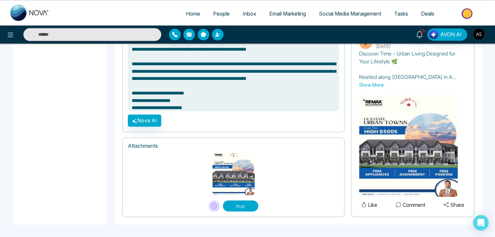
click at [242, 206] on button "Post" at bounding box center [240, 205] width 35 height 11
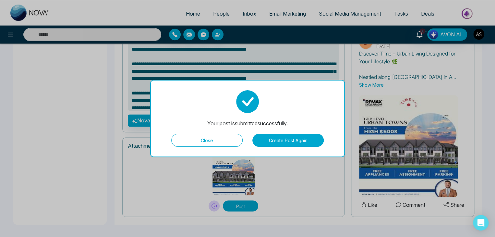
click at [234, 142] on button "Close" at bounding box center [206, 140] width 71 height 13
type textarea "**********"
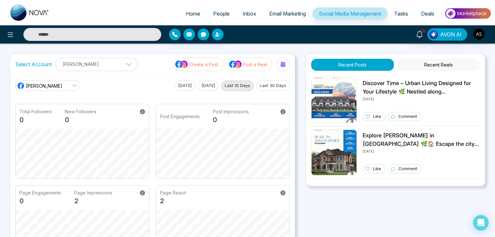
click at [426, 65] on button "Recent Reels" at bounding box center [438, 65] width 83 height 12
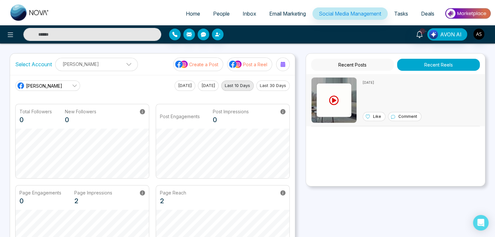
click at [352, 94] on img at bounding box center [334, 100] width 46 height 46
click at [342, 61] on button "Recent Posts" at bounding box center [352, 65] width 83 height 12
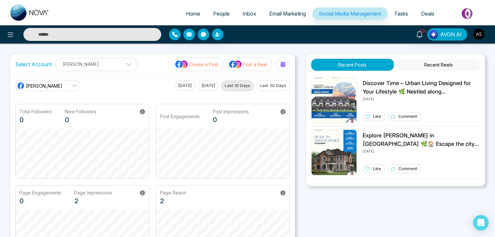
click at [213, 65] on p "Create a Post" at bounding box center [203, 64] width 29 height 7
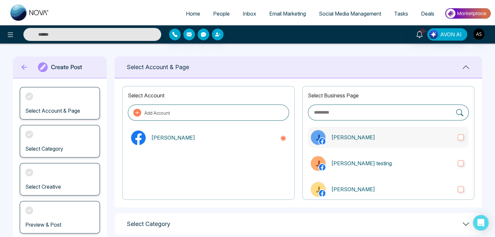
click at [371, 139] on p "[PERSON_NAME]" at bounding box center [391, 137] width 121 height 8
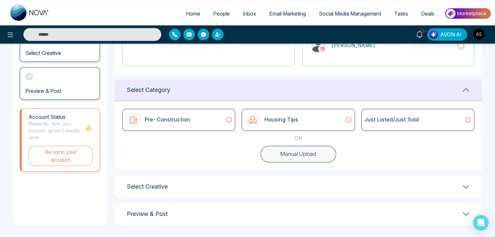
scroll to position [134, 0]
click at [288, 153] on button "Manual Upload" at bounding box center [298, 153] width 76 height 17
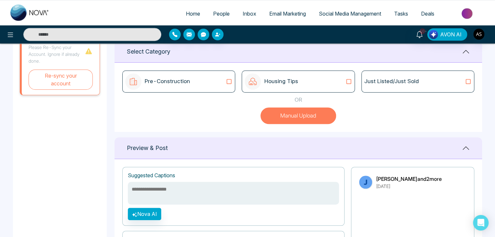
scroll to position [266, 0]
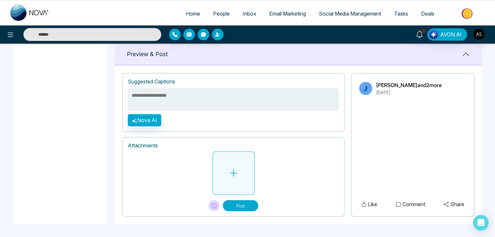
click at [227, 169] on button at bounding box center [233, 172] width 42 height 43
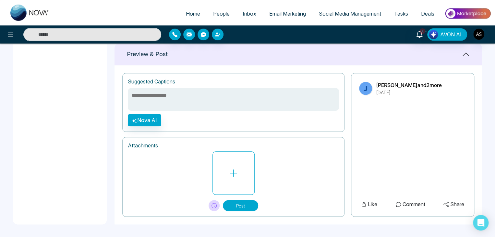
click at [260, 146] on h1 "Attachments" at bounding box center [233, 145] width 211 height 6
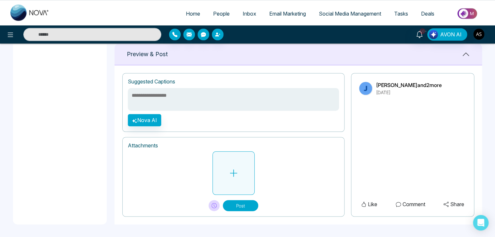
click at [235, 170] on icon at bounding box center [234, 173] width 10 height 10
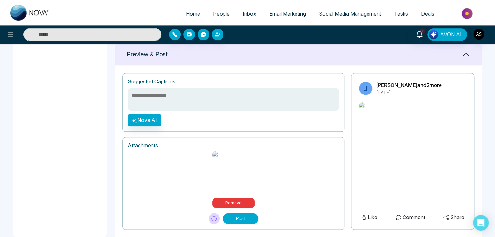
scroll to position [301, 0]
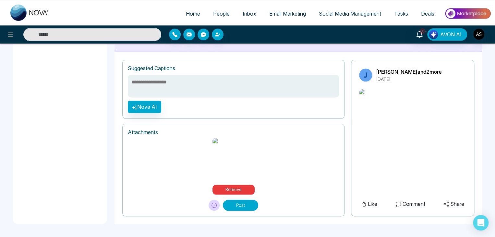
click at [235, 75] on textarea at bounding box center [233, 86] width 211 height 23
type textarea "*****"
click at [245, 208] on button "Post" at bounding box center [240, 204] width 35 height 11
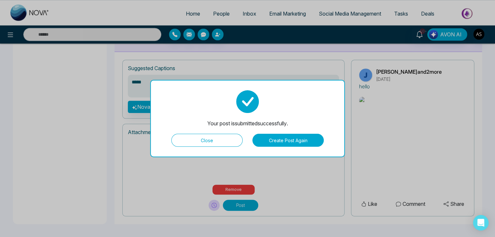
click at [226, 141] on button "Close" at bounding box center [206, 140] width 71 height 13
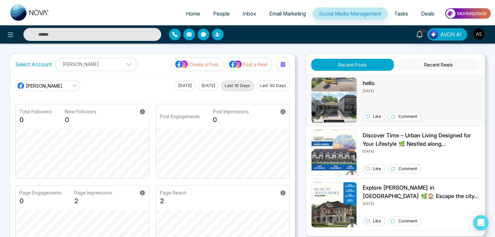
click at [344, 93] on img at bounding box center [334, 100] width 46 height 46
click at [420, 66] on button "Recent Reels" at bounding box center [438, 65] width 83 height 12
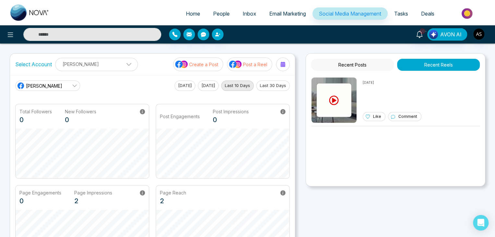
click at [367, 63] on button "Recent Posts" at bounding box center [352, 65] width 83 height 12
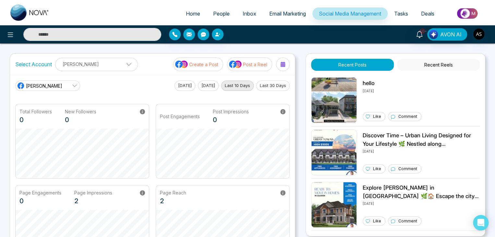
click at [186, 13] on span "Home" at bounding box center [193, 13] width 14 height 6
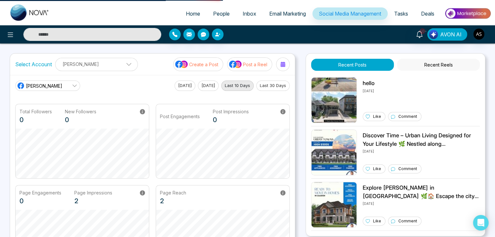
select select "*"
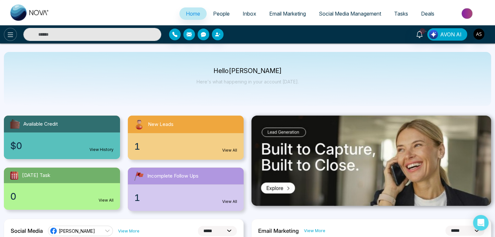
click at [11, 31] on icon at bounding box center [10, 35] width 8 height 8
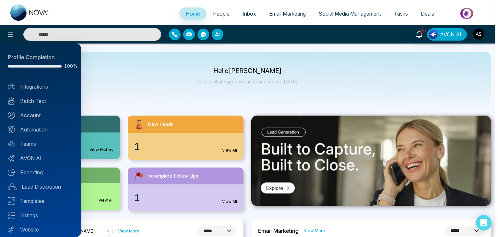
click at [133, 85] on div at bounding box center [249, 118] width 498 height 237
drag, startPoint x: 133, startPoint y: 85, endPoint x: 143, endPoint y: 81, distance: 10.4
click at [133, 85] on div at bounding box center [249, 118] width 498 height 237
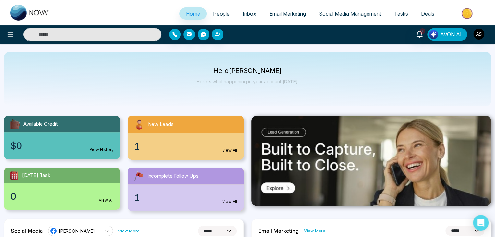
click at [219, 11] on span "People" at bounding box center [221, 13] width 17 height 6
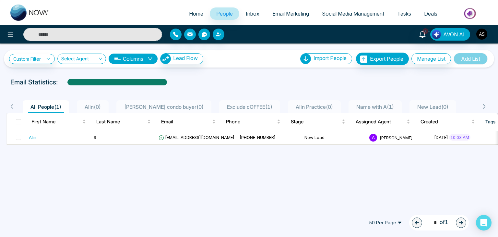
click at [252, 9] on link "Inbox" at bounding box center [252, 13] width 27 height 12
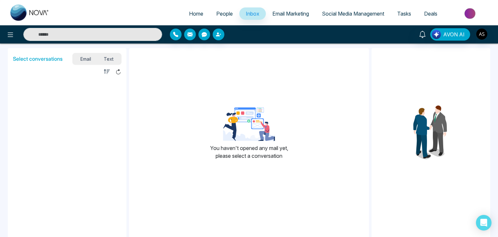
click at [292, 10] on link "Email Marketing" at bounding box center [291, 13] width 50 height 12
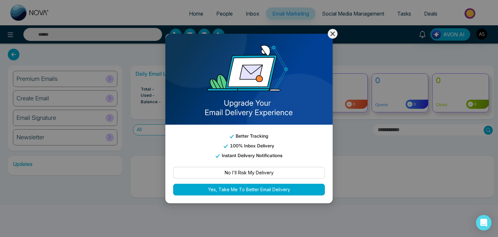
click at [331, 33] on icon at bounding box center [333, 34] width 8 height 8
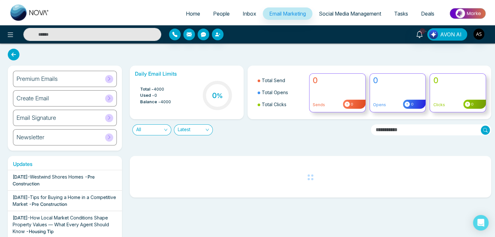
click at [355, 13] on span "Social Media Management" at bounding box center [350, 13] width 62 height 6
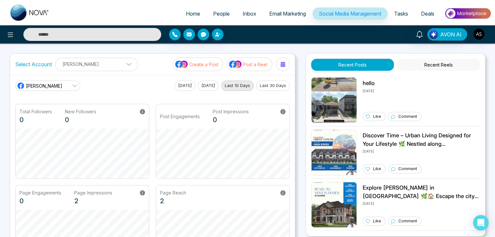
click at [188, 14] on span "Home" at bounding box center [193, 13] width 14 height 6
select select "*"
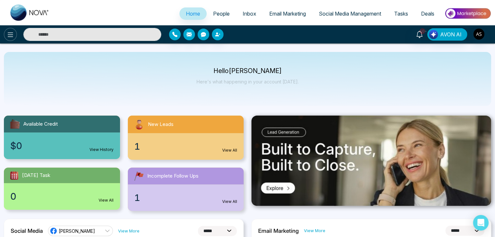
click at [13, 36] on icon at bounding box center [10, 35] width 8 height 8
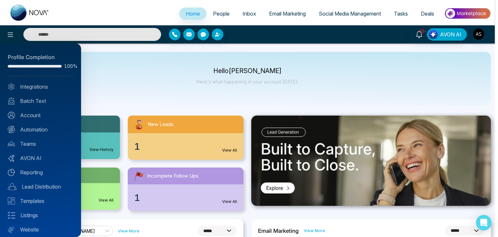
click at [125, 81] on div at bounding box center [249, 118] width 498 height 237
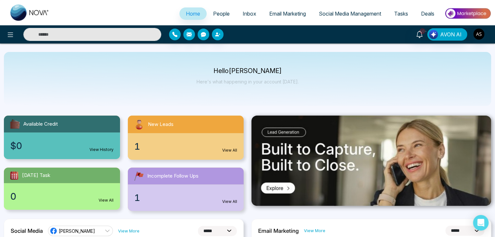
click at [245, 11] on span "Inbox" at bounding box center [250, 13] width 14 height 6
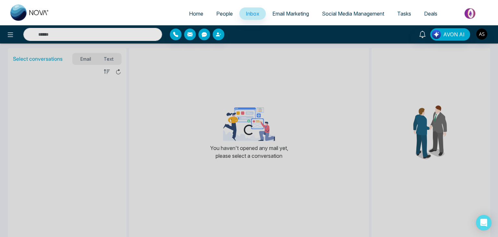
click at [276, 15] on span "Email Marketing" at bounding box center [290, 13] width 37 height 6
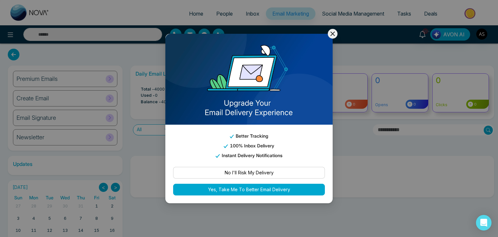
click at [332, 33] on icon at bounding box center [332, 33] width 5 height 5
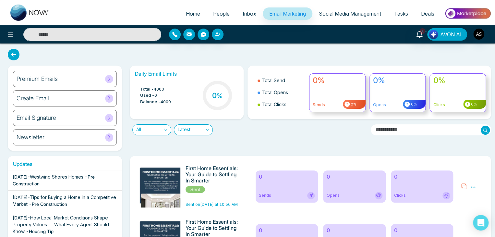
click at [332, 10] on span "Social Media Management" at bounding box center [350, 13] width 62 height 6
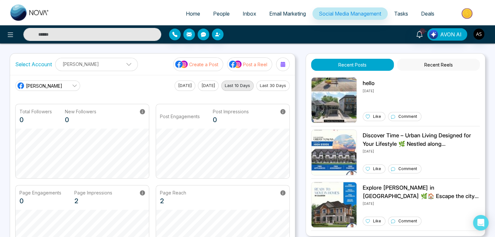
click at [398, 15] on span "Tasks" at bounding box center [401, 13] width 14 height 6
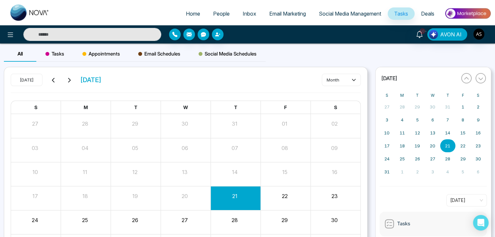
click at [429, 12] on span "Deals" at bounding box center [427, 13] width 13 height 6
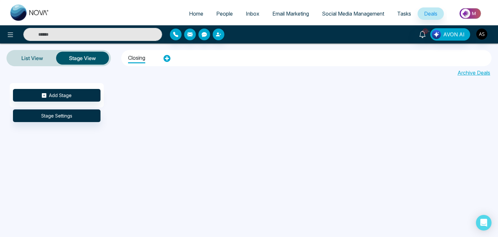
click at [292, 16] on span "Email Marketing" at bounding box center [290, 13] width 37 height 6
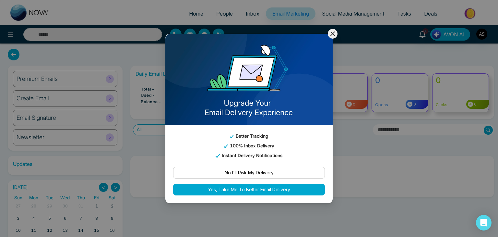
click at [336, 32] on icon at bounding box center [333, 34] width 8 height 8
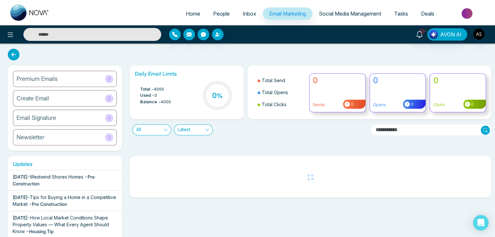
click at [245, 16] on span "Inbox" at bounding box center [250, 13] width 14 height 6
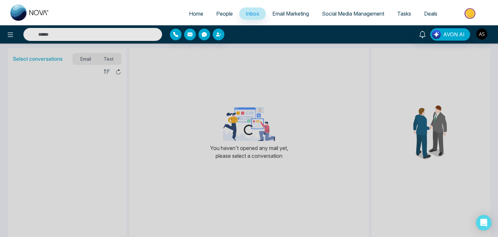
click at [219, 17] on link "People" at bounding box center [225, 13] width 30 height 12
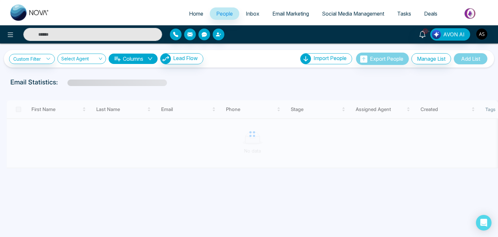
click at [195, 15] on span "Home" at bounding box center [196, 13] width 14 height 6
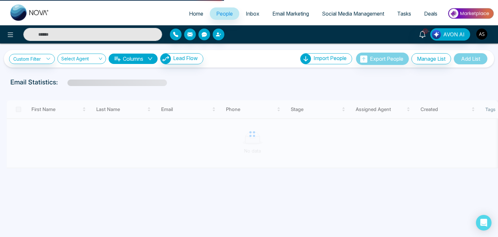
select select "*"
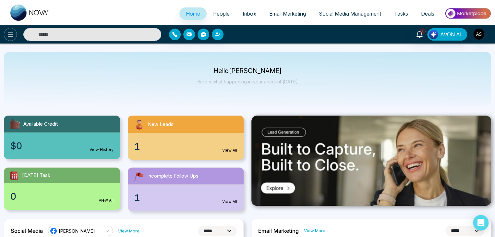
click at [11, 36] on icon at bounding box center [10, 35] width 8 height 8
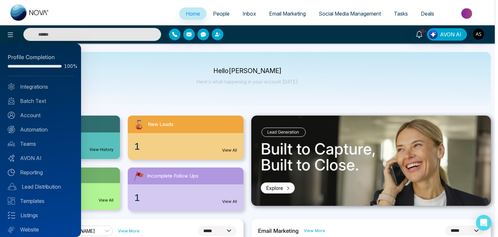
click at [109, 100] on div at bounding box center [249, 118] width 498 height 237
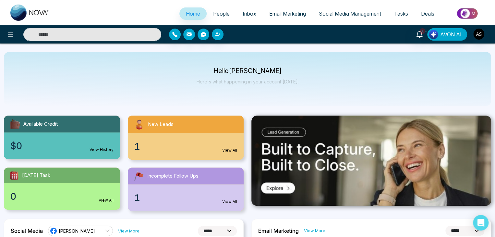
click at [274, 15] on span "Email Marketing" at bounding box center [287, 13] width 37 height 6
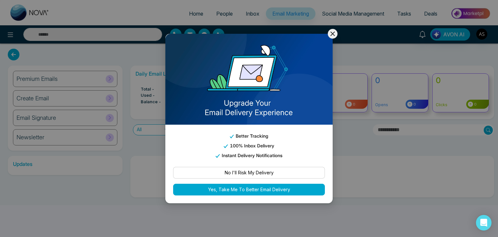
click at [337, 31] on button at bounding box center [333, 34] width 10 height 10
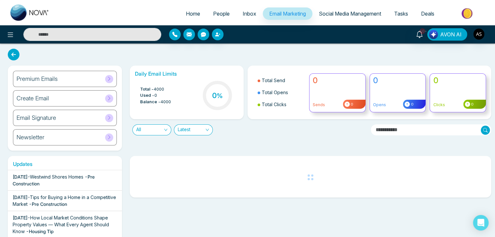
click at [107, 80] on icon at bounding box center [109, 78] width 5 height 5
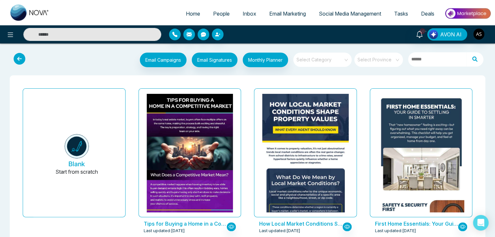
drag, startPoint x: 128, startPoint y: 83, endPoint x: 126, endPoint y: 64, distance: 19.9
click at [126, 64] on div "Email Campaigns Start from scratch? View my campaigns Email Signatures Monthly …" at bounding box center [267, 61] width 439 height 16
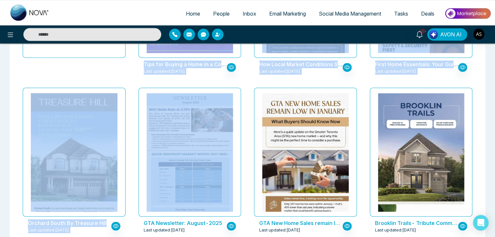
scroll to position [160, 0]
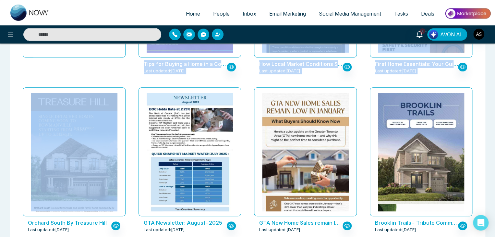
click at [130, 156] on div "Orchard South By Treasure Hill Last updated: Aug 12, 2025" at bounding box center [74, 164] width 116 height 159
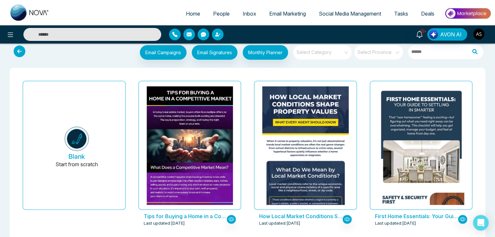
scroll to position [0, 0]
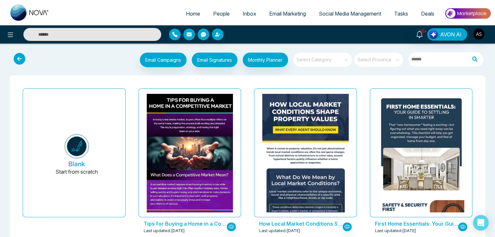
click at [310, 58] on input "search" at bounding box center [320, 58] width 47 height 10
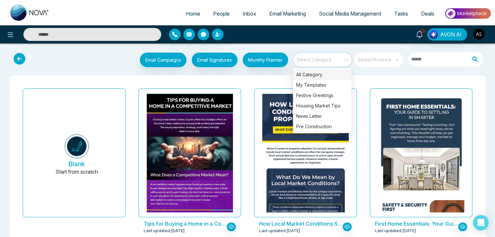
click at [310, 58] on input "search" at bounding box center [320, 58] width 47 height 10
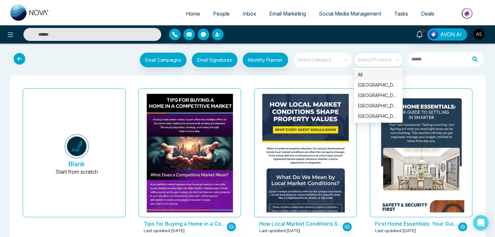
click at [374, 59] on input "search" at bounding box center [376, 58] width 37 height 10
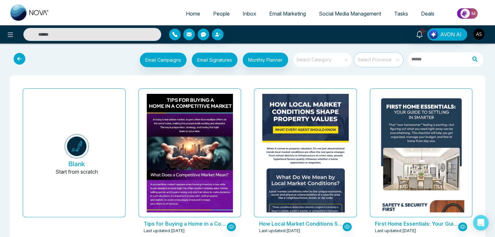
click at [247, 15] on span "Inbox" at bounding box center [250, 13] width 14 height 6
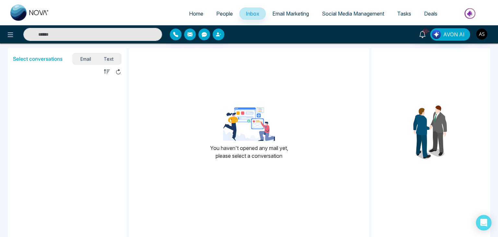
click at [370, 14] on span "Social Media Management" at bounding box center [353, 13] width 62 height 6
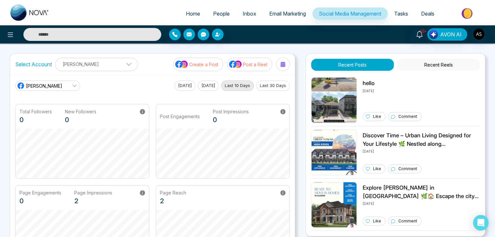
click at [400, 9] on link "Tasks" at bounding box center [401, 13] width 27 height 12
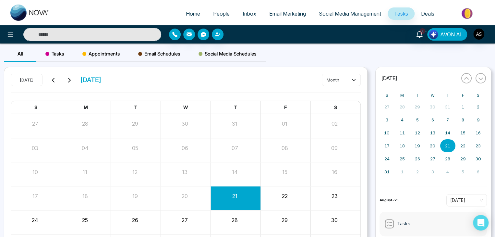
click at [355, 14] on span "Social Media Management" at bounding box center [350, 13] width 62 height 6
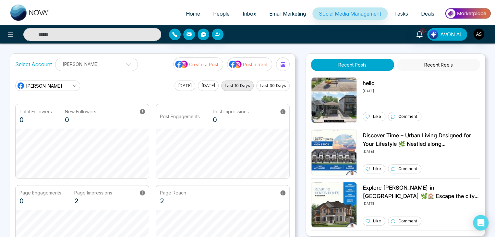
click at [201, 83] on button "[DATE]" at bounding box center [208, 85] width 21 height 10
click at [175, 86] on button "[DATE]" at bounding box center [184, 85] width 21 height 10
click at [67, 86] on link "[PERSON_NAME]" at bounding box center [47, 85] width 65 height 10
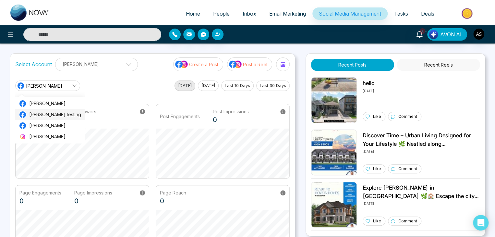
click at [65, 117] on span "John testing" at bounding box center [55, 114] width 52 height 7
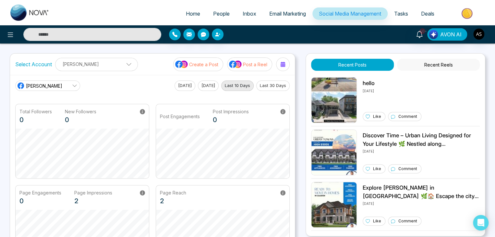
click at [177, 87] on button "[DATE]" at bounding box center [184, 85] width 21 height 10
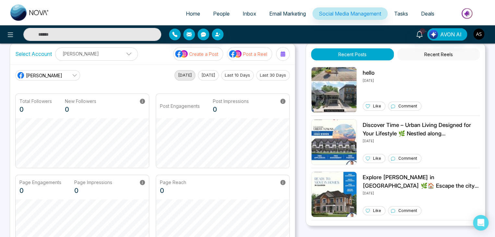
scroll to position [11, 0]
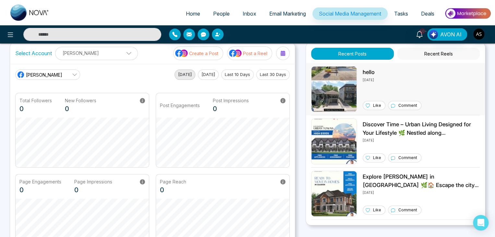
click at [372, 104] on div "Like" at bounding box center [374, 105] width 23 height 9
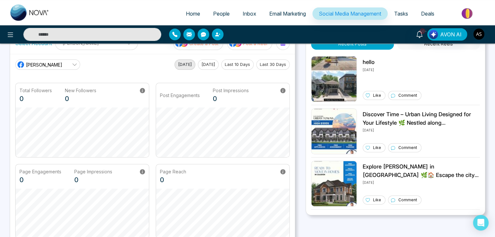
scroll to position [0, 0]
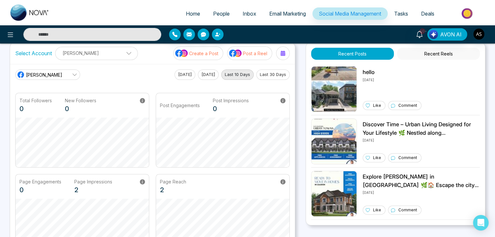
scroll to position [10, 0]
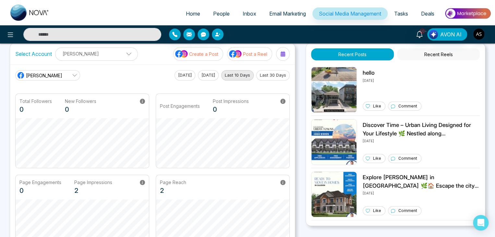
click at [180, 73] on button "[DATE]" at bounding box center [184, 75] width 21 height 10
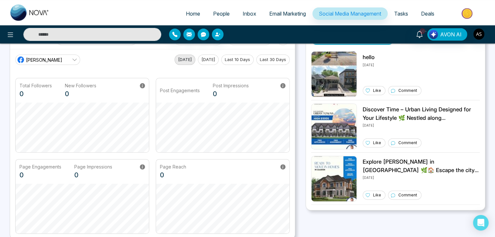
scroll to position [0, 0]
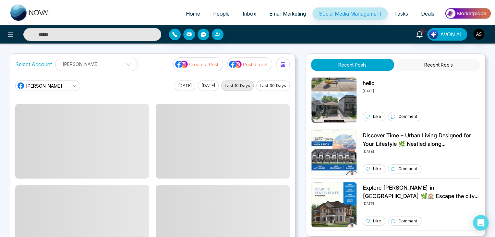
click at [182, 85] on button "[DATE]" at bounding box center [184, 85] width 21 height 10
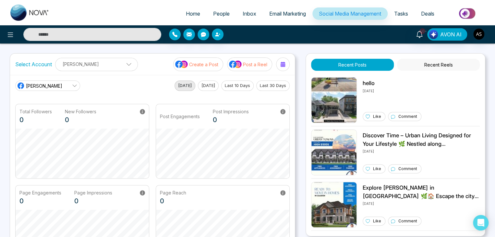
click at [403, 11] on span "Tasks" at bounding box center [401, 13] width 14 height 6
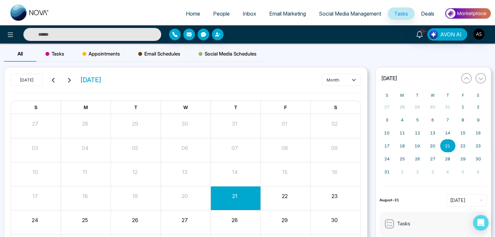
click at [58, 58] on div "Tasks" at bounding box center [54, 54] width 37 height 16
click at [104, 53] on span "Appointments" at bounding box center [101, 54] width 38 height 8
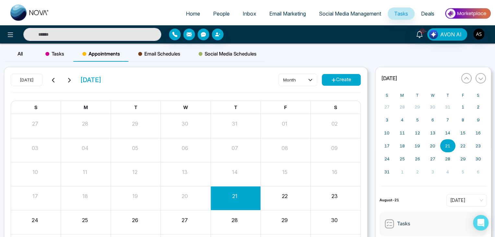
click at [156, 57] on span "Email Schedules" at bounding box center [159, 54] width 42 height 8
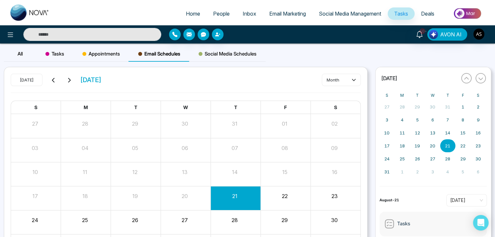
click at [213, 53] on span "Social Media Schedules" at bounding box center [227, 54] width 58 height 8
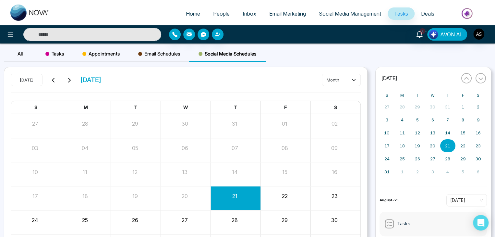
click at [118, 59] on div "Appointments" at bounding box center [101, 54] width 56 height 16
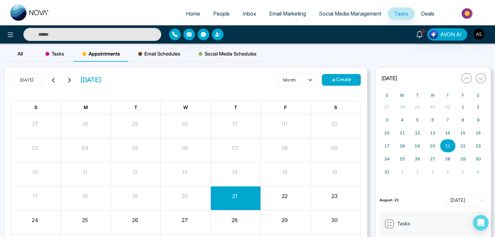
click at [68, 52] on div "Tasks" at bounding box center [54, 54] width 37 height 16
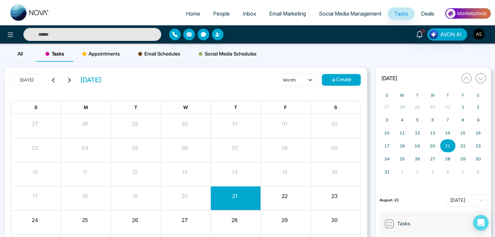
click at [29, 52] on div "All" at bounding box center [20, 54] width 32 height 16
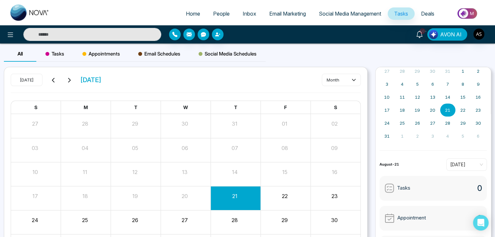
click at [59, 59] on div "Tasks" at bounding box center [54, 54] width 37 height 16
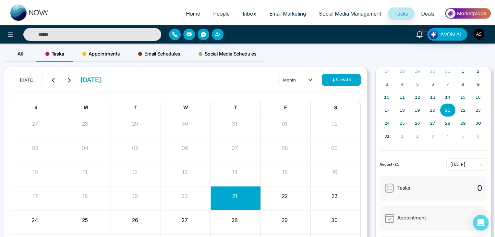
click at [104, 52] on span "Appointments" at bounding box center [101, 54] width 38 height 8
click at [63, 55] on span "Tasks" at bounding box center [54, 54] width 19 height 8
click at [344, 79] on button "Create" at bounding box center [341, 80] width 39 height 12
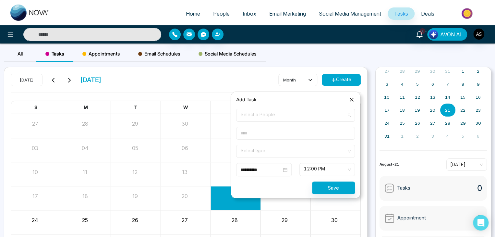
click at [328, 115] on span "Select a People" at bounding box center [296, 115] width 110 height 11
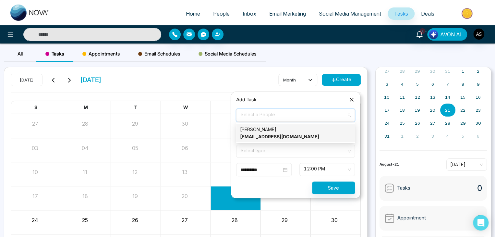
click at [326, 133] on div "[PERSON_NAME] [EMAIL_ADDRESS][DOMAIN_NAME]" at bounding box center [295, 133] width 111 height 14
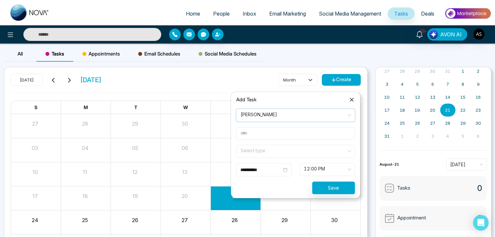
click at [316, 133] on input "text" at bounding box center [295, 133] width 119 height 13
type input "*"
type input "*******"
click at [317, 152] on input "search" at bounding box center [293, 150] width 106 height 10
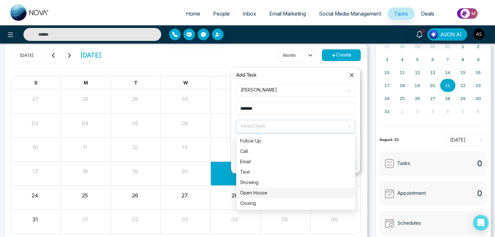
scroll to position [25, 0]
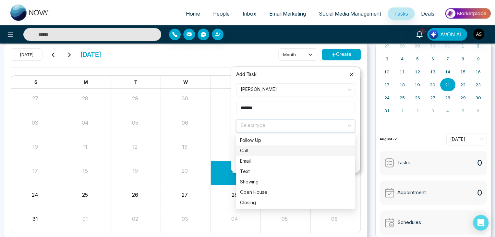
click at [309, 145] on div "Call" at bounding box center [295, 150] width 119 height 10
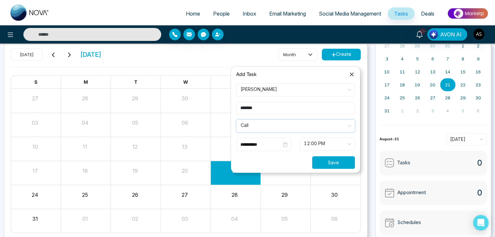
click at [331, 159] on button "Save" at bounding box center [333, 162] width 43 height 13
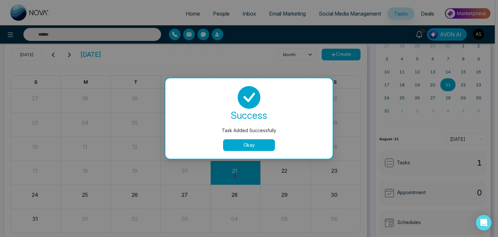
click at [265, 146] on button "Okay" at bounding box center [249, 145] width 52 height 12
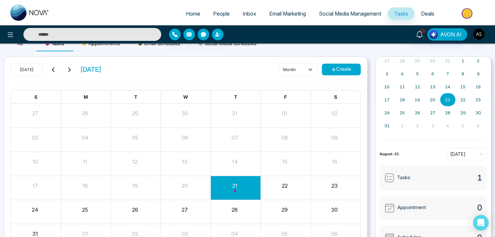
scroll to position [0, 0]
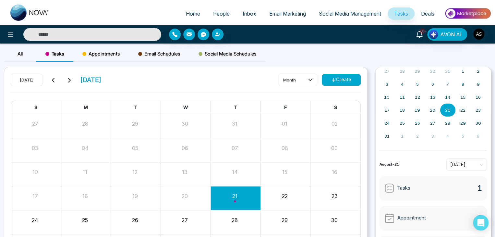
click at [243, 143] on div "07" at bounding box center [234, 147] width 48 height 10
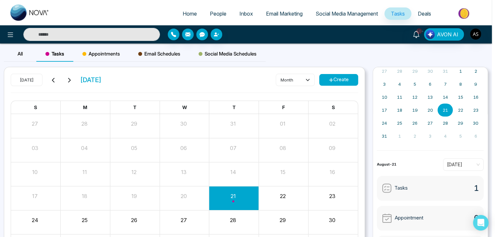
scroll to position [3, 0]
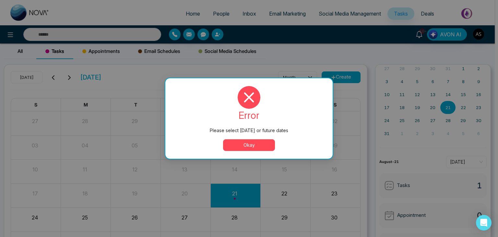
click at [243, 143] on button "Okay" at bounding box center [249, 145] width 52 height 12
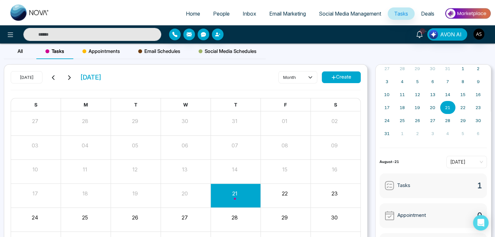
scroll to position [0, 0]
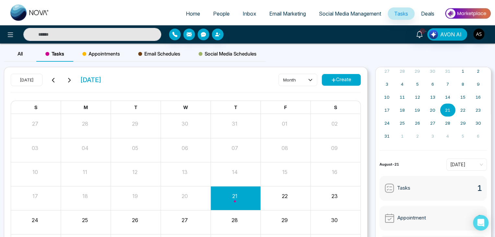
click at [110, 56] on span "Appointments" at bounding box center [101, 54] width 38 height 8
click at [334, 81] on icon at bounding box center [333, 80] width 5 height 5
type input "**********"
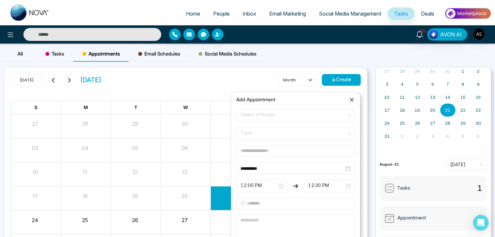
click at [333, 117] on span "Select a People" at bounding box center [296, 115] width 110 height 11
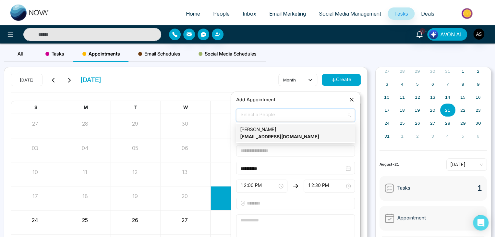
click at [331, 137] on div "[PERSON_NAME] [EMAIL_ADDRESS][DOMAIN_NAME]" at bounding box center [295, 133] width 111 height 14
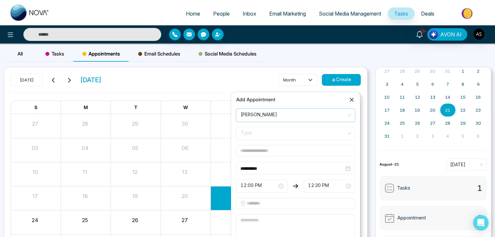
click at [324, 132] on span "Type" at bounding box center [296, 133] width 110 height 11
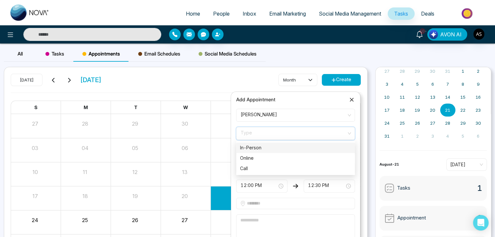
click at [322, 146] on div "In-Person" at bounding box center [295, 147] width 111 height 7
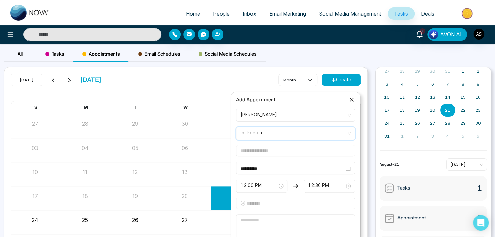
click at [320, 151] on input "text" at bounding box center [295, 150] width 119 height 11
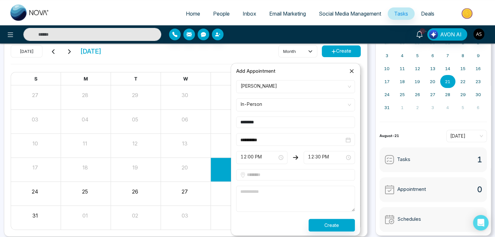
type input "*******"
click at [312, 177] on input "text" at bounding box center [295, 174] width 119 height 11
type input "**********"
click at [308, 219] on button "Create" at bounding box center [331, 225] width 46 height 13
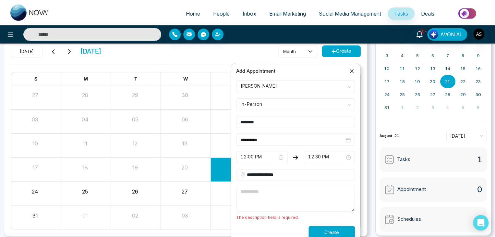
click at [307, 195] on textarea at bounding box center [295, 199] width 119 height 26
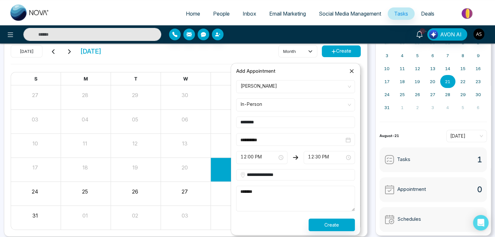
type textarea "*******"
click at [332, 226] on button "Create" at bounding box center [331, 224] width 46 height 13
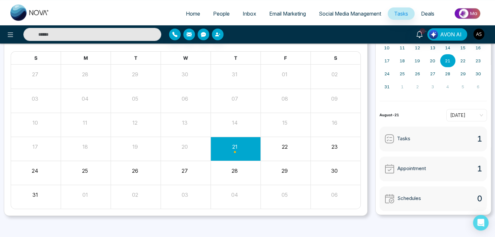
scroll to position [51, 0]
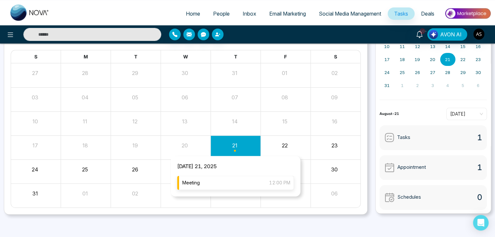
click at [234, 185] on div "Meeting 12:00 PM" at bounding box center [235, 182] width 117 height 14
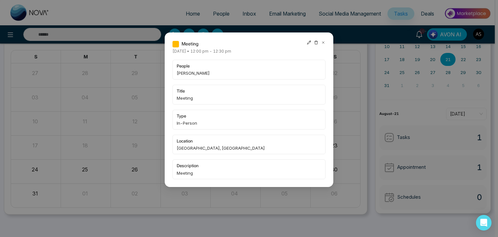
click at [324, 42] on icon at bounding box center [323, 42] width 5 height 5
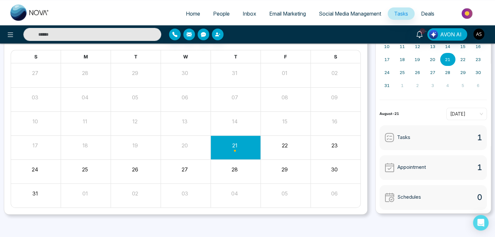
scroll to position [0, 0]
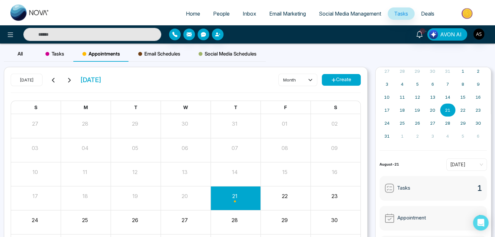
click at [175, 52] on span "Email Schedules" at bounding box center [159, 54] width 42 height 8
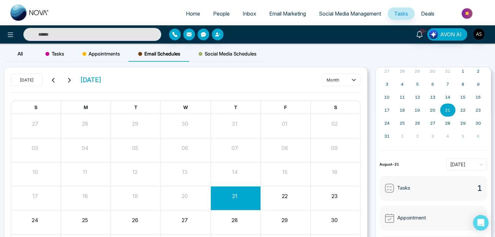
click at [235, 52] on span "Social Media Schedules" at bounding box center [227, 54] width 58 height 8
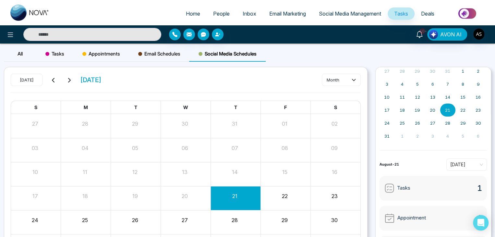
click at [14, 49] on div "All" at bounding box center [20, 54] width 32 height 16
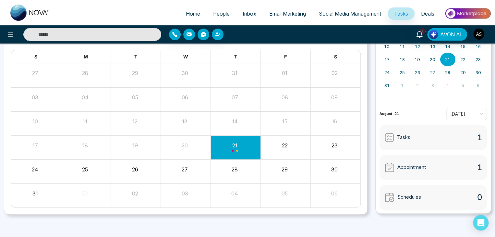
scroll to position [51, 0]
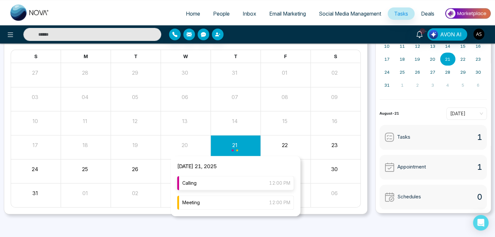
click at [248, 183] on div "Calling 12:00 PM" at bounding box center [235, 183] width 117 height 14
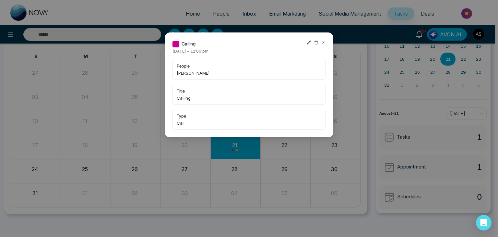
click at [324, 42] on icon at bounding box center [323, 42] width 5 height 5
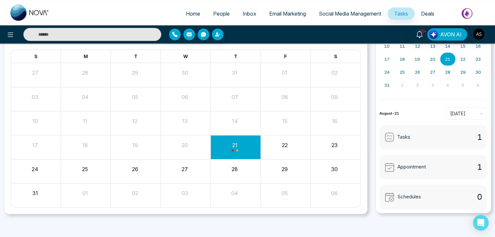
click at [278, 130] on div "Month View" at bounding box center [285, 123] width 50 height 24
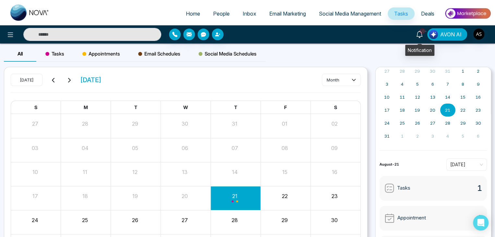
click at [422, 37] on icon at bounding box center [419, 34] width 7 height 7
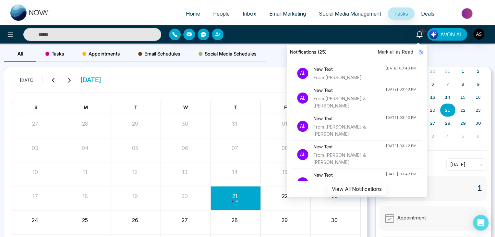
click at [360, 69] on h4 "New Text" at bounding box center [349, 69] width 72 height 7
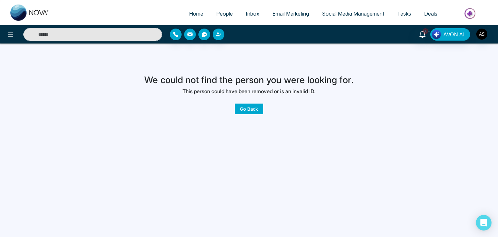
click at [247, 109] on link "Go Back" at bounding box center [249, 108] width 29 height 11
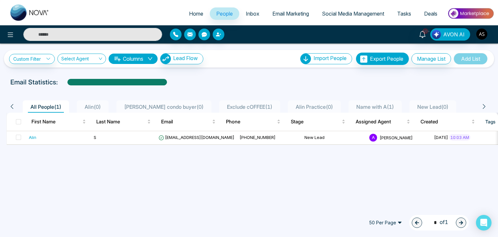
click at [410, 14] on span "Tasks" at bounding box center [404, 13] width 14 height 6
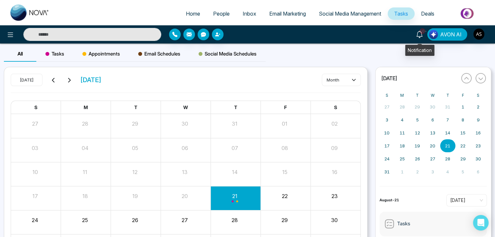
click at [421, 35] on icon at bounding box center [419, 34] width 7 height 7
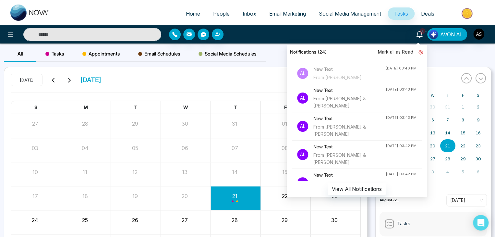
click at [423, 55] on link at bounding box center [418, 51] width 10 height 7
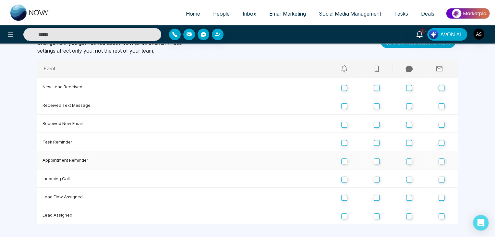
scroll to position [33, 0]
click at [373, 90] on td at bounding box center [376, 87] width 32 height 18
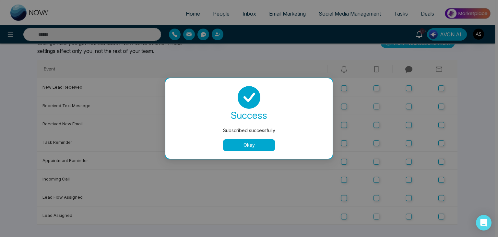
click at [377, 122] on div "Subscribed successfully success Subscribed successfully Okay" at bounding box center [249, 118] width 498 height 237
click at [376, 161] on div "Subscribed successfully success Subscribed successfully Okay" at bounding box center [249, 118] width 498 height 237
click at [378, 182] on div "Subscribed successfully success Subscribed successfully Okay" at bounding box center [249, 118] width 498 height 237
click at [378, 198] on div "Subscribed successfully success Subscribed successfully Okay" at bounding box center [249, 118] width 498 height 237
click at [378, 217] on div "Subscribed successfully success Subscribed successfully Okay" at bounding box center [249, 118] width 498 height 237
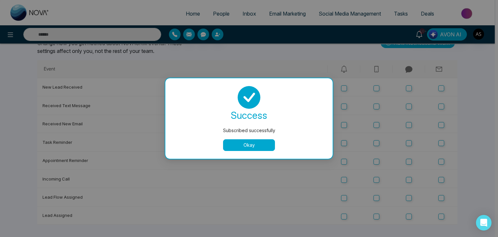
click at [376, 87] on div "Subscribed successfully success Subscribed successfully Okay" at bounding box center [249, 118] width 498 height 237
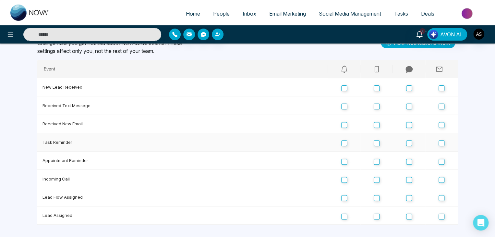
click at [266, 148] on td "Task Reminder" at bounding box center [182, 142] width 291 height 18
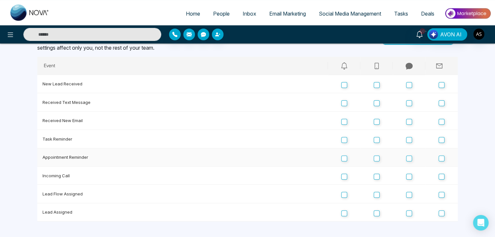
scroll to position [0, 0]
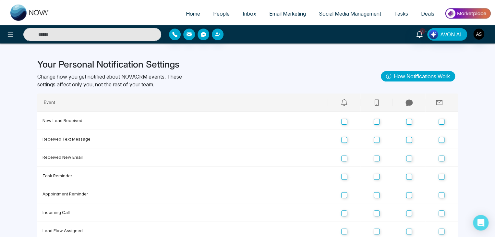
click at [186, 14] on span "Home" at bounding box center [193, 13] width 14 height 6
select select "*"
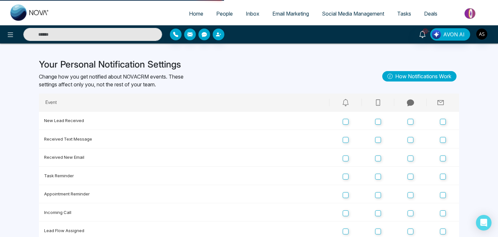
select select "*"
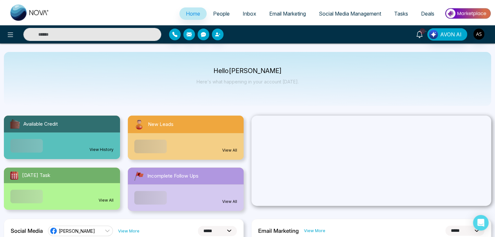
click at [423, 31] on span "10+" at bounding box center [422, 31] width 6 height 6
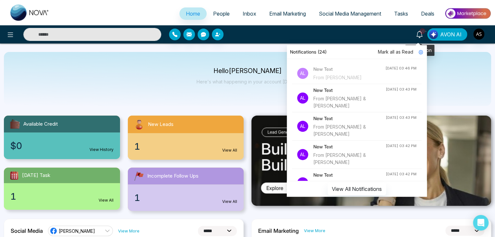
click at [423, 31] on span "10+" at bounding box center [422, 31] width 6 height 6
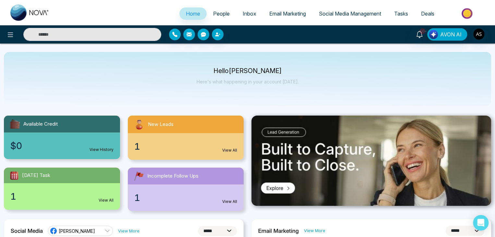
click at [407, 9] on link "Tasks" at bounding box center [401, 13] width 27 height 12
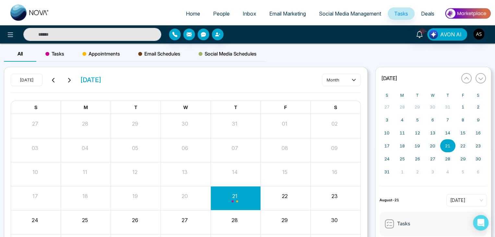
click at [57, 54] on span "Tasks" at bounding box center [54, 54] width 19 height 8
click at [339, 77] on button "Create" at bounding box center [341, 80] width 39 height 12
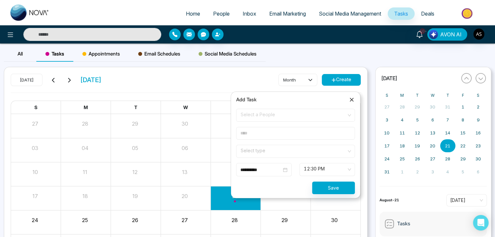
click at [313, 118] on span "Select a People" at bounding box center [296, 115] width 110 height 11
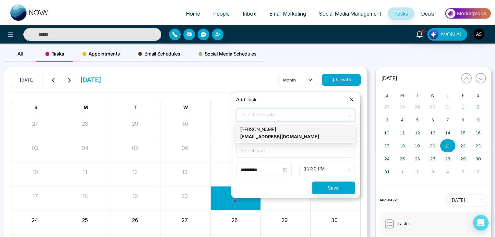
click at [311, 133] on div "[PERSON_NAME] [EMAIL_ADDRESS][DOMAIN_NAME]" at bounding box center [295, 133] width 111 height 14
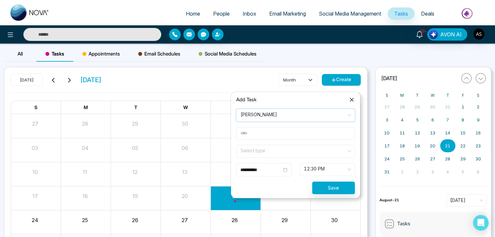
click at [307, 133] on input "text" at bounding box center [295, 133] width 119 height 13
type input "*******"
click at [302, 152] on input "search" at bounding box center [293, 150] width 106 height 10
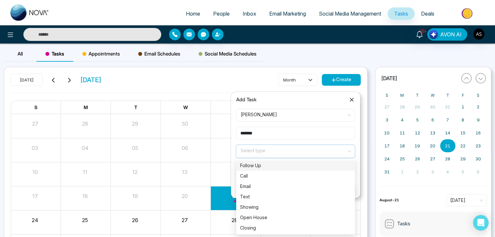
click at [287, 136] on input "*******" at bounding box center [295, 133] width 119 height 13
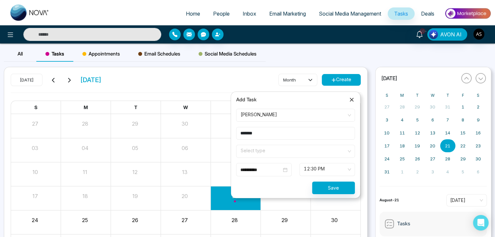
click at [287, 136] on input "*******" at bounding box center [295, 133] width 119 height 13
click at [291, 155] on span at bounding box center [293, 151] width 106 height 12
type input "********"
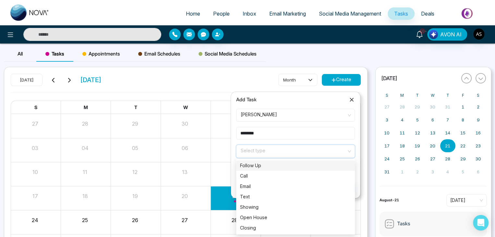
click at [288, 163] on div "Follow Up" at bounding box center [295, 165] width 111 height 7
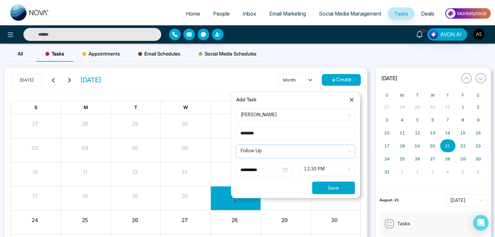
click at [321, 182] on button "Save" at bounding box center [333, 187] width 43 height 13
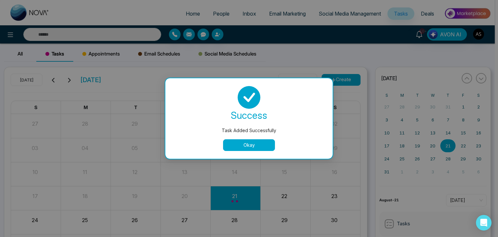
click at [267, 146] on button "Okay" at bounding box center [249, 145] width 52 height 12
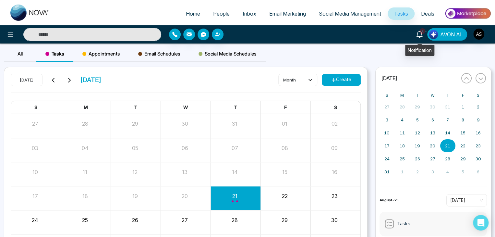
click at [419, 37] on icon at bounding box center [419, 34] width 7 height 7
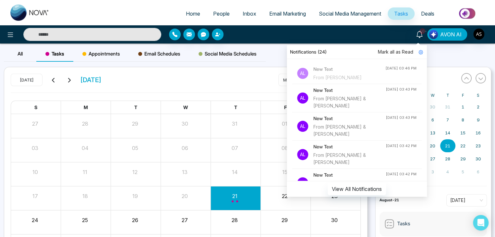
click at [402, 50] on span "Mark all as Read" at bounding box center [395, 51] width 35 height 7
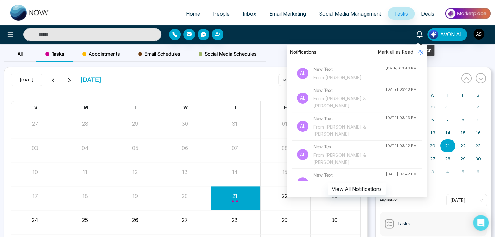
click at [420, 34] on icon at bounding box center [419, 34] width 7 height 7
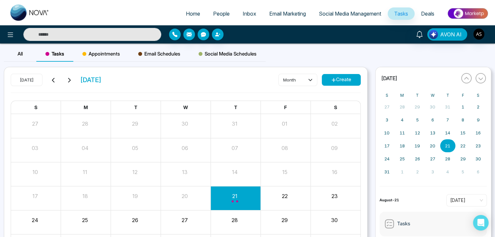
click at [372, 53] on div "All Tasks Appointments Email Schedules Social Media Schedules" at bounding box center [247, 56] width 495 height 21
click at [208, 14] on link "People" at bounding box center [222, 13] width 30 height 12
click at [220, 16] on span "People" at bounding box center [221, 13] width 17 height 6
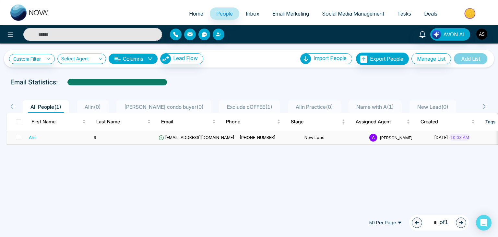
click at [240, 136] on span "[PHONE_NUMBER]" at bounding box center [258, 137] width 36 height 5
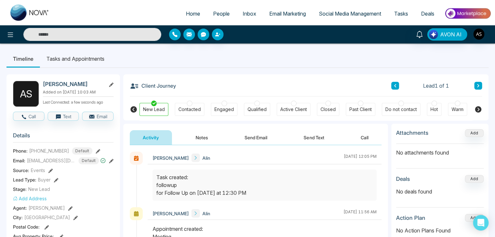
click at [188, 104] on div at bounding box center [190, 104] width 6 height 6
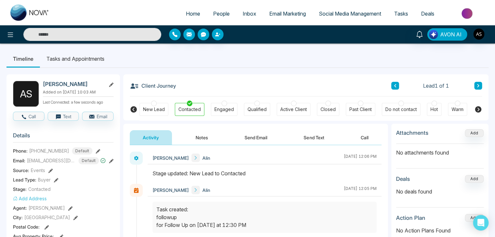
click at [152, 101] on div at bounding box center [154, 104] width 6 height 6
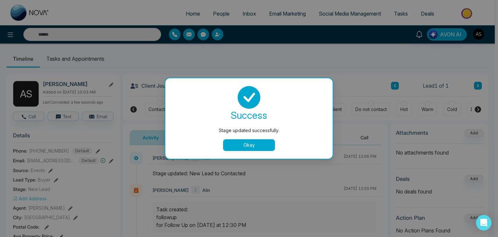
click at [234, 144] on button "Okay" at bounding box center [249, 145] width 52 height 12
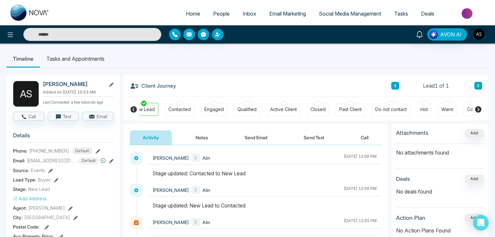
scroll to position [0, 0]
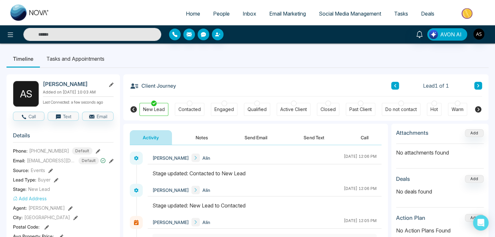
click at [94, 58] on li "Tasks and Appointments" at bounding box center [75, 59] width 71 height 18
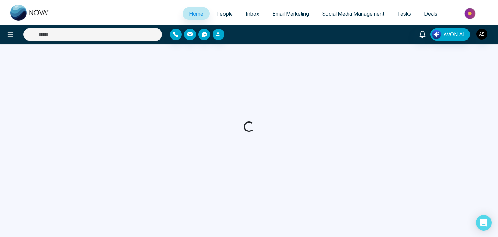
select select "*"
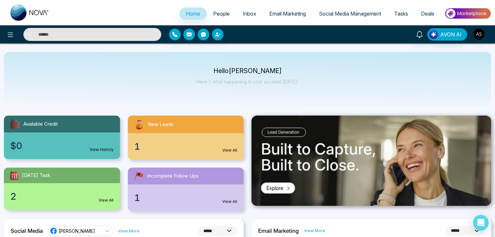
click at [397, 13] on span "Tasks" at bounding box center [401, 13] width 14 height 6
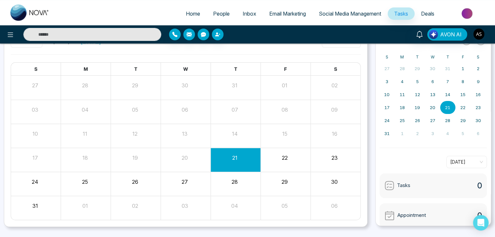
scroll to position [51, 0]
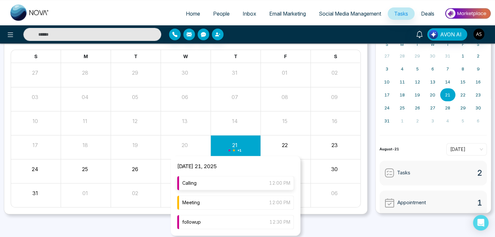
click at [246, 184] on div "Calling 12:00 PM" at bounding box center [235, 183] width 117 height 14
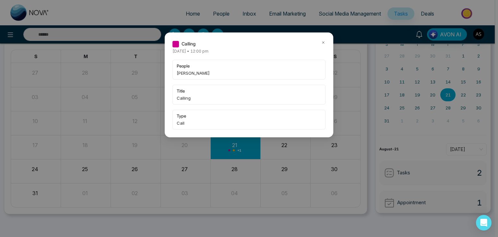
click at [325, 41] on icon at bounding box center [323, 42] width 5 height 5
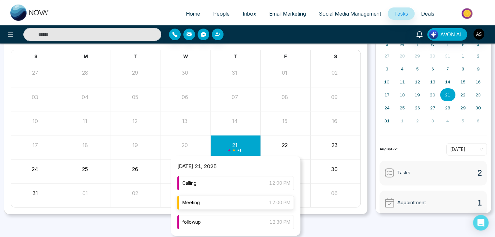
click at [228, 199] on div "Meeting 12:00 PM" at bounding box center [235, 202] width 117 height 14
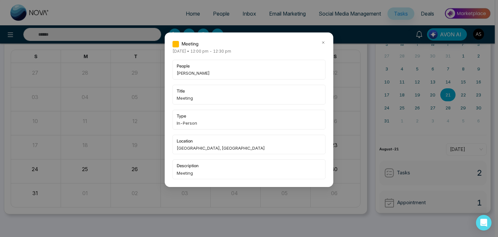
click at [323, 43] on icon at bounding box center [323, 43] width 2 height 2
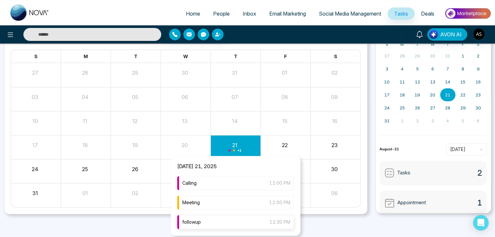
click at [234, 221] on div "followup 12:30 PM" at bounding box center [235, 222] width 117 height 14
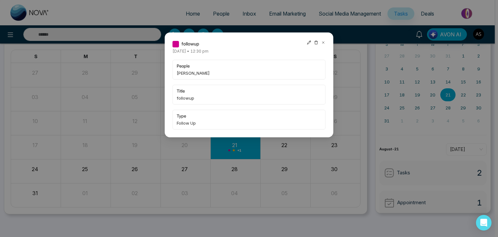
click at [323, 42] on icon at bounding box center [323, 43] width 2 height 2
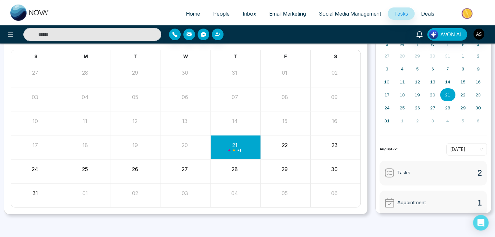
scroll to position [0, 0]
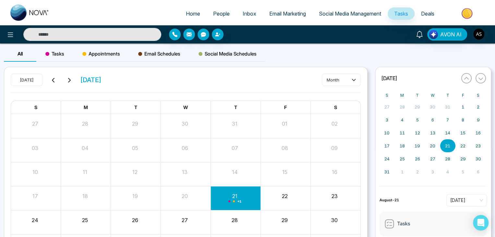
click at [192, 8] on link "Home" at bounding box center [192, 13] width 27 height 12
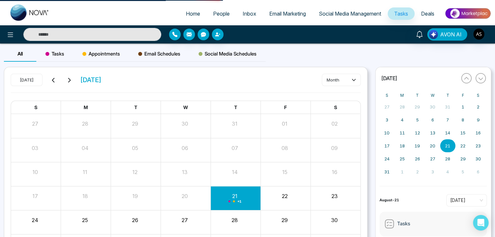
select select "*"
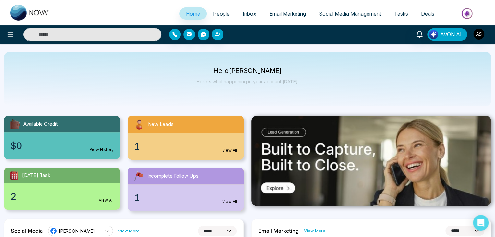
click at [426, 13] on span "Deals" at bounding box center [427, 13] width 13 height 6
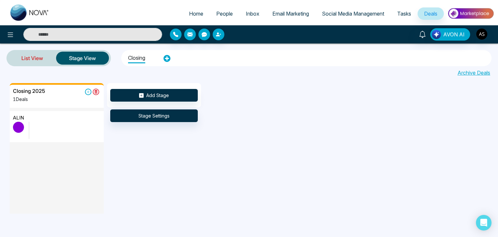
click at [36, 57] on link "List View" at bounding box center [32, 58] width 48 height 16
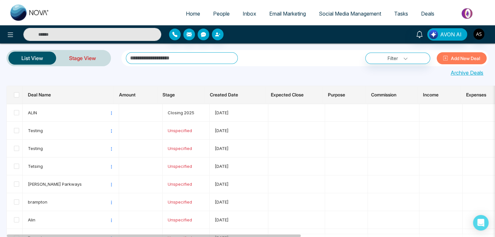
click at [86, 54] on link "Stage View" at bounding box center [82, 58] width 53 height 16
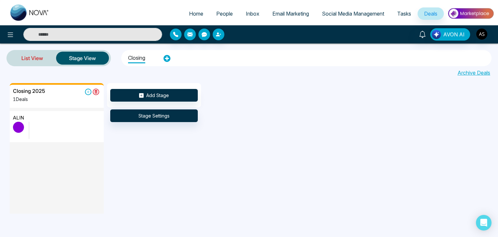
click at [39, 59] on link "List View" at bounding box center [32, 58] width 48 height 16
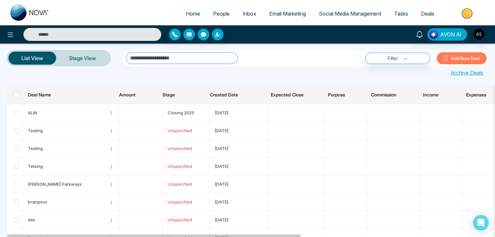
click at [470, 12] on img at bounding box center [467, 13] width 47 height 15
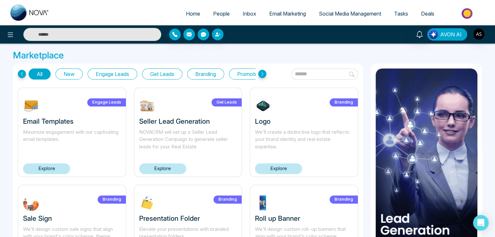
click at [443, 37] on span "AVON AI" at bounding box center [450, 34] width 21 height 8
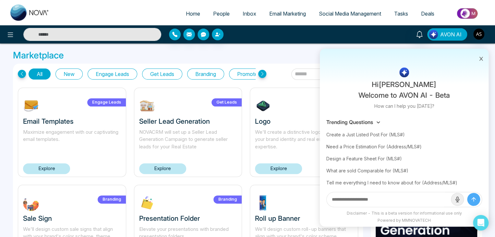
click at [443, 37] on span "AVON AI" at bounding box center [450, 34] width 21 height 8
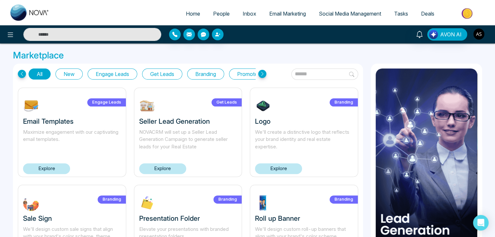
click at [482, 32] on img "button" at bounding box center [478, 34] width 11 height 11
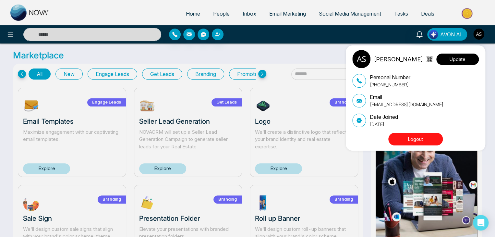
click at [454, 54] on button "Update" at bounding box center [457, 59] width 42 height 11
select select
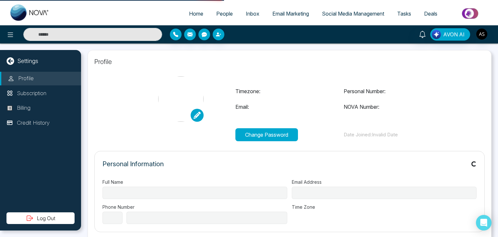
type input "*********"
type input "**********"
select select "**"
type input "**********"
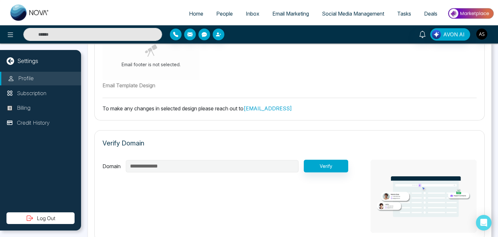
scroll to position [239, 0]
click at [316, 172] on div "**********" at bounding box center [225, 196] width 246 height 73
click at [318, 163] on button "Verify" at bounding box center [326, 166] width 44 height 13
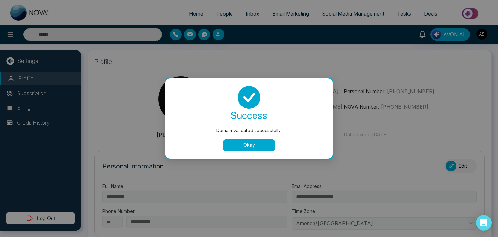
click at [258, 144] on button "Okay" at bounding box center [249, 145] width 52 height 12
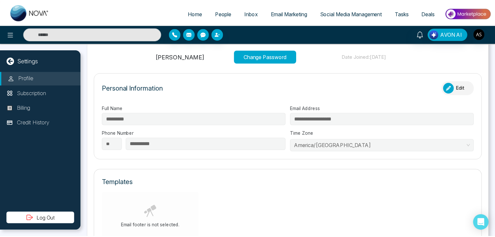
scroll to position [0, 0]
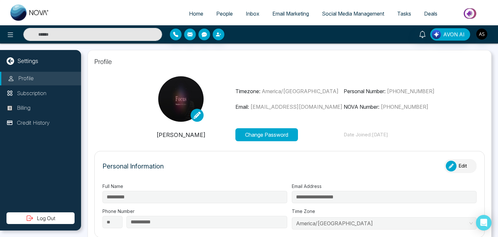
click at [283, 7] on ul "Home People Inbox Email Marketing Social Media Management Tasks Deals" at bounding box center [275, 14] width 438 height 18
click at [288, 10] on span "Email Marketing" at bounding box center [290, 13] width 37 height 6
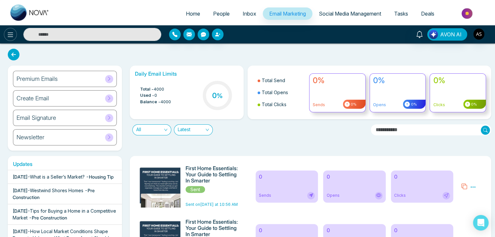
click at [7, 39] on button at bounding box center [10, 34] width 13 height 13
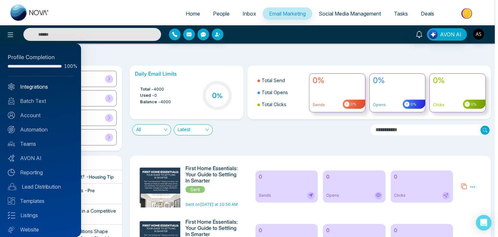
click at [40, 83] on link "Integrations" at bounding box center [41, 87] width 66 height 8
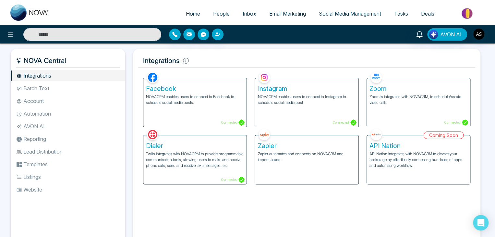
click at [48, 87] on li "Batch Text" at bounding box center [68, 88] width 114 height 11
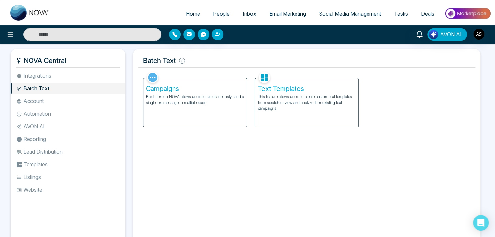
click at [53, 98] on li "Account" at bounding box center [68, 100] width 114 height 11
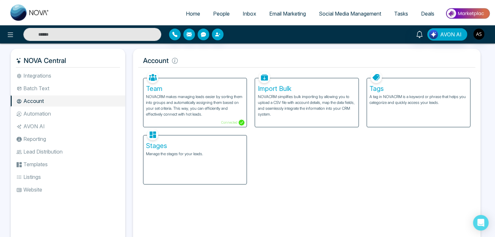
click at [59, 112] on li "Automation" at bounding box center [68, 113] width 114 height 11
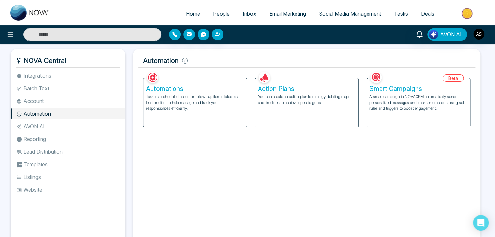
click at [65, 122] on li "AVON AI" at bounding box center [68, 126] width 114 height 11
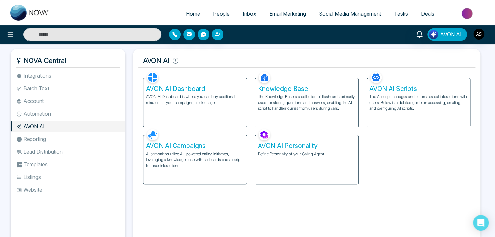
click at [72, 138] on li "Reporting" at bounding box center [68, 138] width 114 height 11
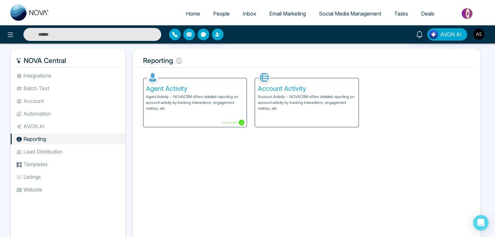
click at [77, 150] on li "Lead Distribution" at bounding box center [68, 151] width 114 height 11
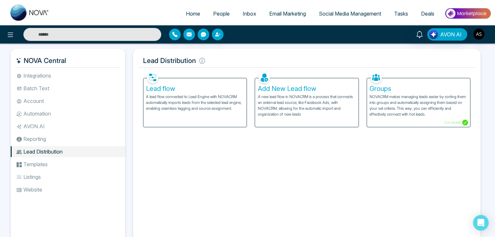
click at [78, 161] on li "Templates" at bounding box center [68, 164] width 114 height 11
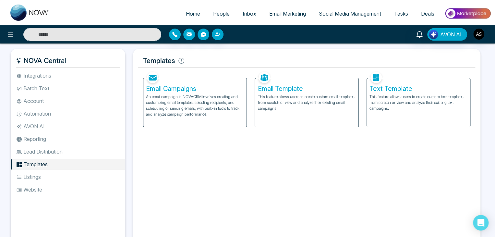
click at [79, 175] on li "Listings" at bounding box center [68, 176] width 114 height 11
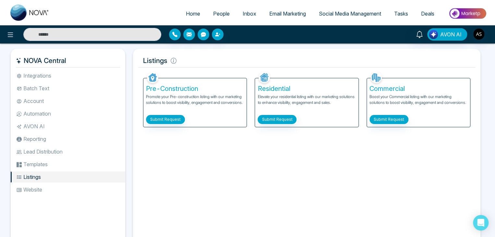
click at [78, 186] on li "Website" at bounding box center [68, 189] width 114 height 11
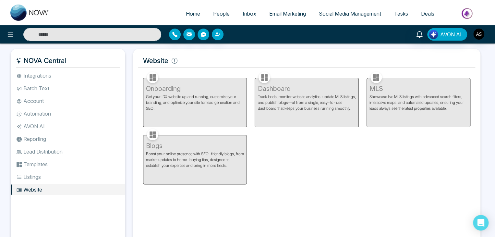
click at [87, 76] on li "Integrations" at bounding box center [68, 75] width 114 height 11
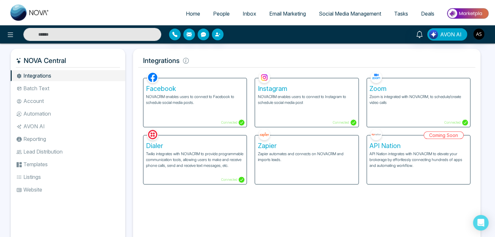
click at [186, 17] on span "Home" at bounding box center [193, 13] width 14 height 6
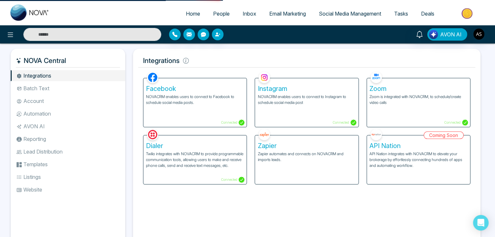
select select "*"
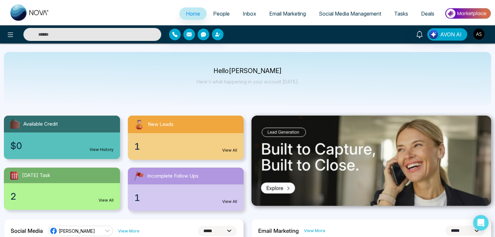
click at [216, 14] on span "People" at bounding box center [221, 13] width 17 height 6
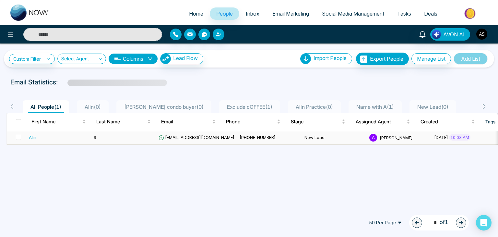
click at [121, 138] on td "S" at bounding box center [123, 137] width 65 height 13
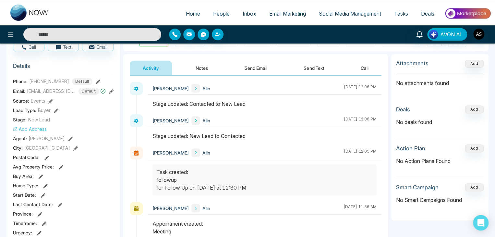
scroll to position [67, 0]
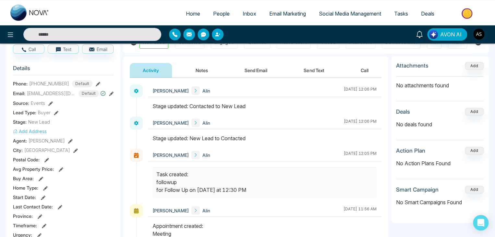
click at [51, 105] on icon at bounding box center [50, 103] width 5 height 5
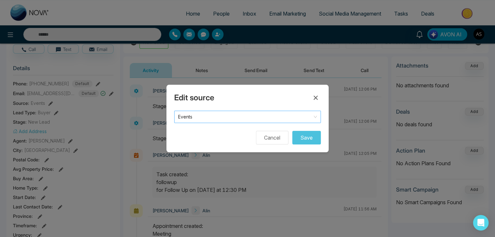
click at [211, 119] on span "Events" at bounding box center [247, 116] width 139 height 9
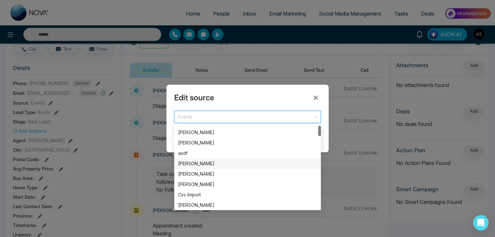
scroll to position [0, 0]
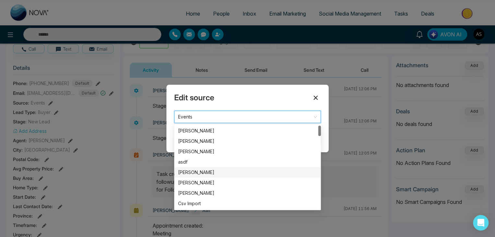
click at [315, 98] on icon at bounding box center [316, 98] width 4 height 4
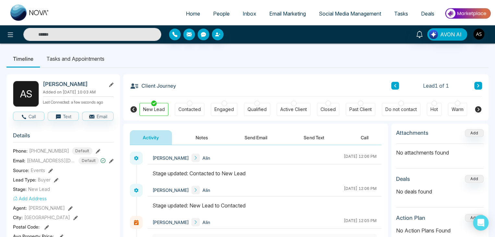
click at [180, 56] on ul "Timeline Tasks and Appointments" at bounding box center [247, 59] width 482 height 18
click at [194, 12] on span "Home" at bounding box center [193, 13] width 14 height 6
select select "*"
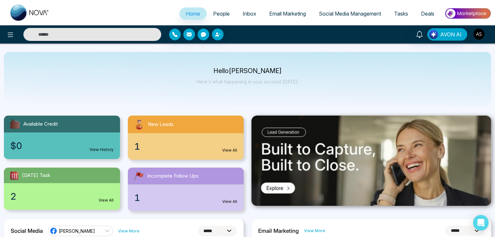
click at [428, 13] on span "Deals" at bounding box center [427, 13] width 13 height 6
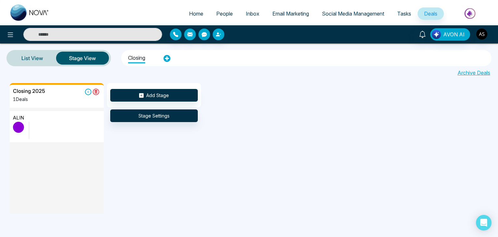
click at [194, 15] on span "Home" at bounding box center [196, 13] width 14 height 6
select select "*"
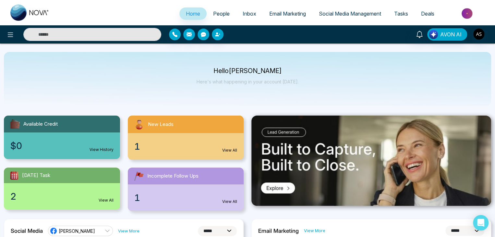
click at [430, 13] on span "Deals" at bounding box center [427, 13] width 13 height 6
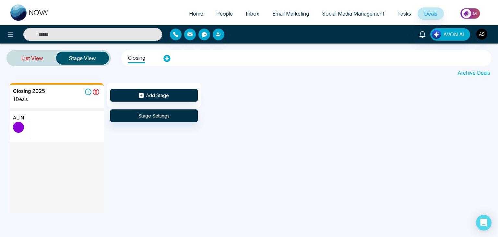
click at [39, 57] on link "List View" at bounding box center [32, 58] width 48 height 16
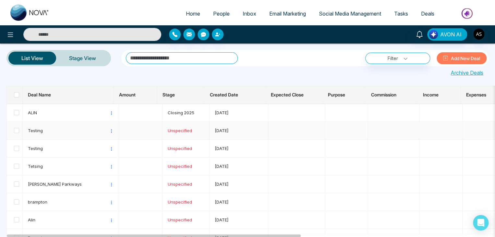
click at [59, 129] on span "Testing" at bounding box center [68, 130] width 81 height 6
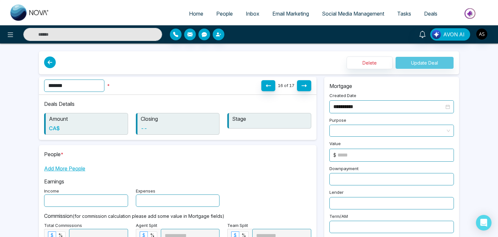
type input "**********"
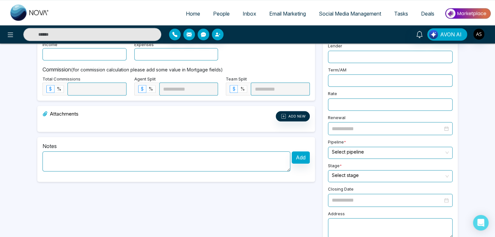
scroll to position [156, 0]
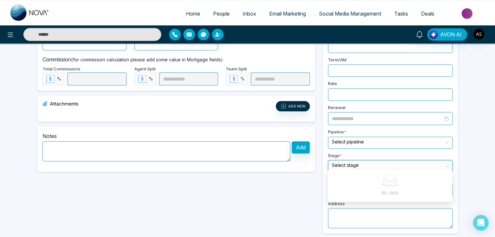
click at [346, 163] on input "search" at bounding box center [388, 165] width 112 height 10
click at [361, 138] on input "search" at bounding box center [388, 142] width 112 height 10
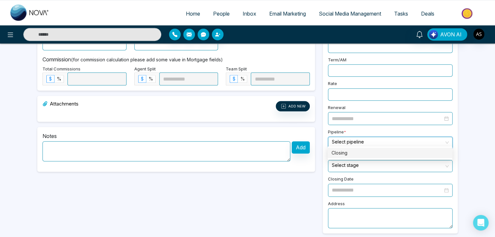
click at [361, 153] on div "Closing" at bounding box center [389, 152] width 117 height 7
click at [361, 163] on input "search" at bounding box center [388, 165] width 112 height 10
click at [383, 163] on input "search" at bounding box center [388, 165] width 112 height 10
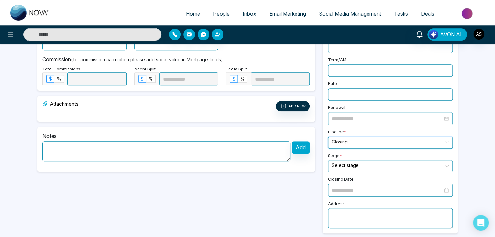
click at [445, 160] on div "Select stage" at bounding box center [390, 166] width 125 height 12
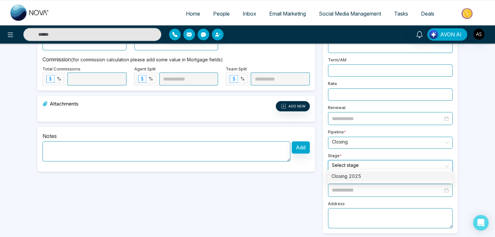
click at [415, 175] on div "Closing 2025" at bounding box center [389, 176] width 117 height 7
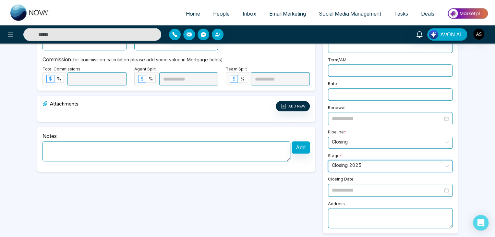
scroll to position [0, 0]
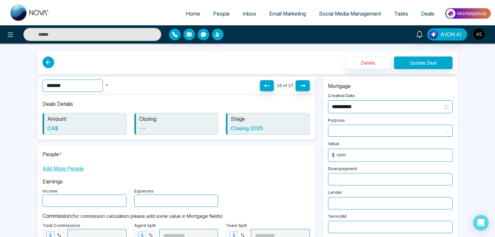
click at [427, 60] on button "Update Deal" at bounding box center [423, 62] width 59 height 13
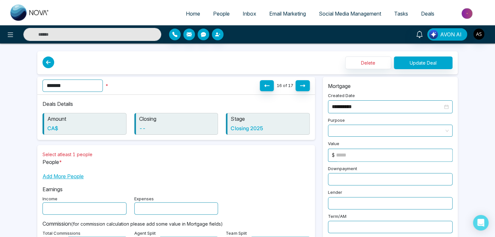
click at [72, 177] on span "Add More People" at bounding box center [62, 176] width 41 height 8
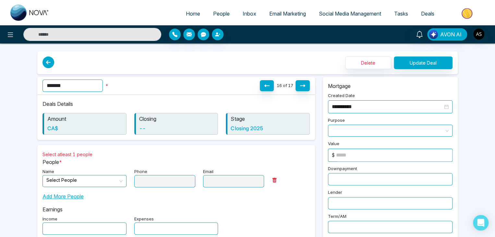
click at [89, 181] on input "search" at bounding box center [82, 180] width 72 height 10
click at [90, 192] on div "Alin S" at bounding box center [84, 193] width 76 height 7
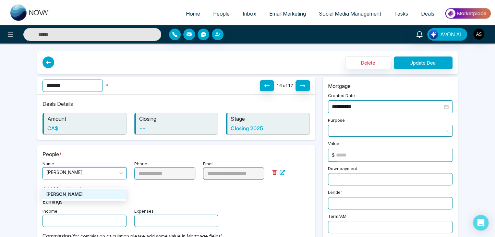
type input "**********"
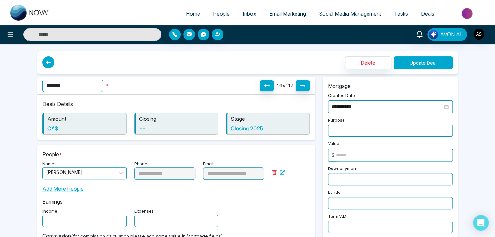
click at [435, 60] on button "Update Deal" at bounding box center [423, 62] width 59 height 13
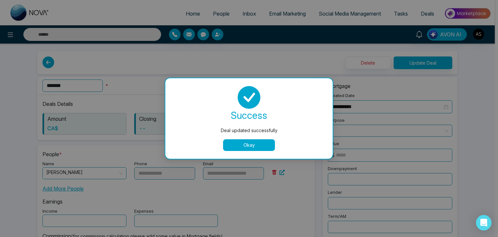
click at [257, 143] on button "Okay" at bounding box center [249, 145] width 52 height 12
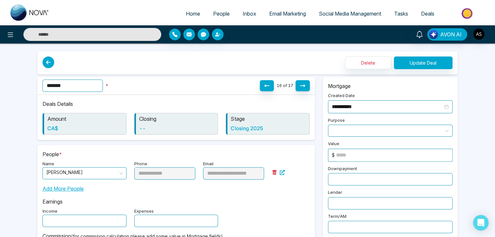
click at [50, 63] on icon at bounding box center [48, 62] width 12 height 12
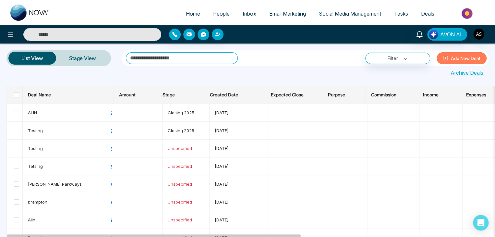
click at [455, 54] on button "Add New Deal" at bounding box center [462, 58] width 50 height 12
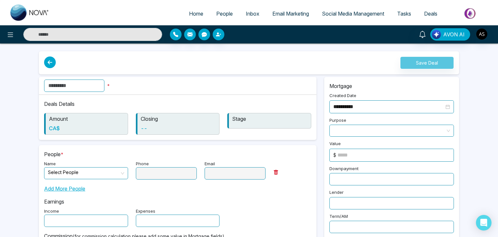
type input "**********"
click at [103, 85] on input "text" at bounding box center [72, 85] width 60 height 12
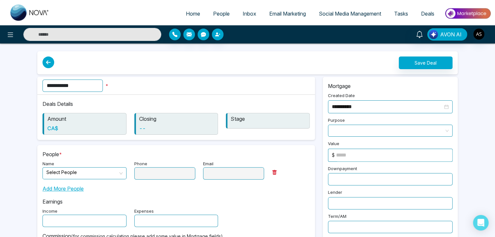
type input "*********"
click at [432, 58] on button "Save Deal" at bounding box center [426, 62] width 54 height 13
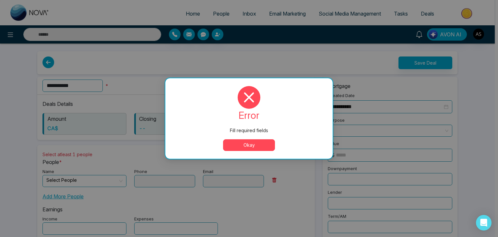
click at [264, 141] on button "Okay" at bounding box center [249, 145] width 52 height 12
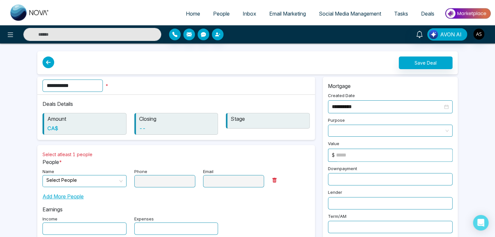
click at [51, 64] on icon at bounding box center [48, 62] width 12 height 12
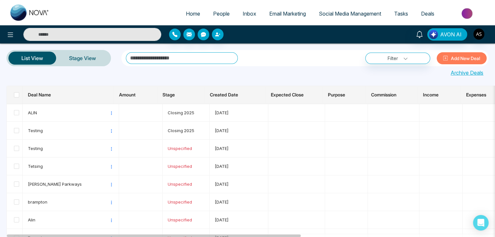
click at [209, 77] on div at bounding box center [247, 78] width 495 height 3
click at [186, 9] on link "Home" at bounding box center [192, 13] width 27 height 12
select select "*"
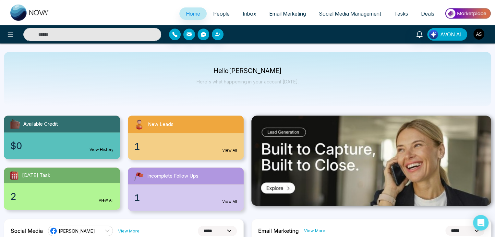
click at [217, 15] on span "People" at bounding box center [221, 13] width 17 height 6
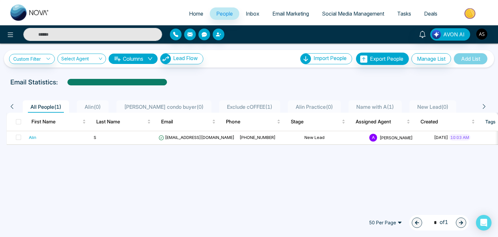
click at [196, 11] on span "Home" at bounding box center [196, 13] width 14 height 6
select select "*"
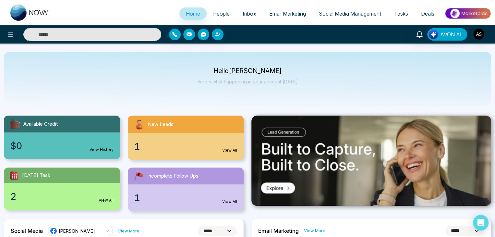
click at [327, 86] on div "Hello Alin Shah Here's what happening in your account today." at bounding box center [247, 79] width 487 height 54
click at [329, 88] on div "Hello Alin Shah Here's what happening in your account today." at bounding box center [247, 79] width 487 height 54
click at [355, 14] on span "Social Media Management" at bounding box center [350, 13] width 62 height 6
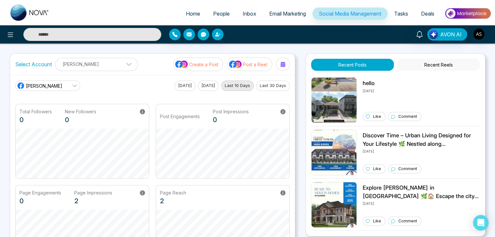
scroll to position [31, 0]
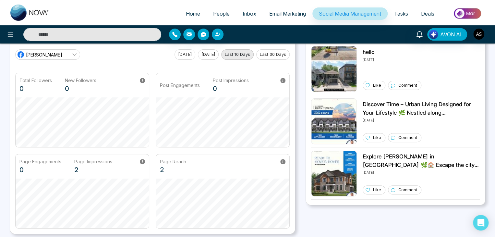
click at [181, 56] on button "Today" at bounding box center [184, 54] width 21 height 10
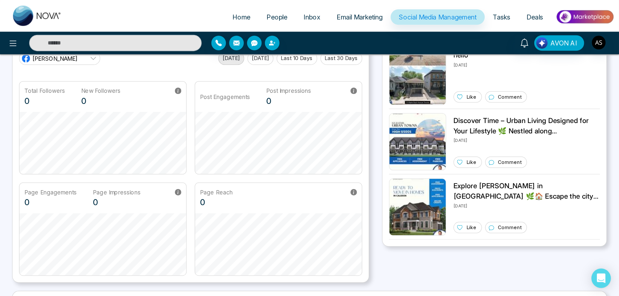
scroll to position [0, 0]
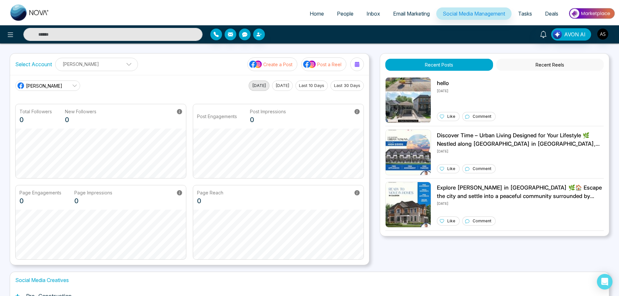
drag, startPoint x: 480, startPoint y: 0, endPoint x: 370, endPoint y: 138, distance: 176.8
click at [370, 138] on div "Select Account John Smith John Smith Add Social Accounts Create a Post Post a R…" at bounding box center [309, 159] width 599 height 212
click at [399, 110] on img at bounding box center [408, 100] width 46 height 46
click at [414, 93] on img at bounding box center [408, 100] width 46 height 46
click at [312, 12] on span "Home" at bounding box center [316, 13] width 14 height 6
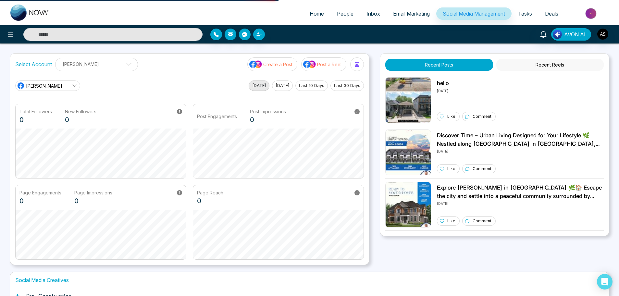
select select "*"
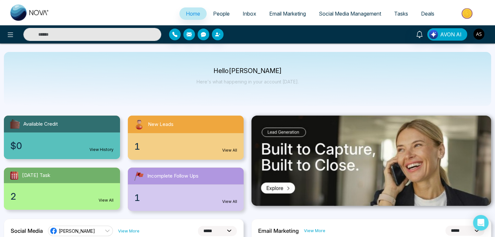
drag, startPoint x: 597, startPoint y: 0, endPoint x: 333, endPoint y: 67, distance: 272.6
click at [333, 67] on div "Hello Alin Shah Here's what happening in your account today." at bounding box center [247, 79] width 487 height 54
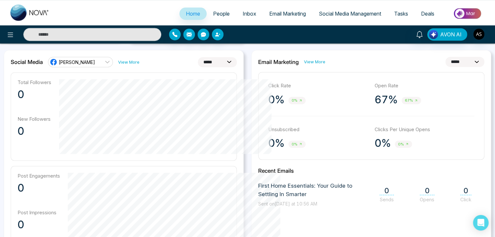
scroll to position [169, 0]
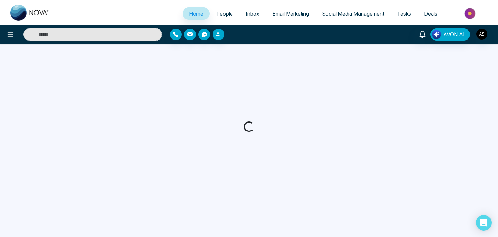
select select "*"
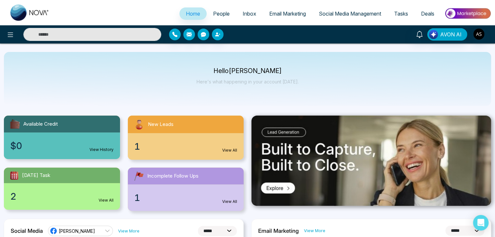
click at [362, 15] on span "Social Media Management" at bounding box center [350, 13] width 62 height 6
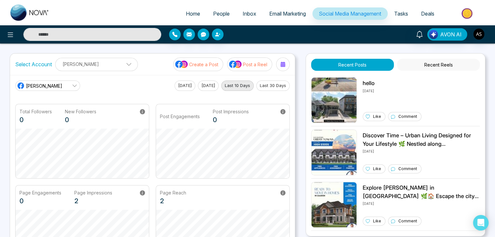
click at [398, 11] on span "Tasks" at bounding box center [401, 13] width 14 height 6
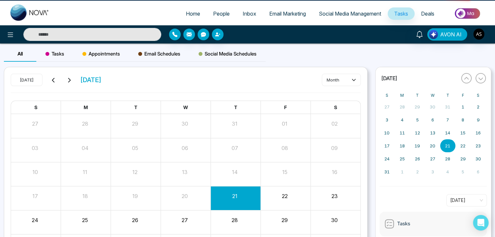
click at [366, 13] on span "Social Media Management" at bounding box center [350, 13] width 62 height 6
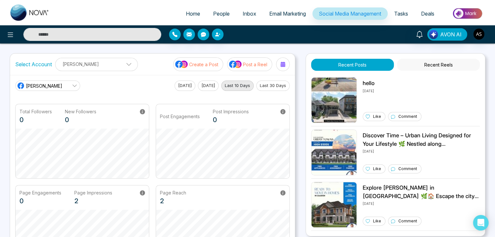
click at [183, 87] on button "[DATE]" at bounding box center [184, 85] width 21 height 10
click at [394, 12] on span "Tasks" at bounding box center [401, 13] width 14 height 6
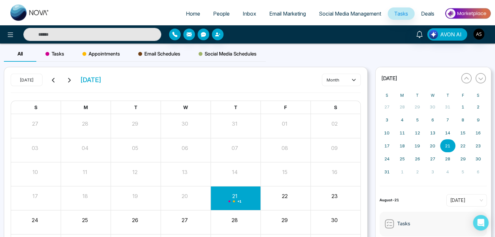
click at [421, 15] on span "Deals" at bounding box center [427, 13] width 13 height 6
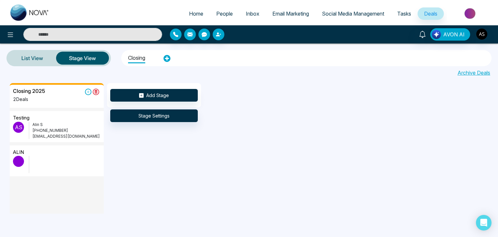
click at [196, 16] on span "Home" at bounding box center [196, 13] width 14 height 6
select select "*"
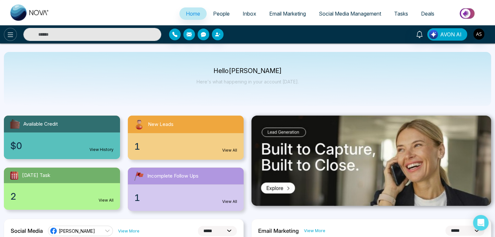
click at [12, 37] on icon at bounding box center [10, 35] width 8 height 8
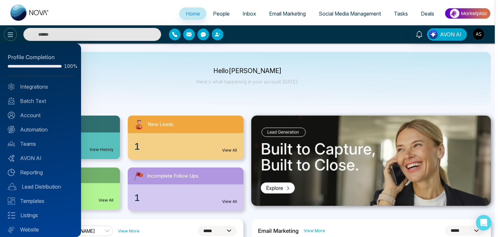
click at [12, 37] on div at bounding box center [249, 118] width 498 height 237
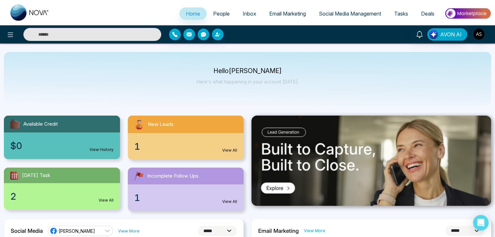
click at [216, 15] on span "People" at bounding box center [221, 13] width 17 height 6
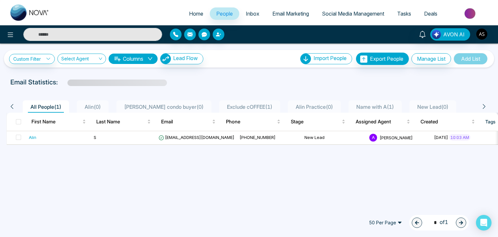
click at [254, 16] on span "Inbox" at bounding box center [253, 13] width 14 height 6
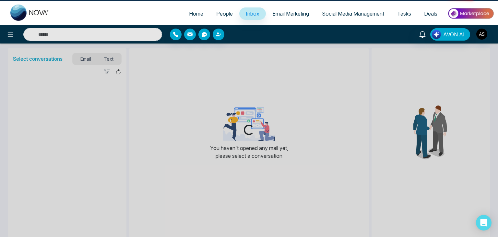
click at [282, 13] on span "Email Marketing" at bounding box center [290, 13] width 37 height 6
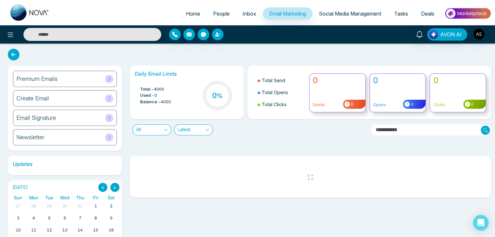
click at [222, 13] on span "People" at bounding box center [221, 13] width 17 height 6
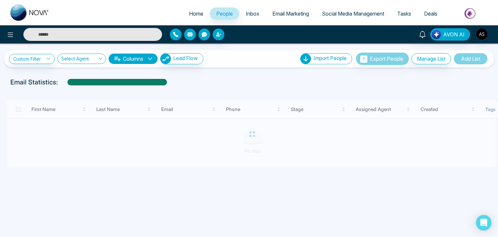
click at [192, 14] on span "Home" at bounding box center [196, 13] width 14 height 6
select select "*"
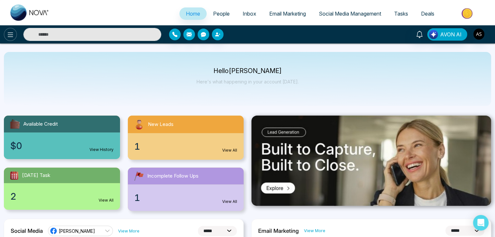
click at [15, 39] on button at bounding box center [10, 34] width 13 height 13
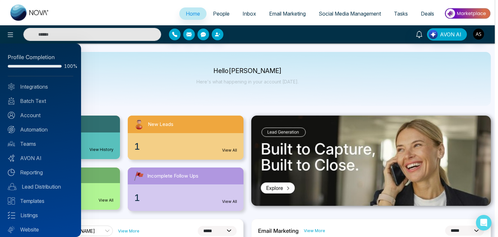
click at [121, 90] on div at bounding box center [249, 118] width 498 height 237
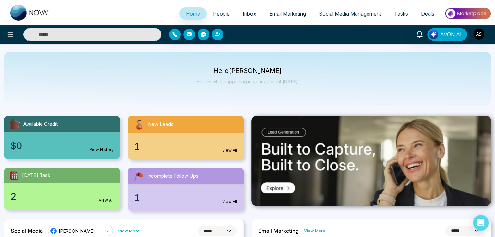
click at [195, 79] on div "Hello Alin Shah Here's what happening in your account today." at bounding box center [247, 79] width 487 height 54
click at [476, 31] on img "button" at bounding box center [478, 34] width 11 height 11
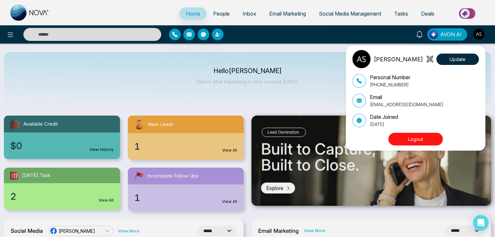
click at [331, 66] on div "Alin Shah Update Personal Number +14376616013 Email alin@mmnovatech.com Date Jo…" at bounding box center [247, 118] width 495 height 237
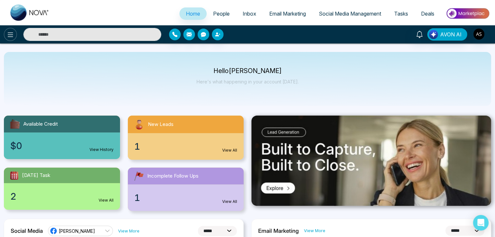
click at [8, 35] on icon at bounding box center [10, 35] width 8 height 8
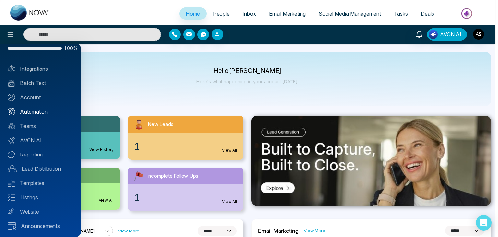
scroll to position [18, 0]
click at [45, 167] on link "Lead Distribution" at bounding box center [41, 168] width 66 height 8
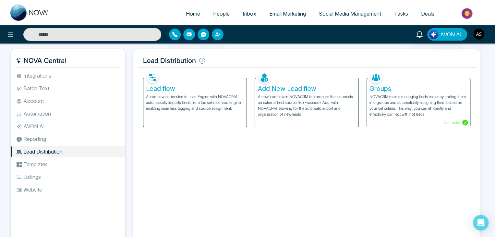
click at [191, 103] on p "A lead flow connected to Lead Engine with NOVACRM automatically imports leads f…" at bounding box center [195, 103] width 98 height 18
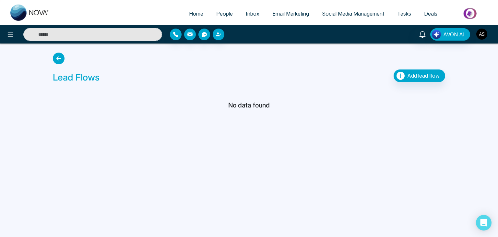
click at [482, 35] on img "button" at bounding box center [481, 34] width 11 height 11
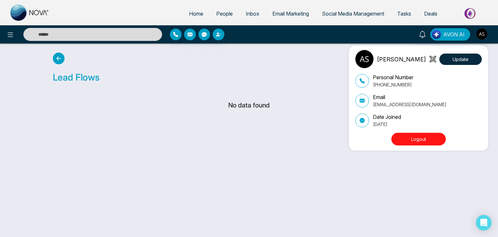
click at [418, 140] on button "Logout" at bounding box center [418, 139] width 54 height 13
